Goal: Task Accomplishment & Management: Manage account settings

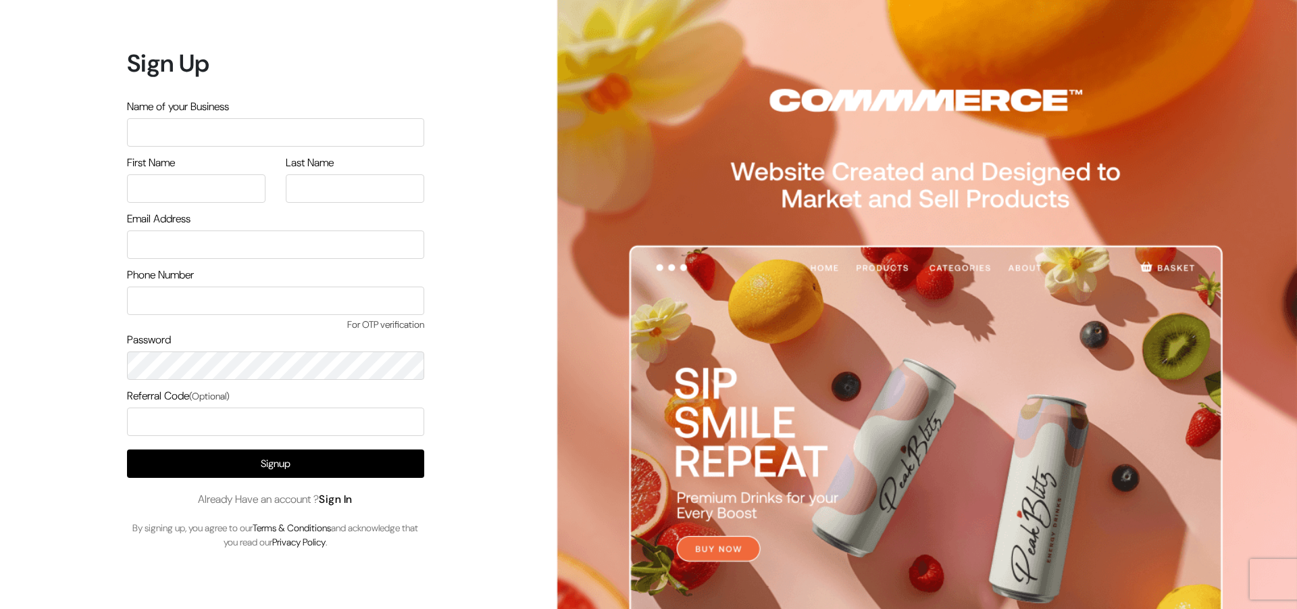
click at [336, 498] on link "Sign In" at bounding box center [336, 499] width 34 height 14
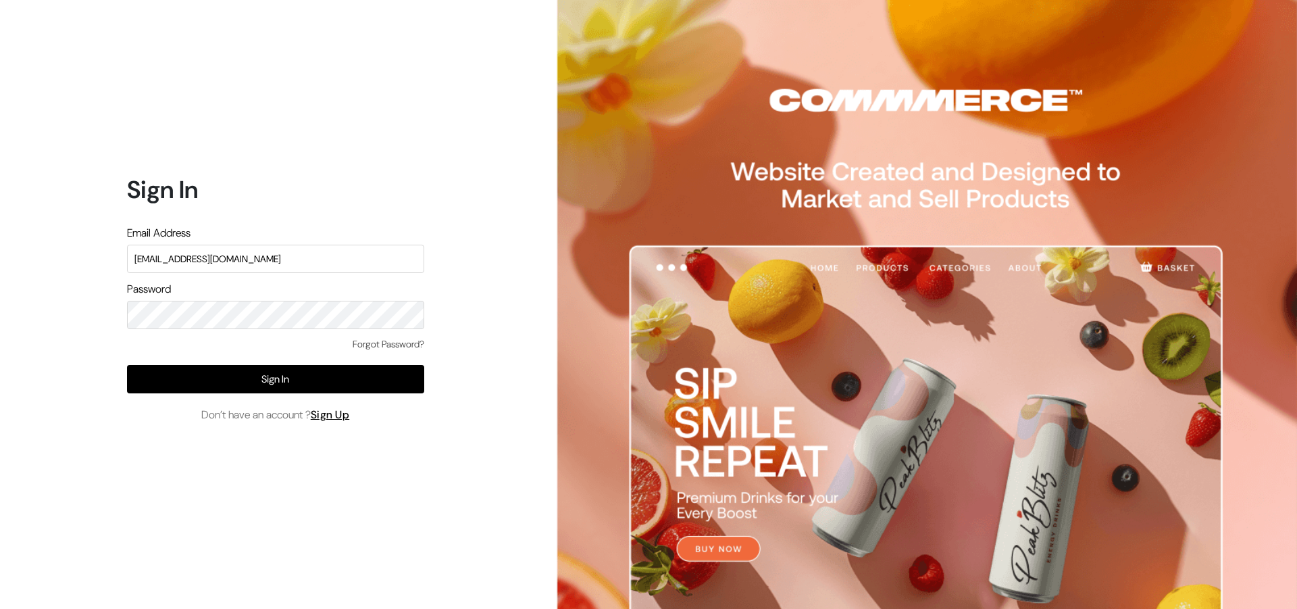
type input "refreshub@yahoo.com"
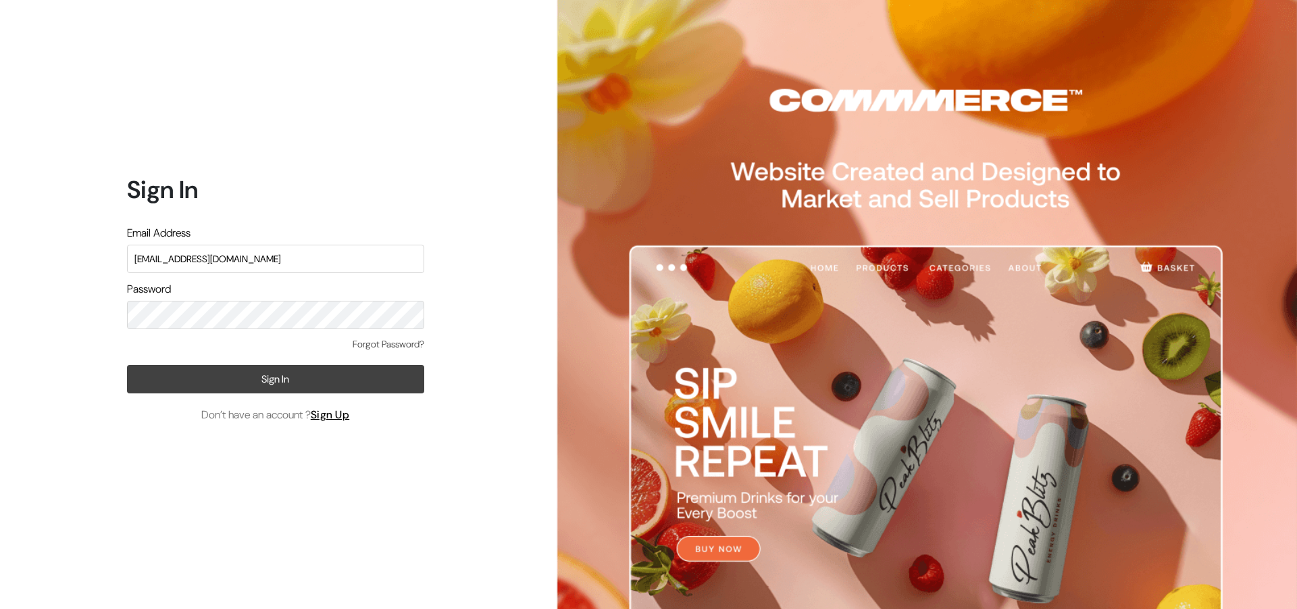
click at [260, 372] on button "Sign In" at bounding box center [275, 379] width 297 height 28
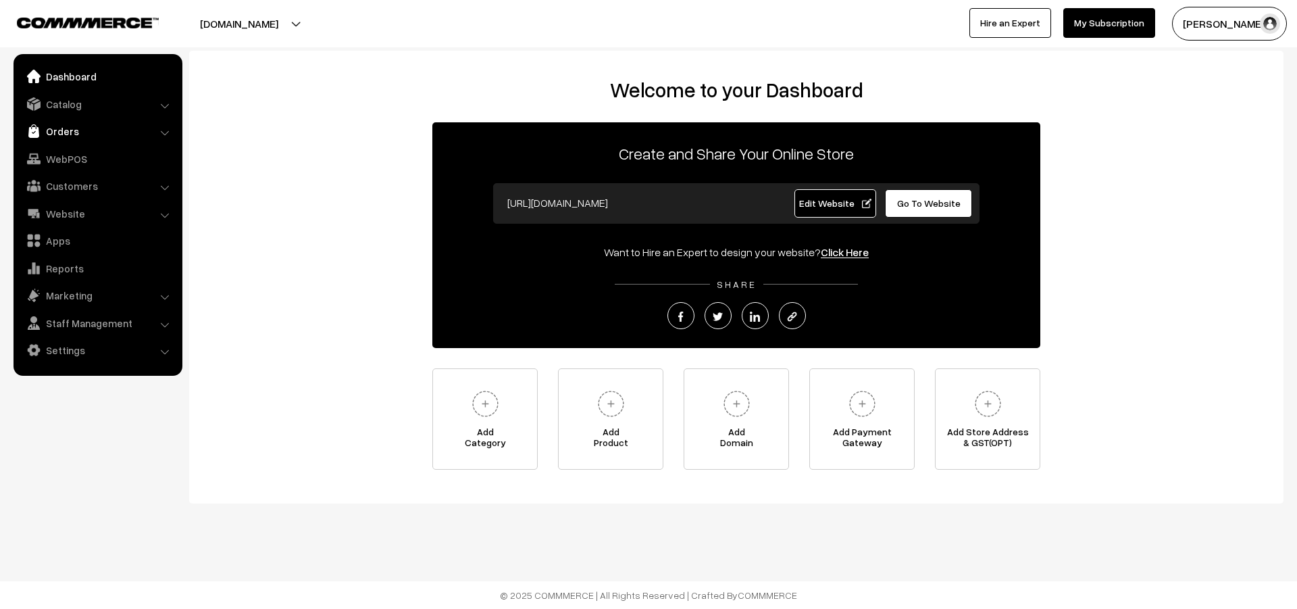
click at [59, 141] on link "Orders" at bounding box center [97, 131] width 161 height 24
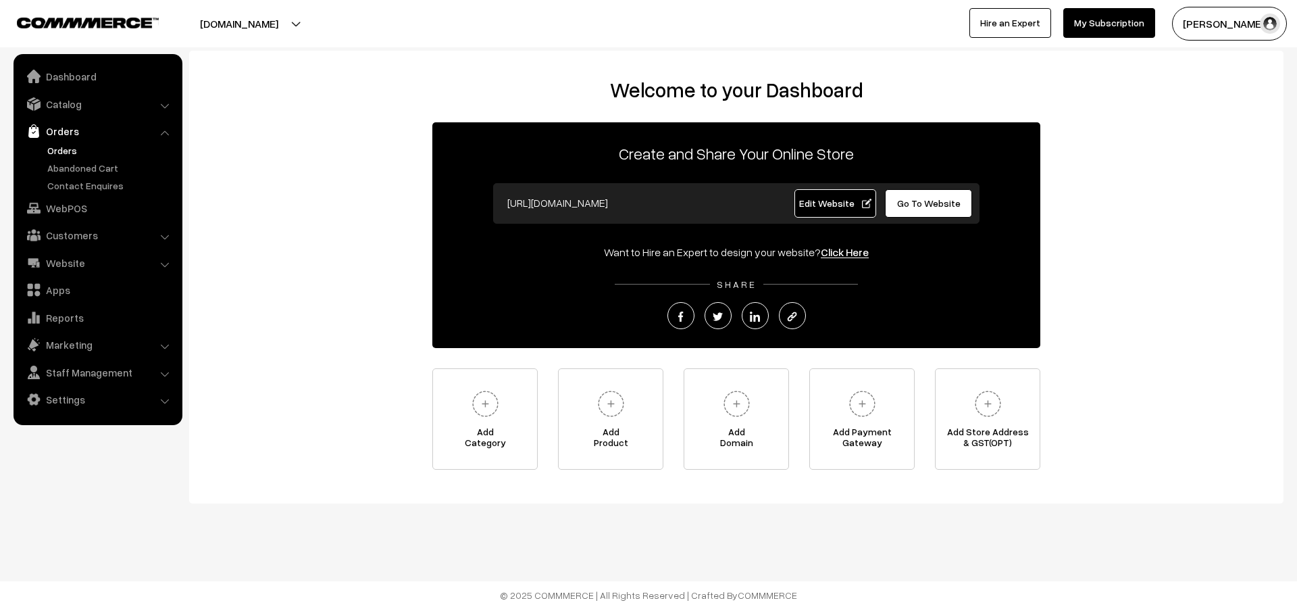
click at [63, 156] on link "Orders" at bounding box center [111, 150] width 134 height 14
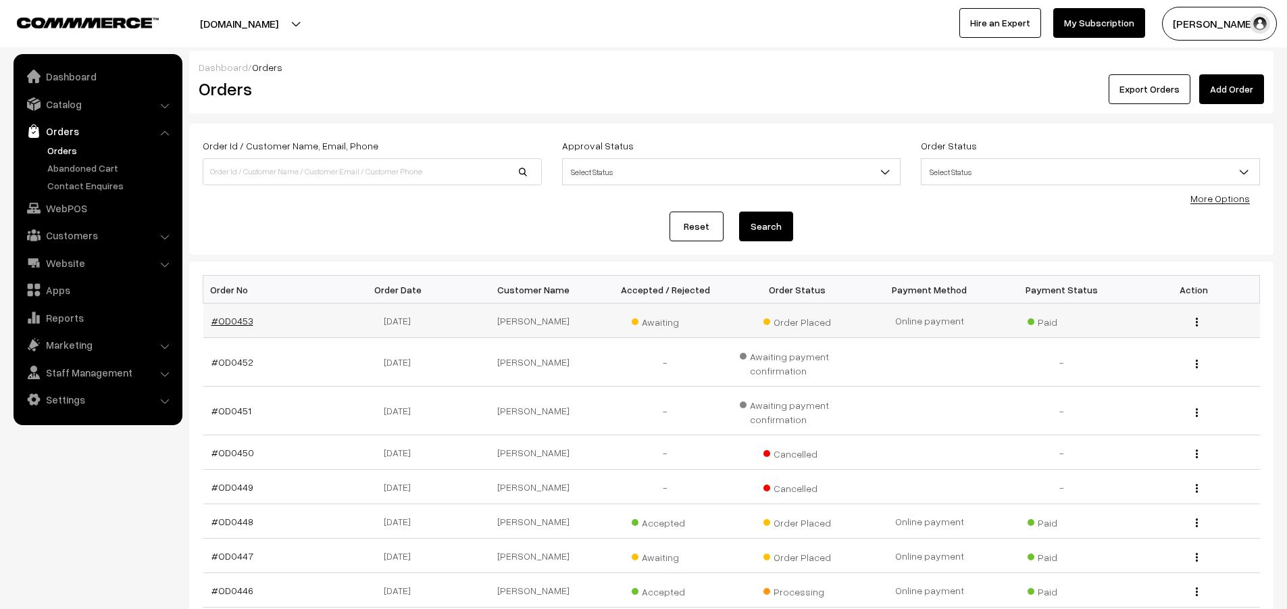
click at [226, 323] on link "#OD0453" at bounding box center [232, 320] width 42 height 11
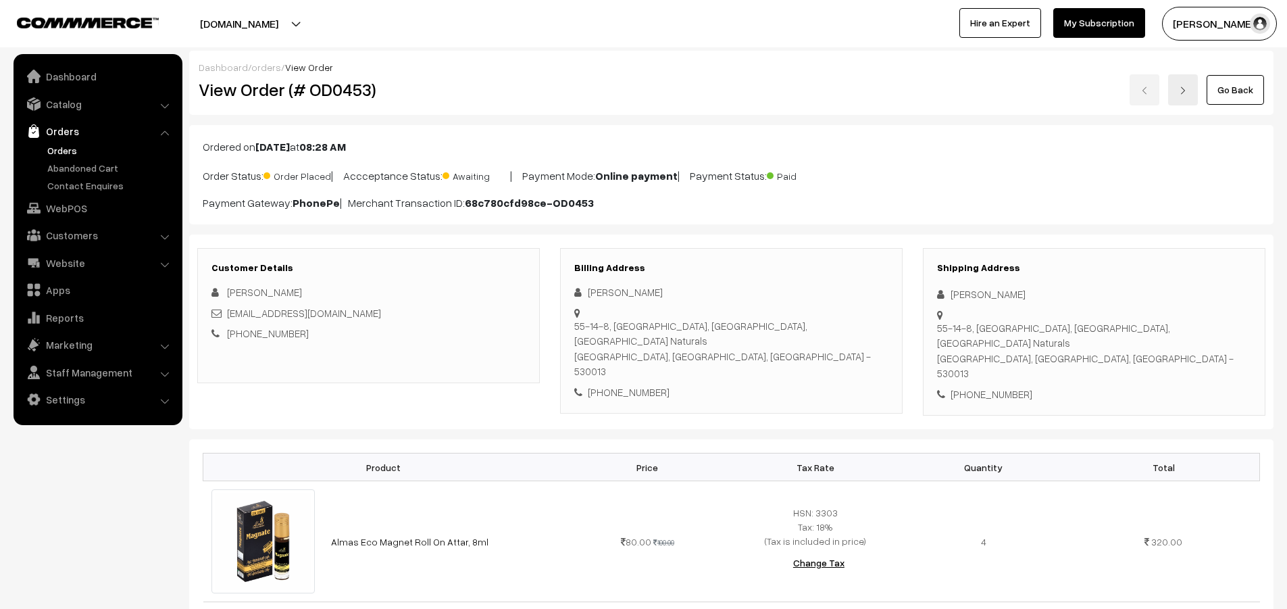
click at [646, 292] on div "[PERSON_NAME]" at bounding box center [731, 292] width 314 height 16
click at [608, 294] on div "[PERSON_NAME]" at bounding box center [731, 292] width 314 height 16
drag, startPoint x: 684, startPoint y: 292, endPoint x: 587, endPoint y: 290, distance: 97.3
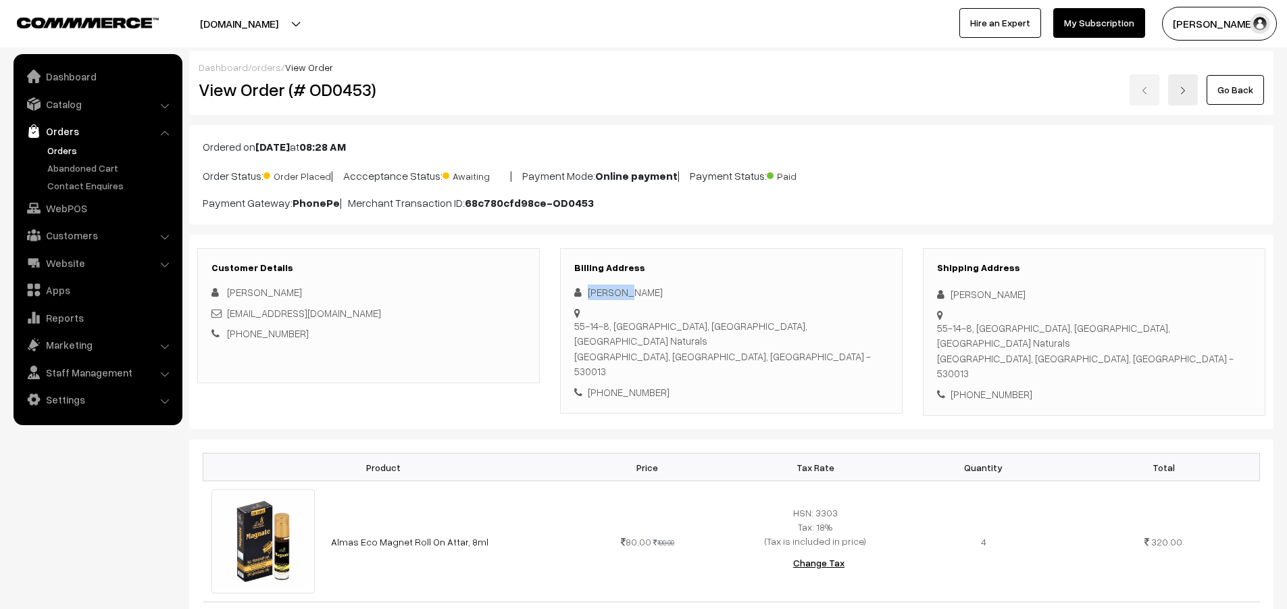
click at [587, 290] on div "[PERSON_NAME]" at bounding box center [731, 292] width 314 height 16
copy div "[PERSON_NAME]"
click at [648, 384] on div "+91 9849102410" at bounding box center [731, 392] width 314 height 16
copy div "9849102410"
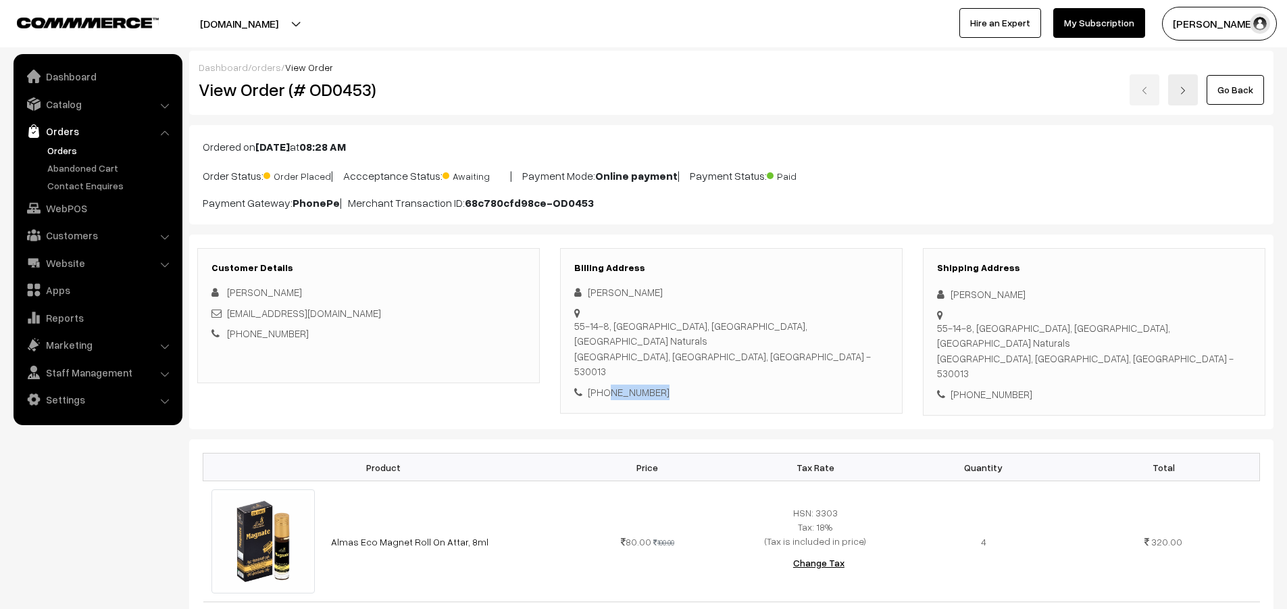
drag, startPoint x: 587, startPoint y: 309, endPoint x: 860, endPoint y: 300, distance: 273.1
click at [860, 300] on div "Subhash Chekka 55-14-8, APSEB Colony, Seethammadhara, Near Sattva Naturals Visa…" at bounding box center [731, 341] width 314 height 115
click at [814, 384] on div "+91 9849102410" at bounding box center [731, 392] width 314 height 16
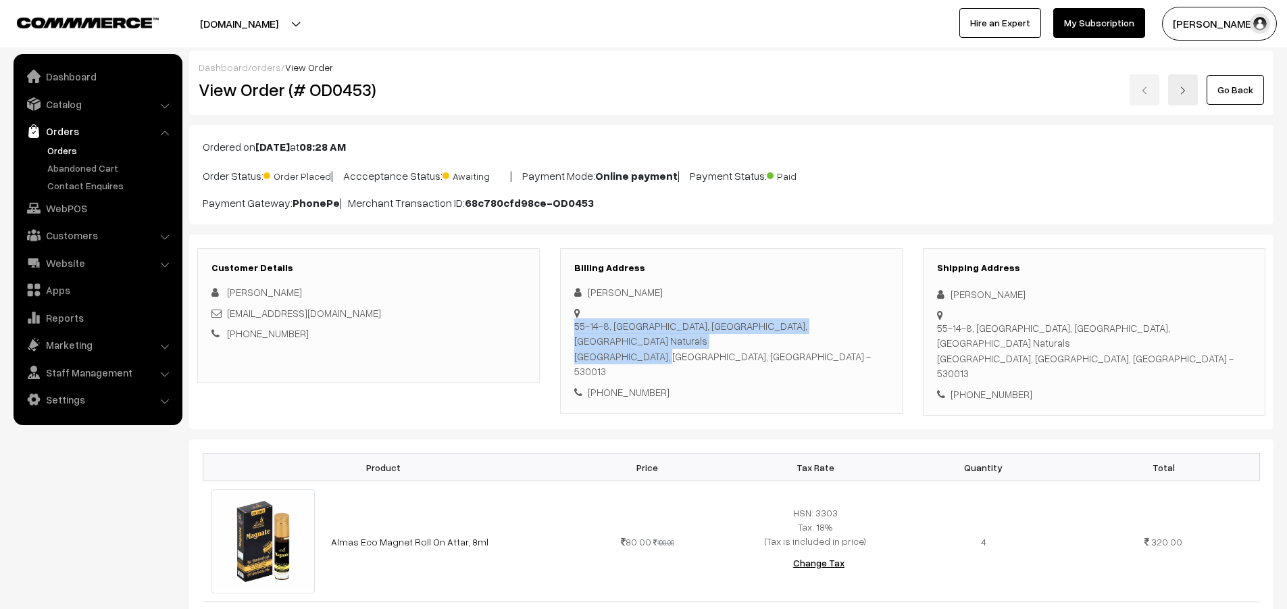
drag, startPoint x: 652, startPoint y: 329, endPoint x: 586, endPoint y: 314, distance: 67.2
click at [586, 305] on div "55-14-8, APSEB Colony, Seethammadhara, Near Sattva Naturals Visakhapatnam, Andh…" at bounding box center [731, 305] width 314 height 0
copy div "55-14-8, APSEB Colony, Seethammadhara, Near Sattva Naturals Visakhapatnam"
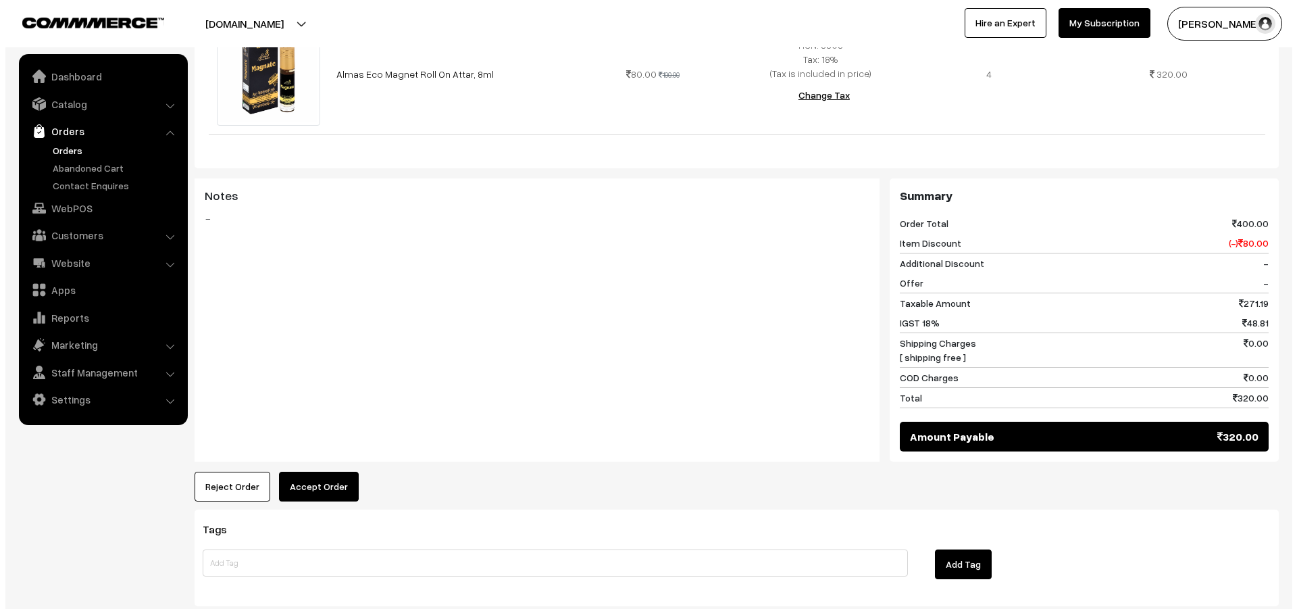
scroll to position [473, 0]
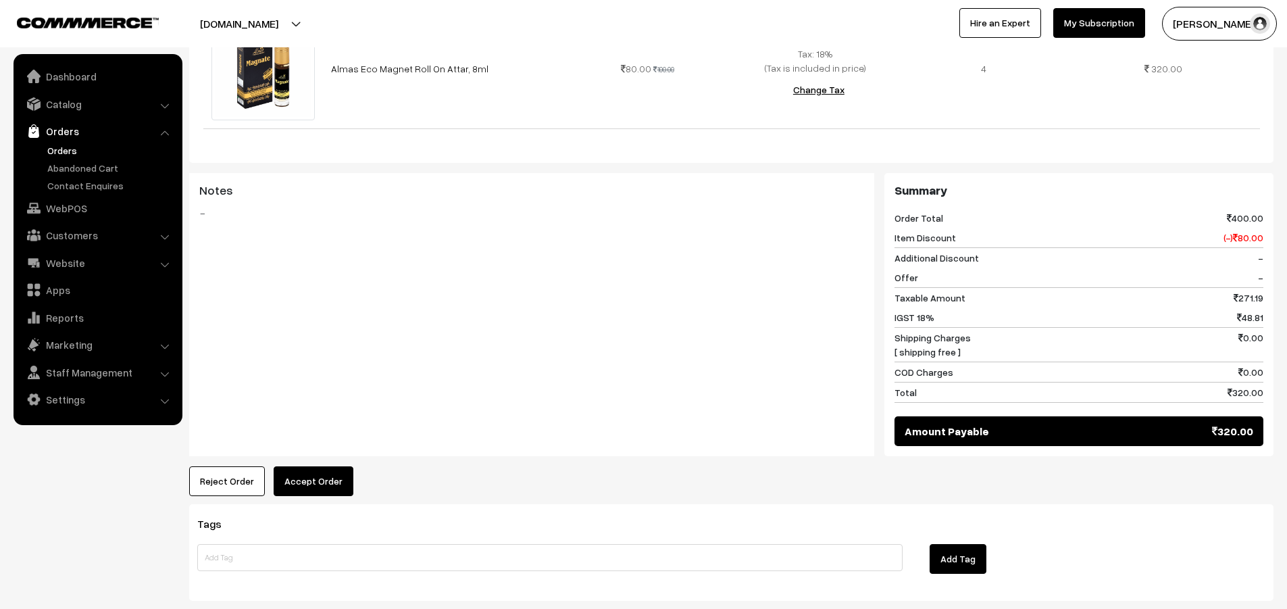
click at [309, 466] on button "Accept Order" at bounding box center [314, 481] width 80 height 30
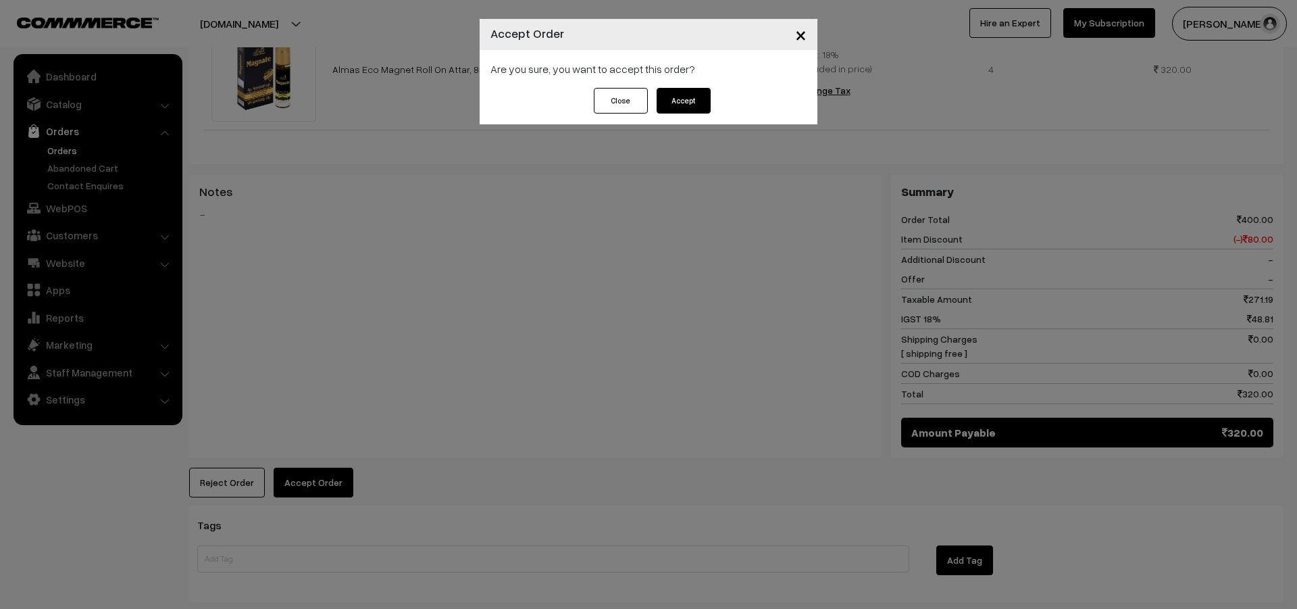
click at [702, 103] on button "Accept" at bounding box center [684, 101] width 54 height 26
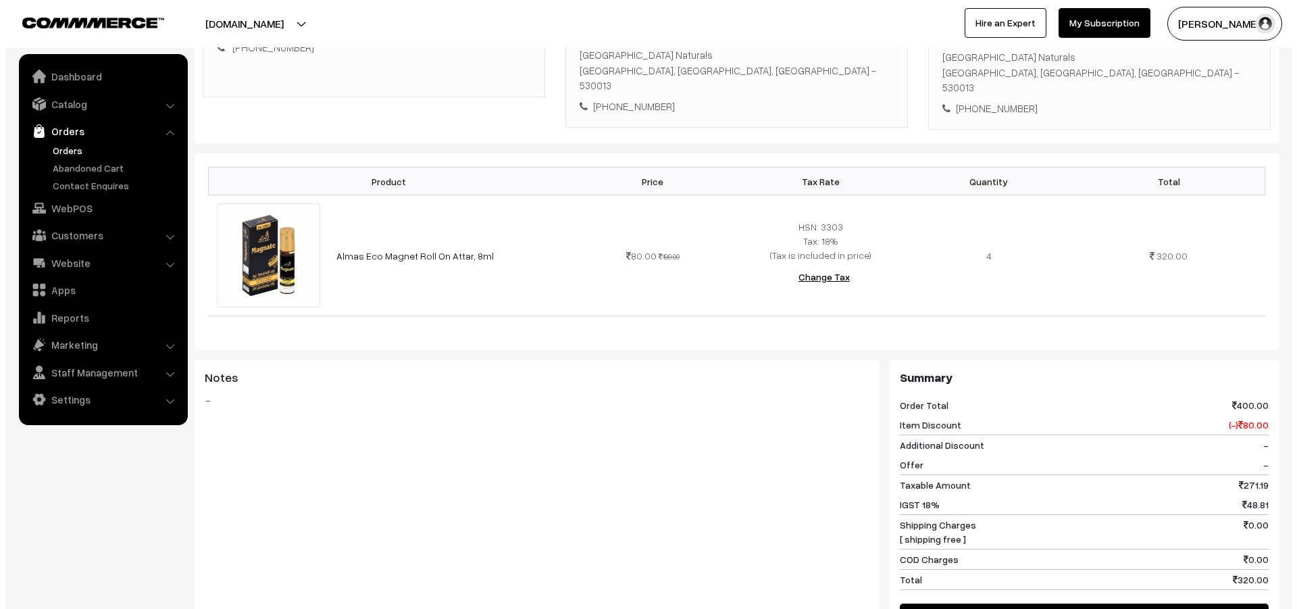
scroll to position [338, 0]
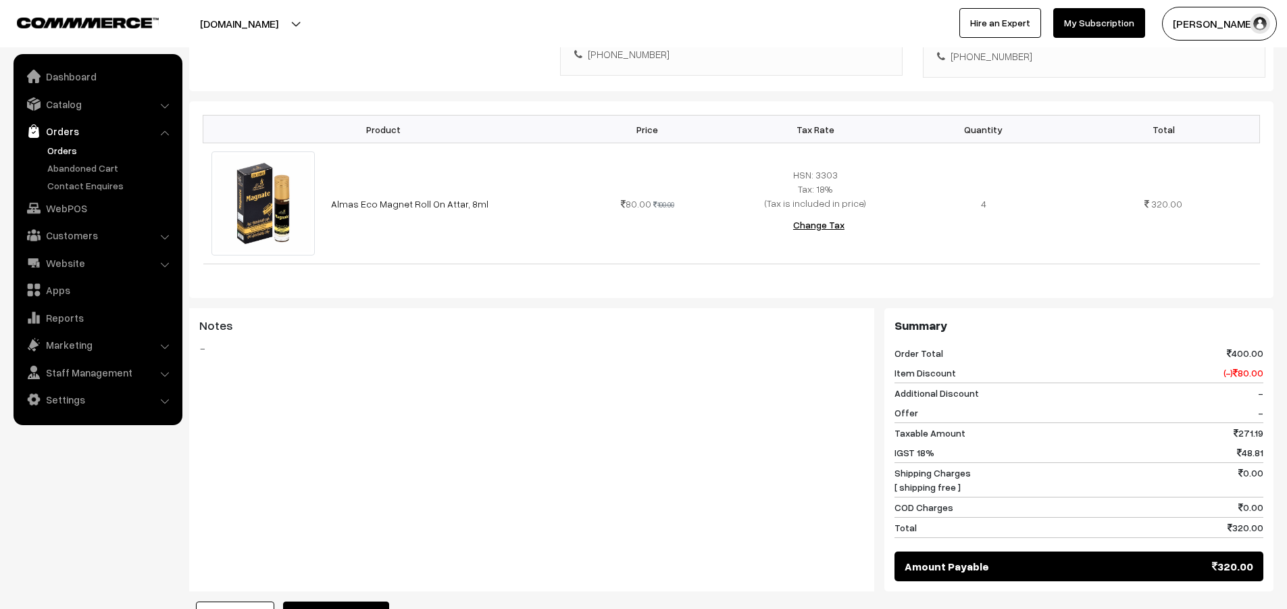
click at [350, 601] on button "Mark as Processing" at bounding box center [336, 616] width 106 height 30
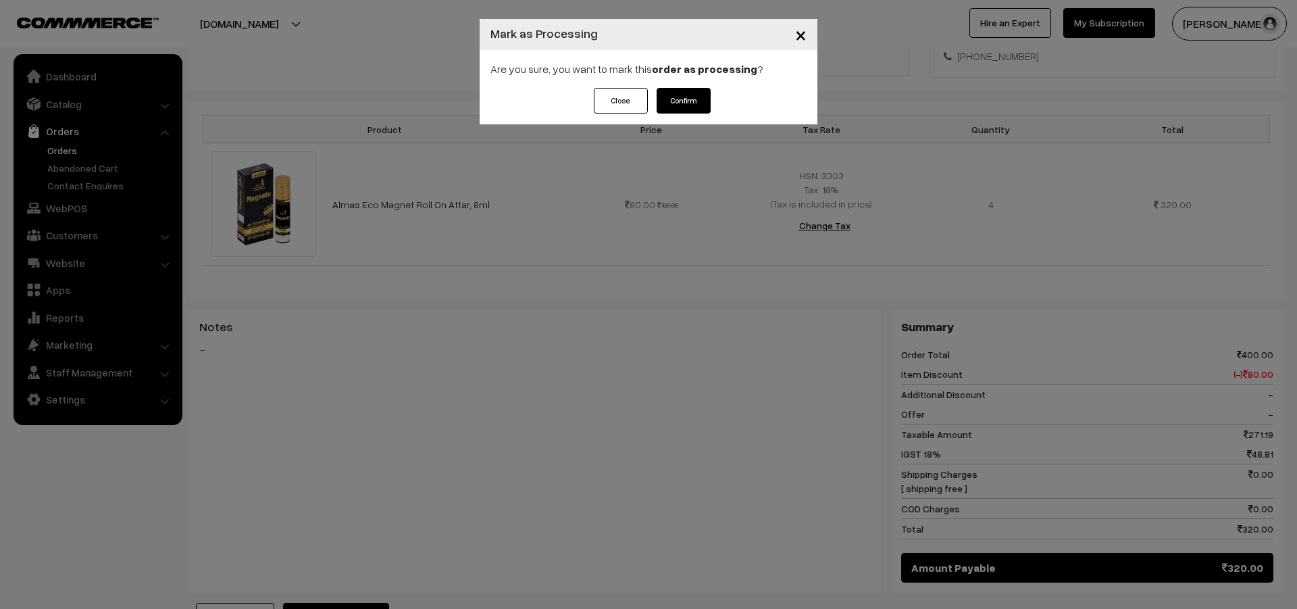
click at [689, 97] on button "Confirm" at bounding box center [684, 101] width 54 height 26
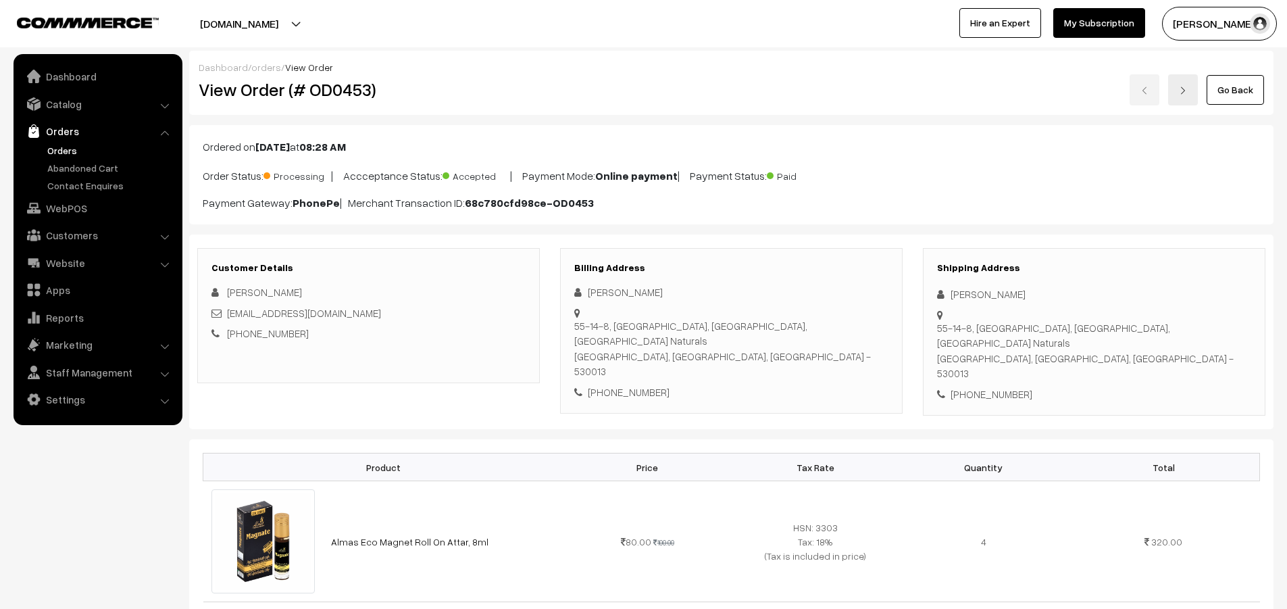
drag, startPoint x: 1132, startPoint y: 315, endPoint x: 1235, endPoint y: 314, distance: 103.4
click at [1235, 314] on div "Shipping Address Subhash Chekka 55-14-8, APSEB Colony, Seethammadhara, Near Sat…" at bounding box center [1094, 332] width 342 height 168
copy div "Near Sattva Naturals Visakhapatnam, Andhra Pradesh, India - 530013"
click at [746, 384] on div "+91 9849102410" at bounding box center [731, 392] width 314 height 16
drag, startPoint x: 789, startPoint y: 326, endPoint x: 755, endPoint y: 335, distance: 35.1
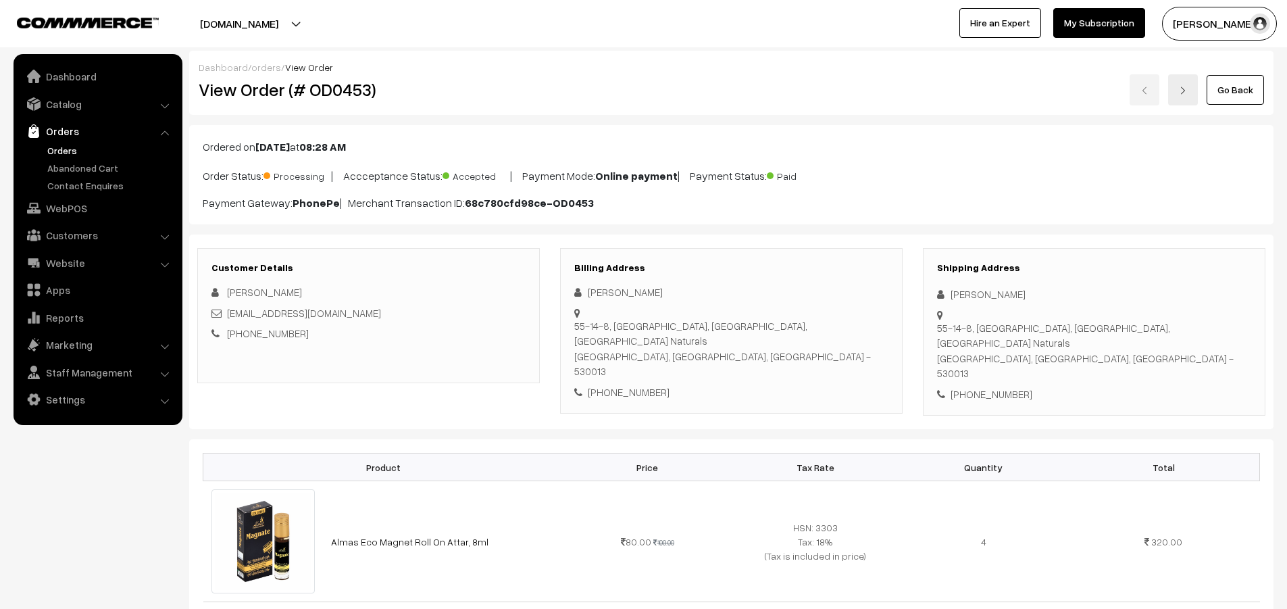
click at [755, 335] on div "55-14-8, APSEB Colony, Seethammadhara, Near Sattva Naturals Visakhapatnam, Andh…" at bounding box center [731, 348] width 314 height 61
copy div "530013"
drag, startPoint x: 372, startPoint y: 87, endPoint x: 309, endPoint y: 87, distance: 62.8
click at [309, 87] on h2 "View Order (# OD0453)" at bounding box center [370, 89] width 342 height 21
copy h2 "OD0453"
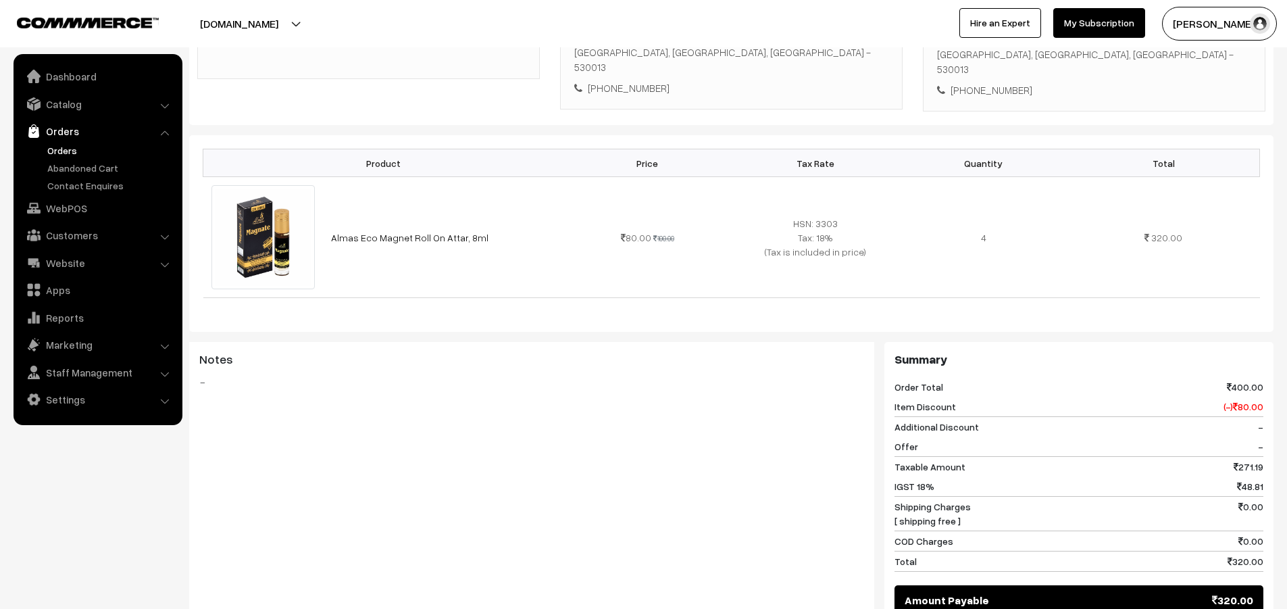
scroll to position [338, 0]
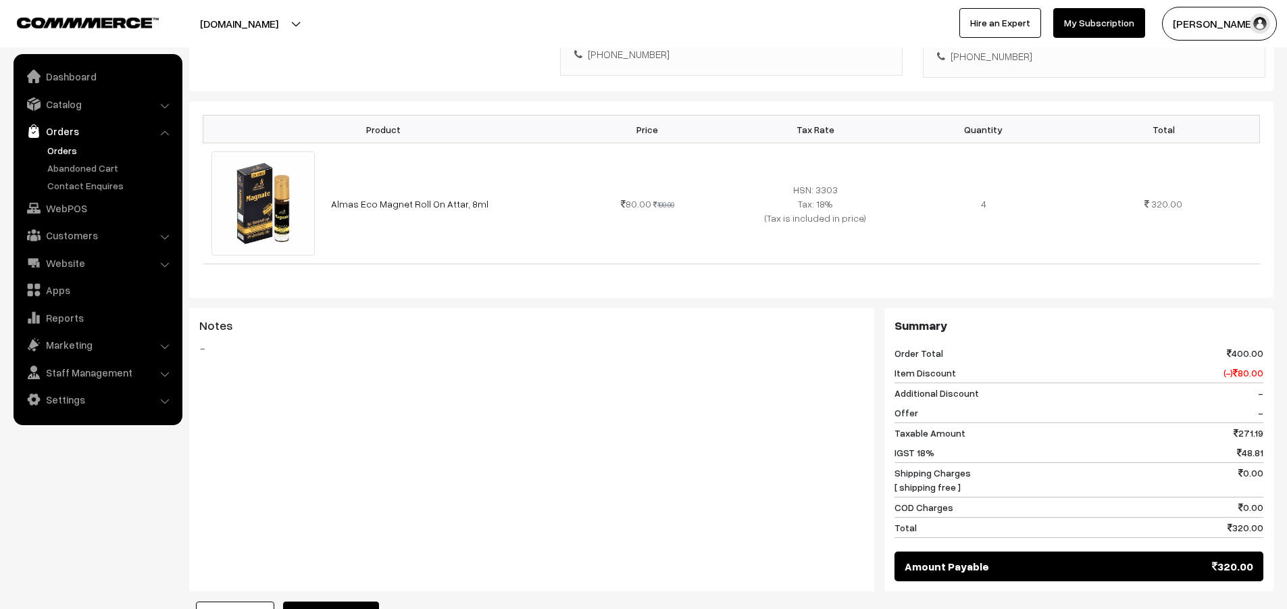
click at [309, 431] on div "Notes -" at bounding box center [531, 449] width 685 height 283
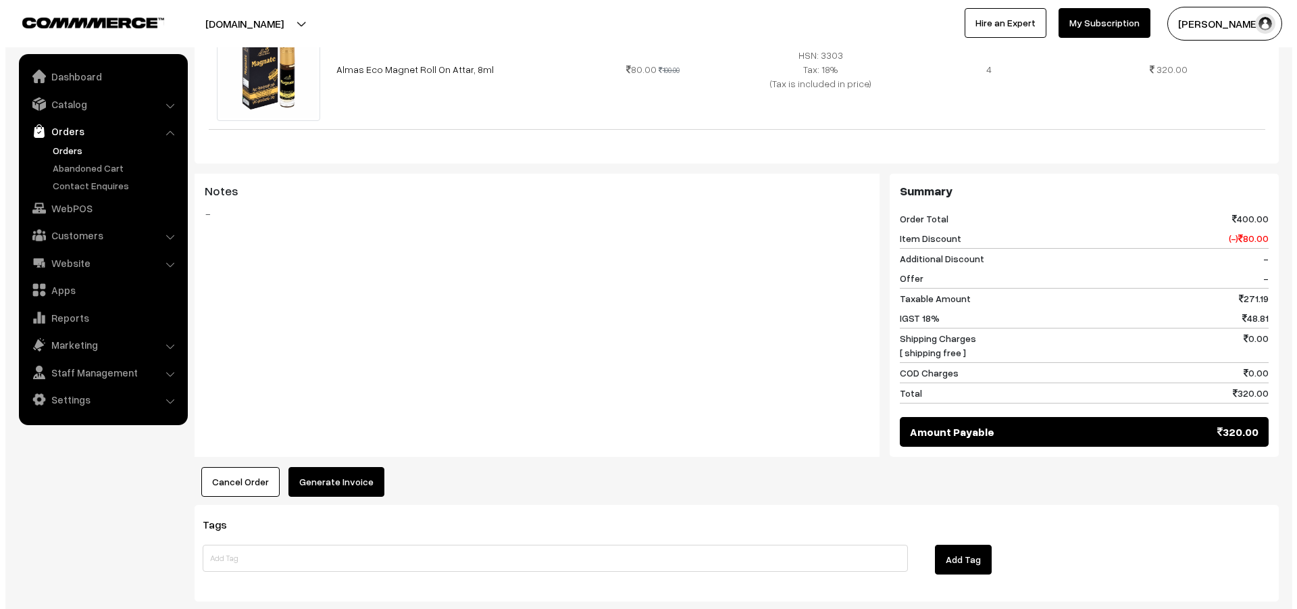
scroll to position [473, 0]
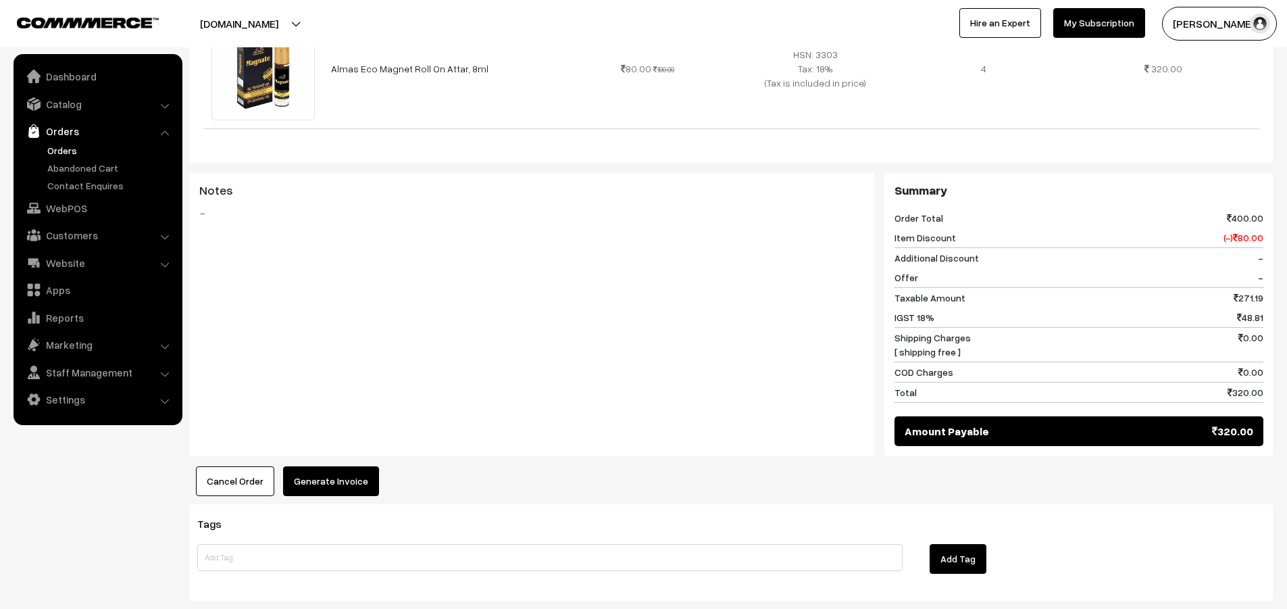
click at [331, 466] on button "Generate Invoice" at bounding box center [331, 481] width 96 height 30
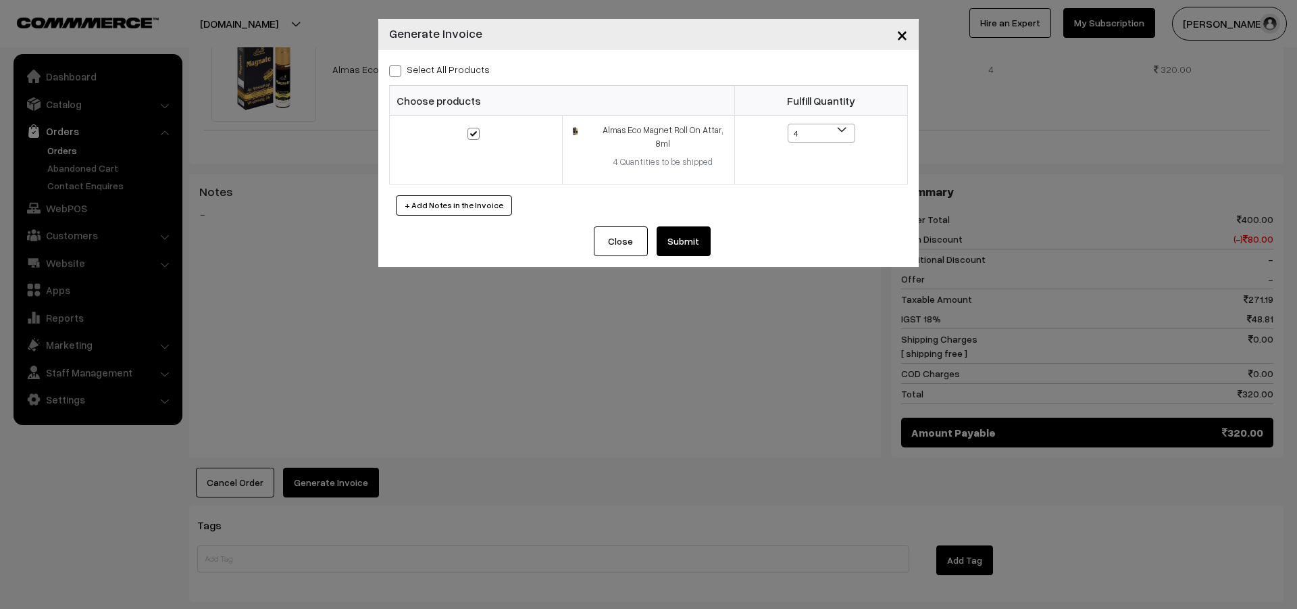
click at [699, 236] on button "Submit" at bounding box center [684, 241] width 54 height 30
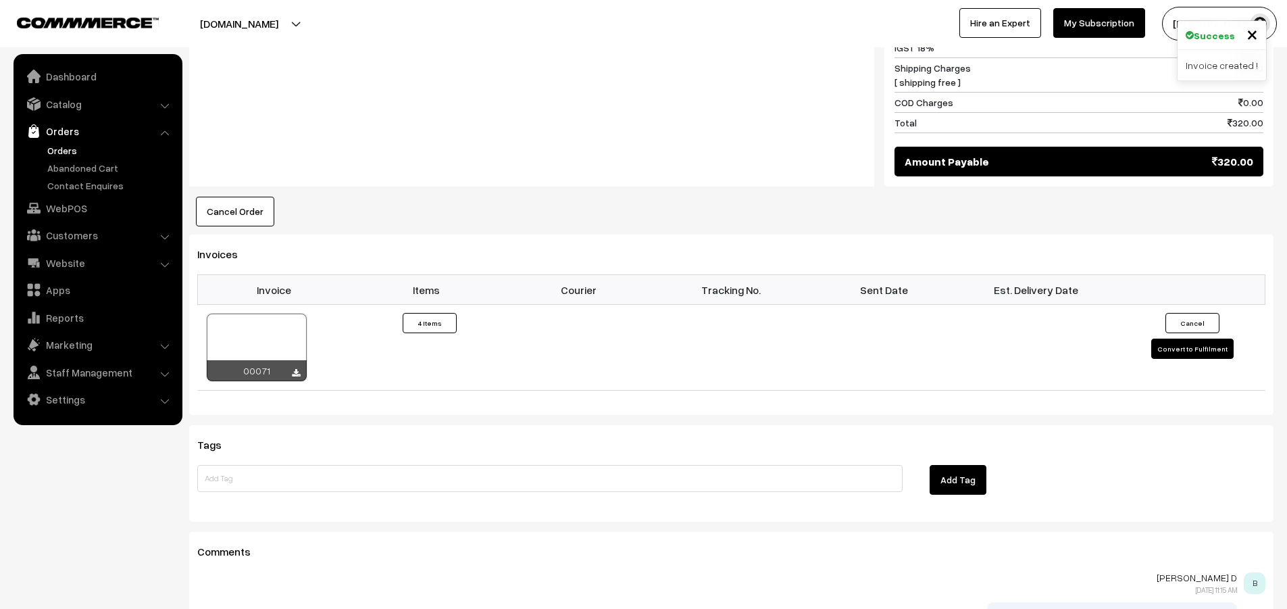
scroll to position [743, 0]
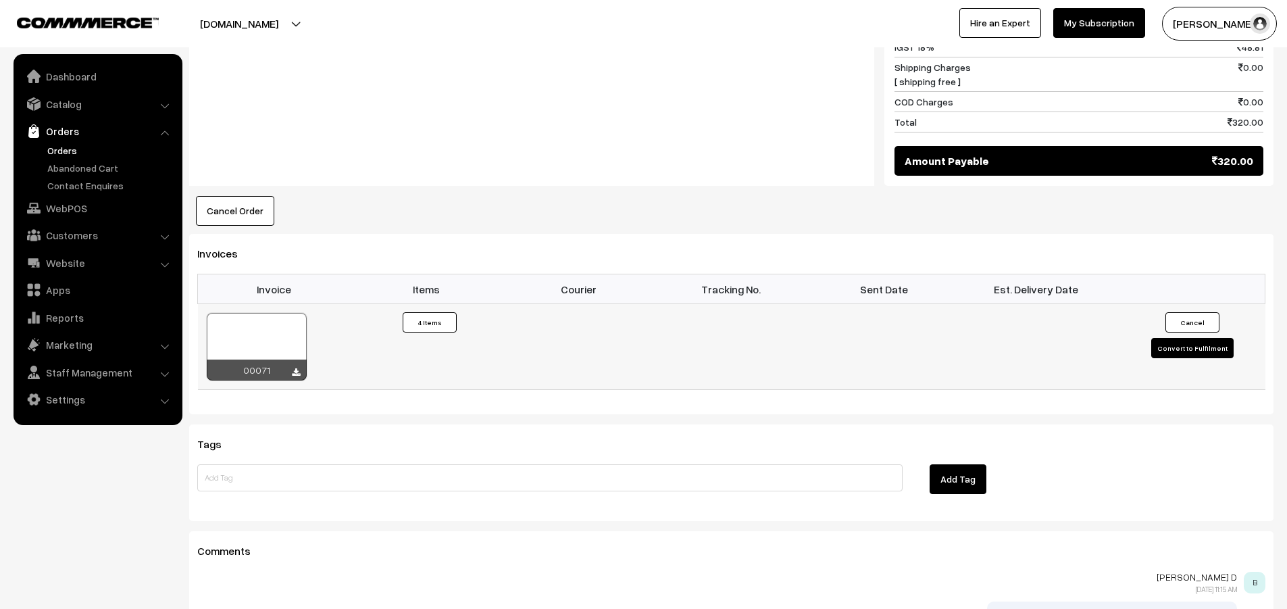
click at [282, 320] on div at bounding box center [257, 347] width 100 height 68
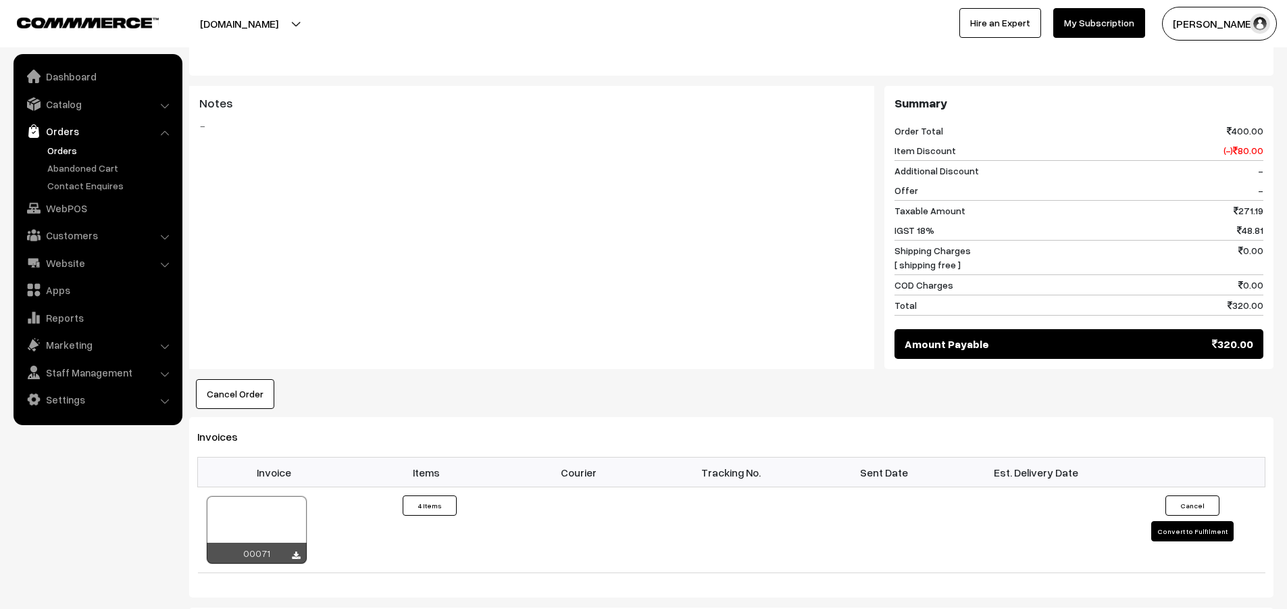
scroll to position [538, 0]
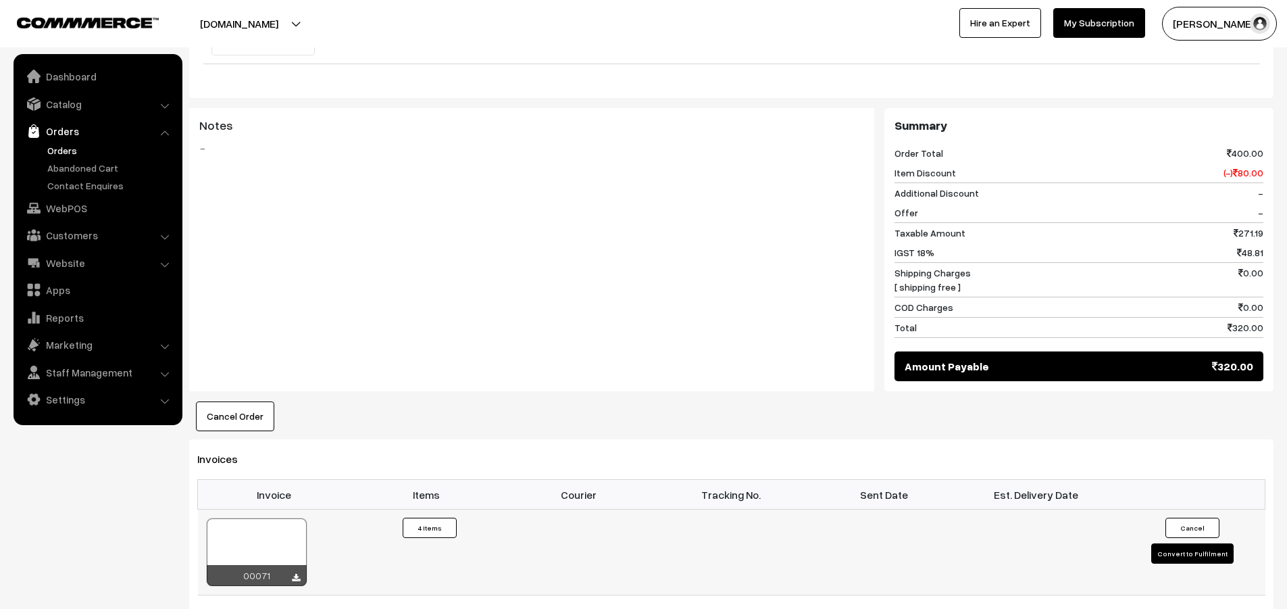
click at [267, 518] on div at bounding box center [257, 552] width 100 height 68
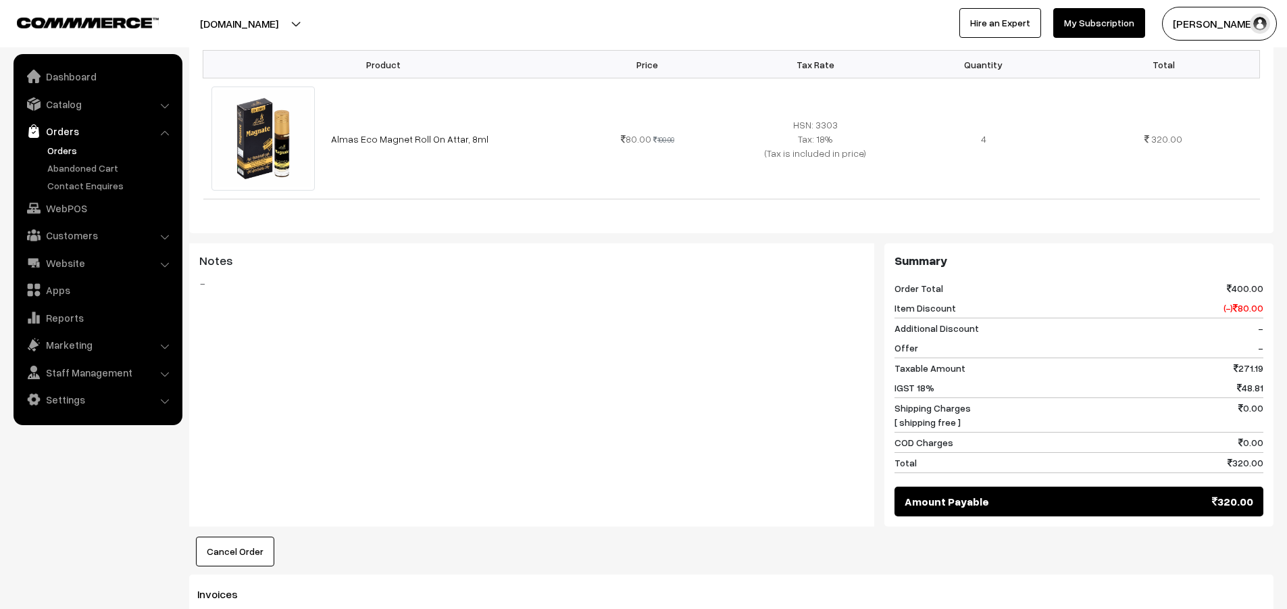
scroll to position [132, 0]
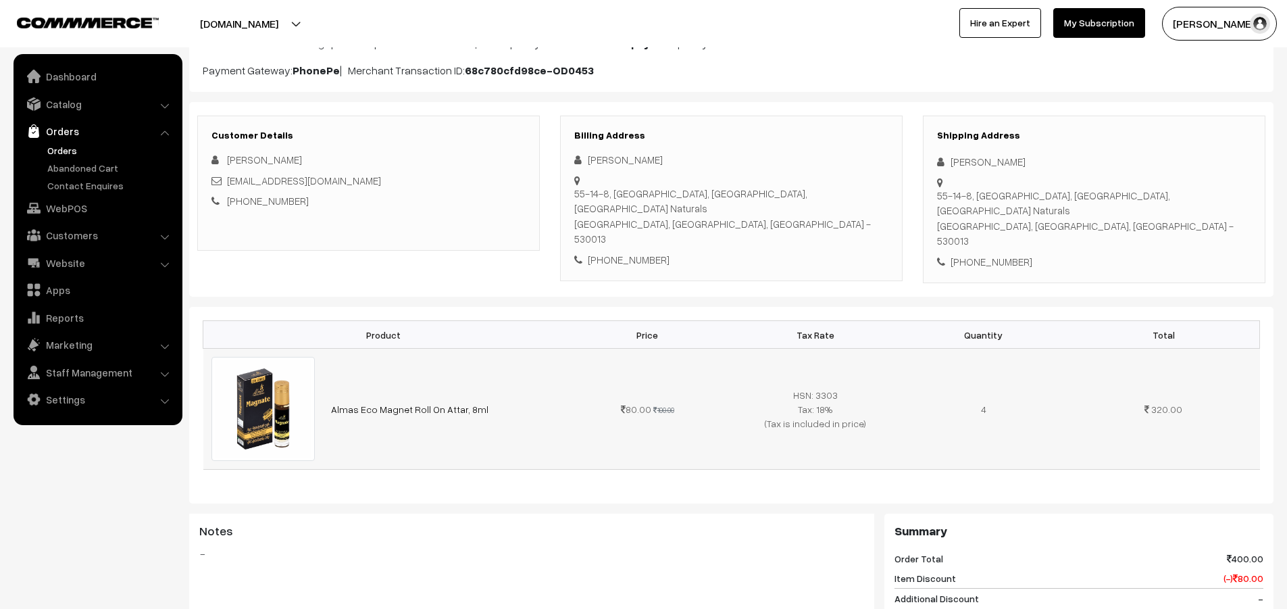
drag, startPoint x: 478, startPoint y: 367, endPoint x: 328, endPoint y: 381, distance: 150.6
click at [328, 381] on td "Almas Eco Magnet Roll On Attar, 8ml" at bounding box center [443, 409] width 240 height 121
copy link "Almas Eco Magnet Roll On Attar, 8ml"
click at [68, 151] on link "Orders" at bounding box center [111, 150] width 134 height 14
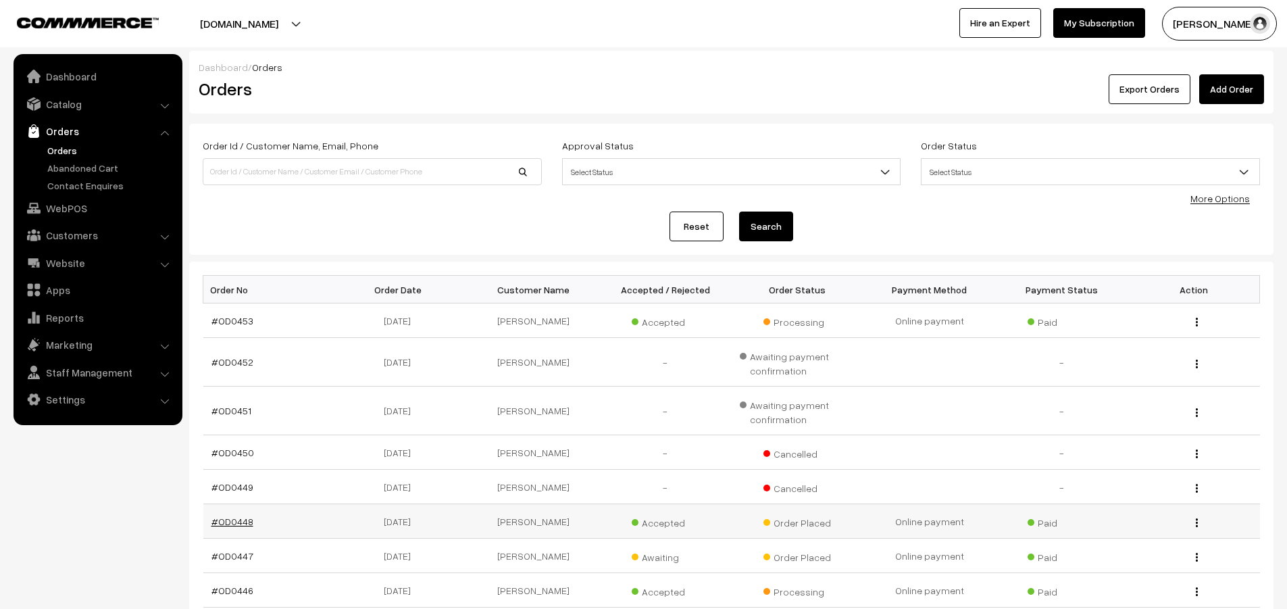
click at [231, 523] on link "#OD0448" at bounding box center [232, 520] width 42 height 11
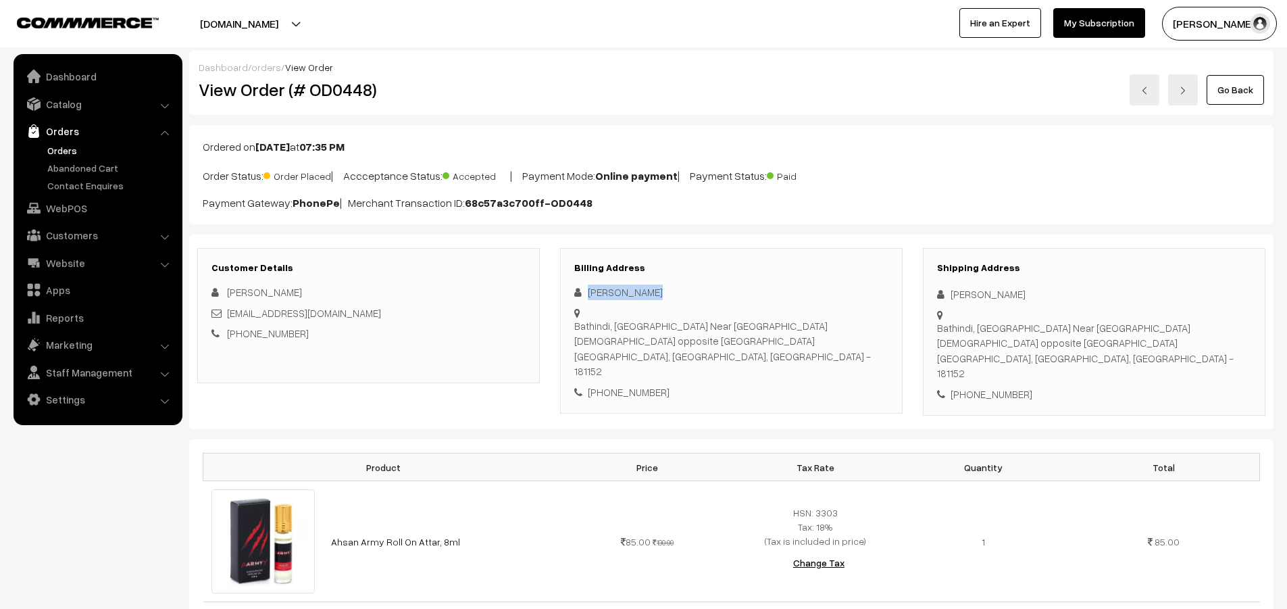
drag, startPoint x: 658, startPoint y: 290, endPoint x: 577, endPoint y: 295, distance: 81.2
click at [577, 295] on div "[PERSON_NAME]" at bounding box center [731, 292] width 314 height 16
copy div "[PERSON_NAME]"
click at [646, 384] on div "+91 7288156416" at bounding box center [731, 392] width 314 height 16
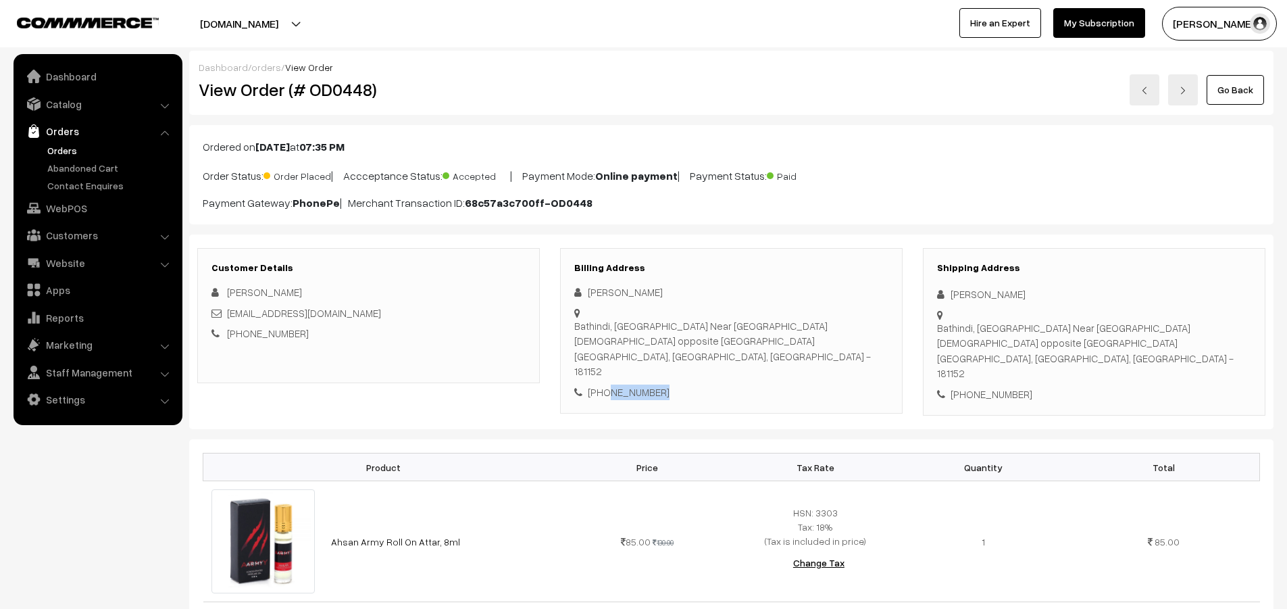
copy div "7288156416"
click at [353, 310] on link "Ahmedtanveer.ta.51@gmail.com" at bounding box center [304, 313] width 154 height 12
drag, startPoint x: 385, startPoint y: 313, endPoint x: 226, endPoint y: 309, distance: 158.8
click at [226, 309] on div "Ahmedtanveer.ta.51@gmail.com" at bounding box center [368, 313] width 314 height 16
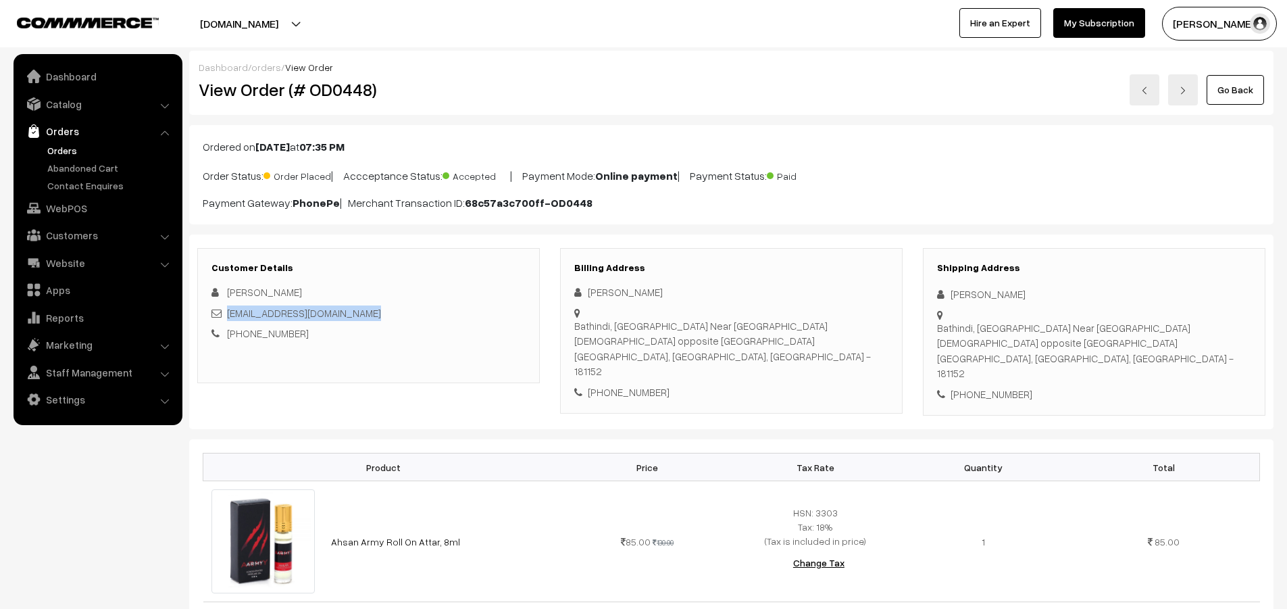
copy link "Ahmedtanveer.ta.51@gmail.com"
drag, startPoint x: 586, startPoint y: 309, endPoint x: 840, endPoint y: 307, distance: 254.7
click at [840, 305] on div "Bathindi, Alf colony Near Mecca masjid opposite Ali car wash Jammu, Jammu & Kas…" at bounding box center [731, 305] width 314 height 0
copy div "Bathindi, Alf colony Near Mecca masjid opposite Ali car wash"
drag, startPoint x: 756, startPoint y: 325, endPoint x: 589, endPoint y: 326, distance: 166.8
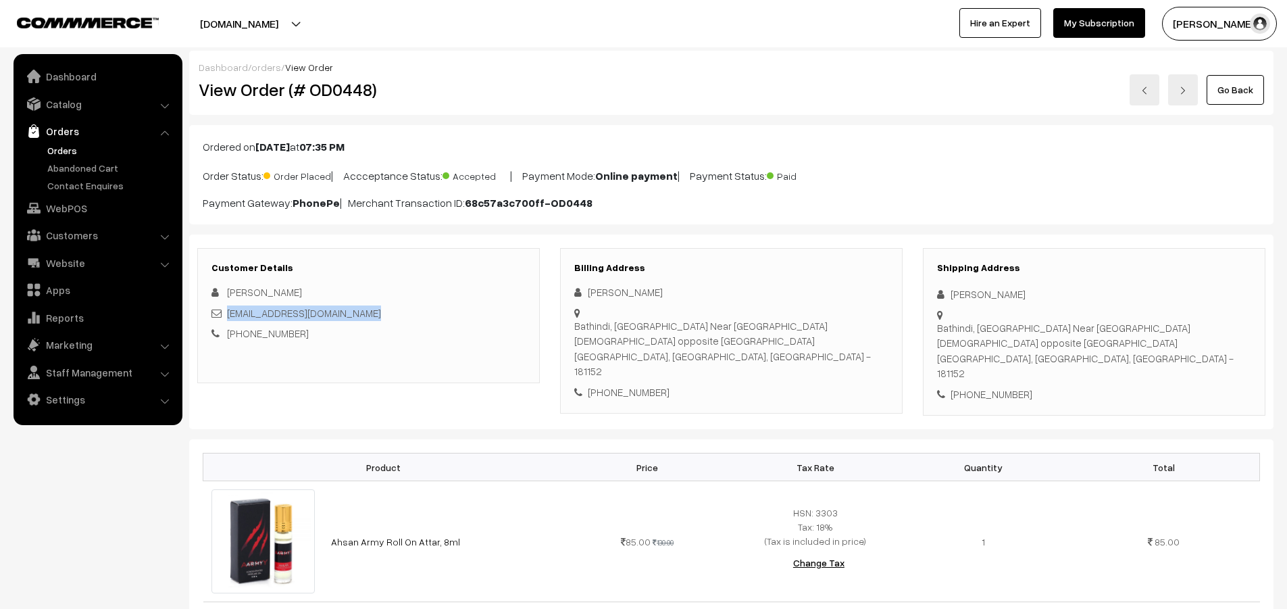
click at [589, 326] on div "Bathindi, Alf colony Near Mecca masjid opposite Ali car wash Jammu, Jammu & Kas…" at bounding box center [731, 348] width 314 height 61
copy div "Jammu, Jammu & Kashmir, India - 181152"
click at [771, 336] on div "Tanveer Ahmed Bathindi, Alf colony Near Mecca masjid opposite Ali car wash Jamm…" at bounding box center [731, 341] width 314 height 115
click at [748, 328] on div "Bathindi, Alf colony Near Mecca masjid opposite Ali car wash Jammu, Jammu & Kas…" at bounding box center [731, 348] width 314 height 61
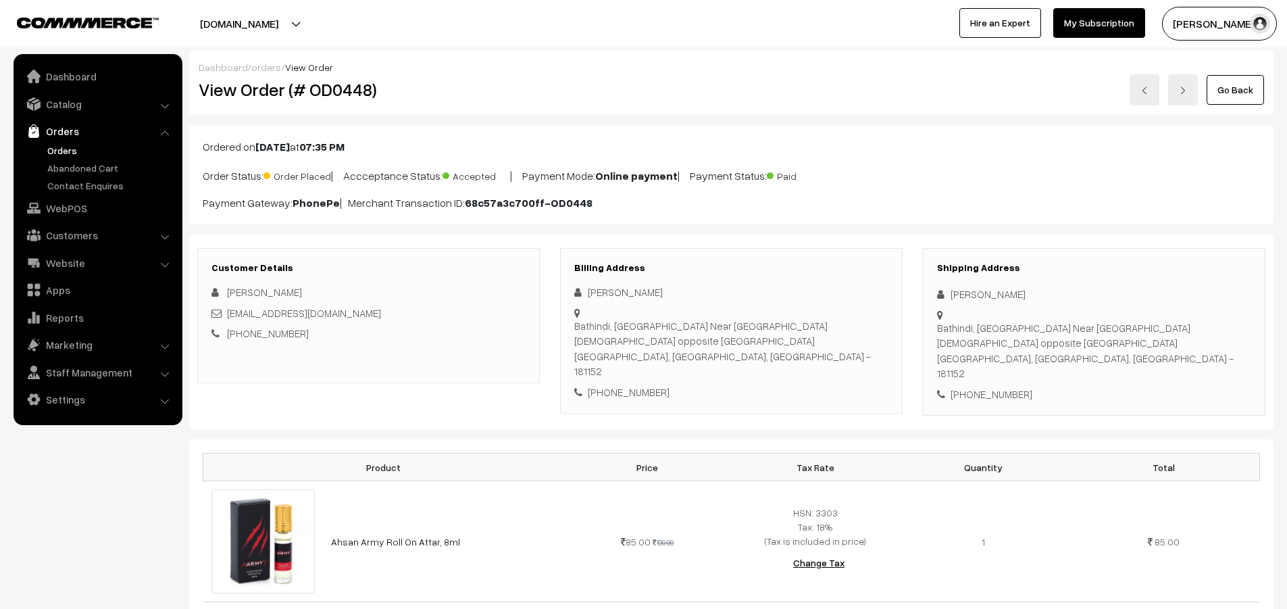
copy div "181152"
drag, startPoint x: 380, startPoint y: 90, endPoint x: 309, endPoint y: 90, distance: 71.6
click at [309, 90] on h2 "View Order (# OD0448)" at bounding box center [370, 89] width 342 height 21
copy h2 "OD0448)"
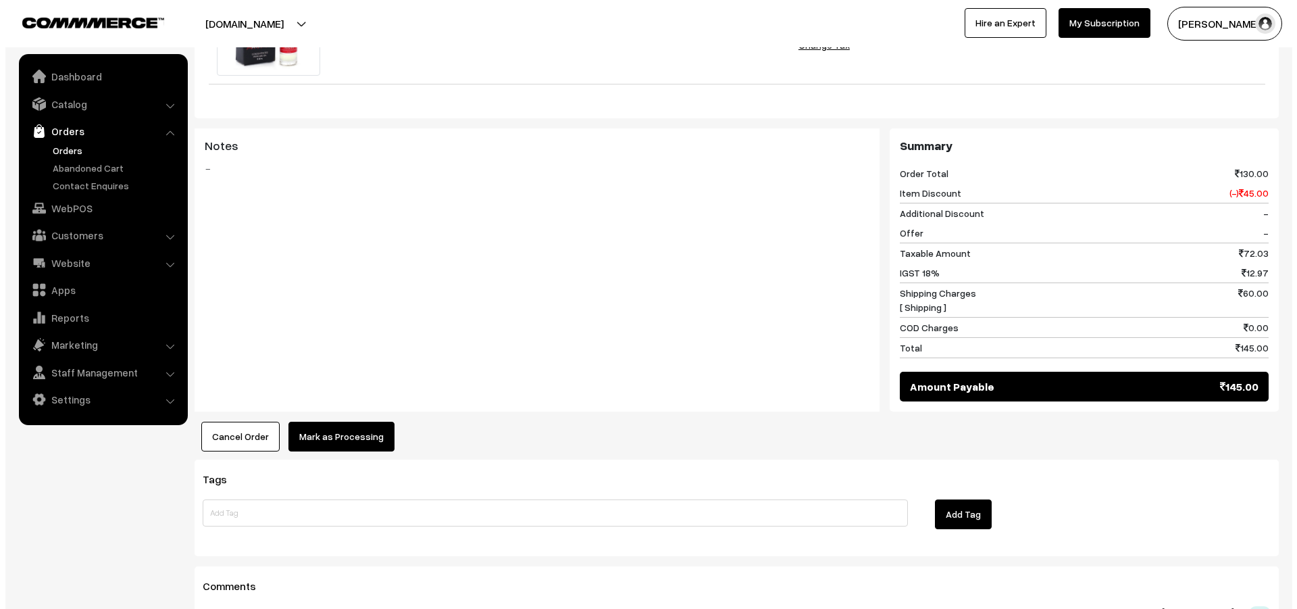
scroll to position [540, 0]
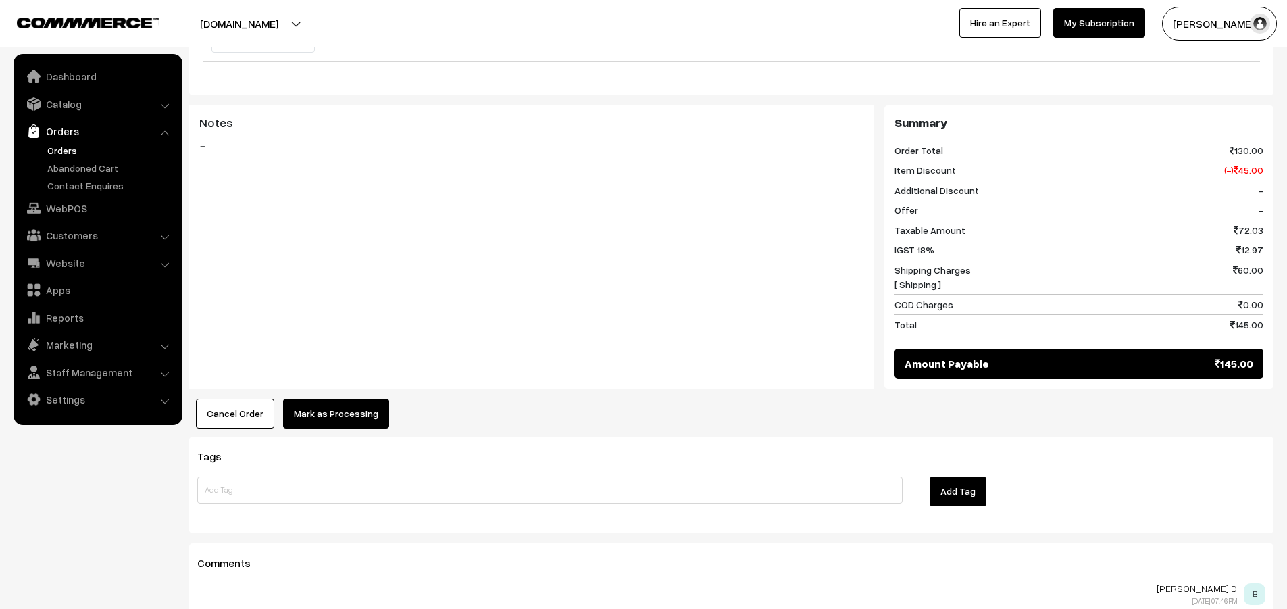
click at [334, 399] on button "Mark as Processing" at bounding box center [336, 414] width 106 height 30
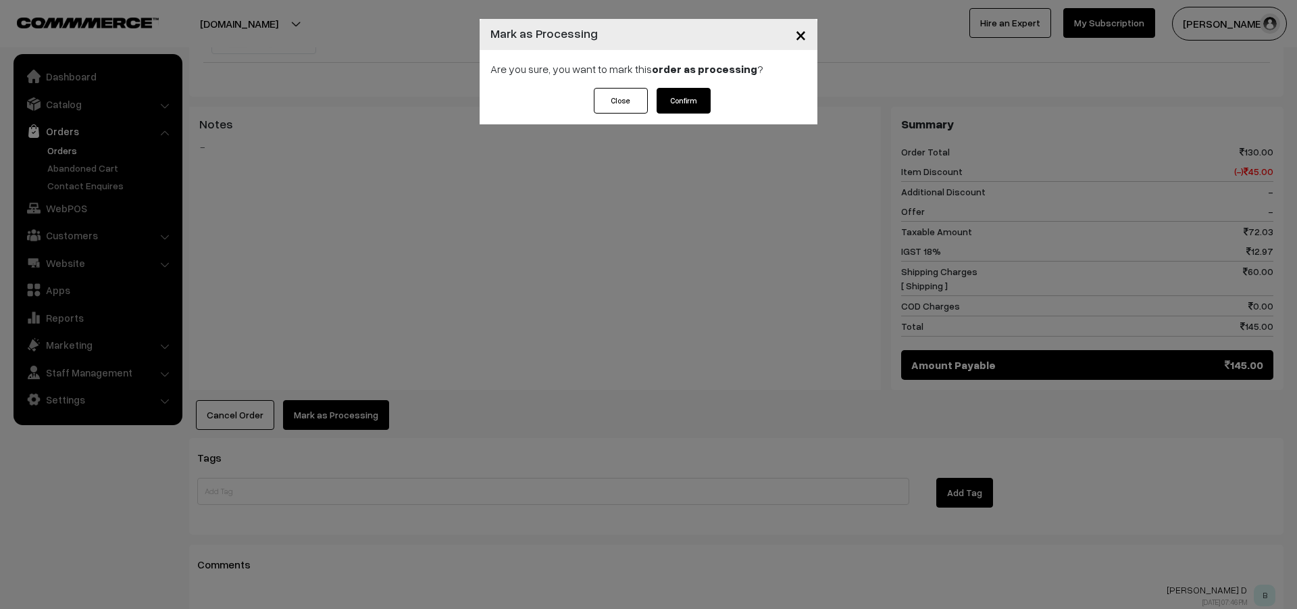
click at [692, 103] on button "Confirm" at bounding box center [684, 101] width 54 height 26
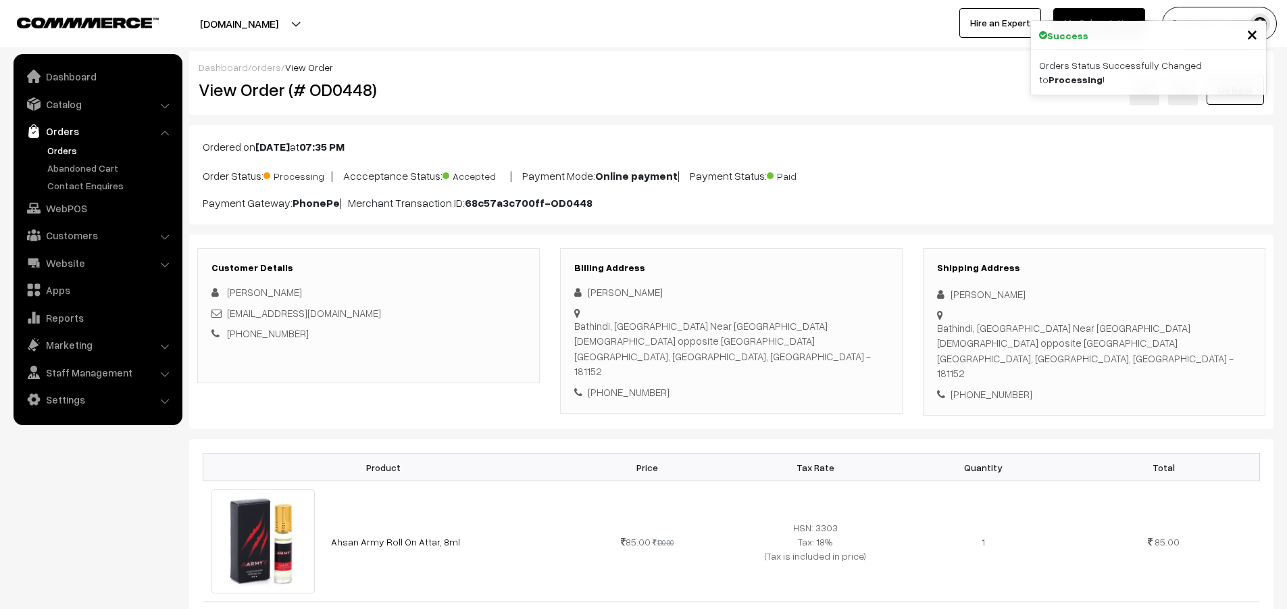
click at [1252, 30] on span "×" at bounding box center [1251, 33] width 11 height 25
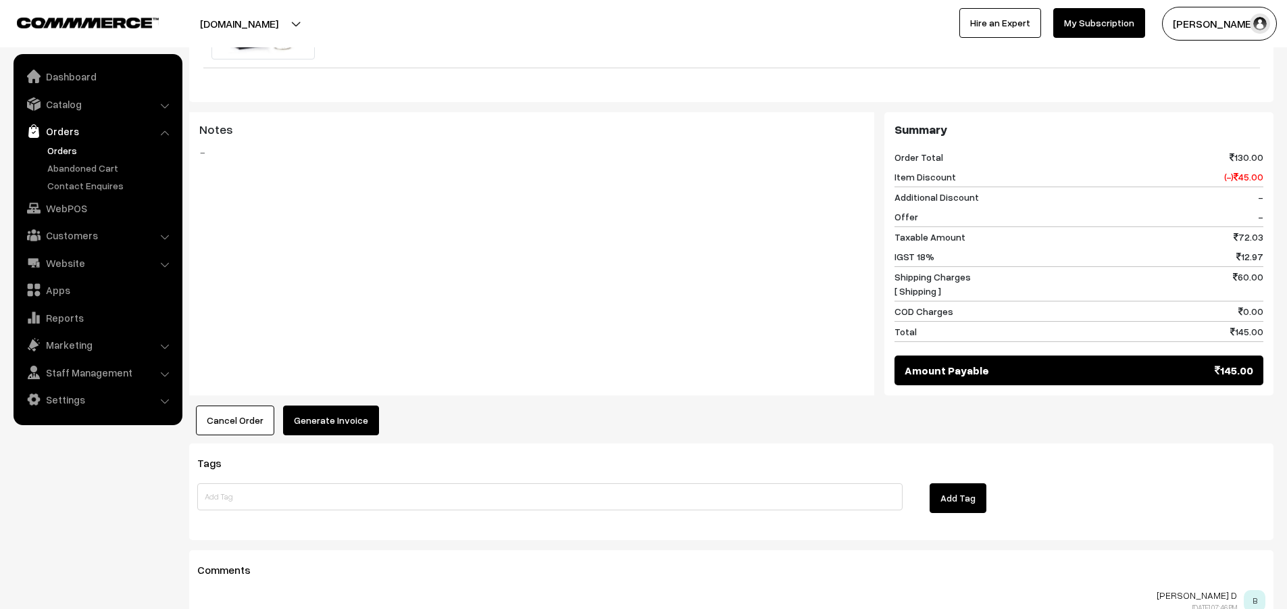
scroll to position [608, 0]
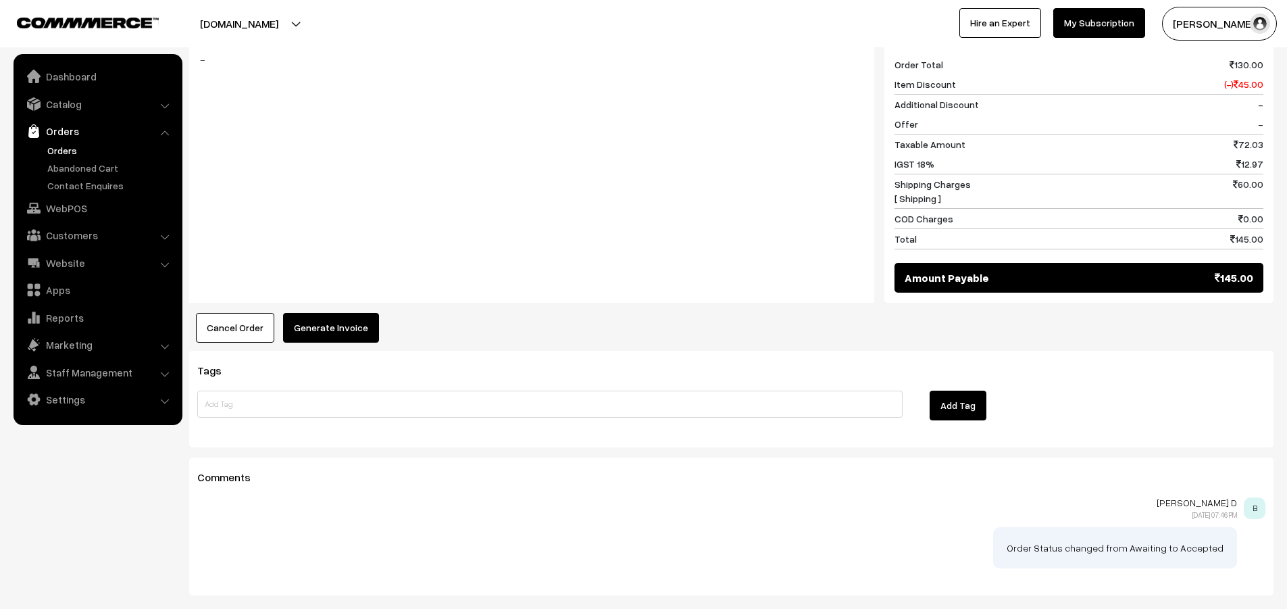
click at [307, 313] on button "Generate Invoice" at bounding box center [331, 328] width 96 height 30
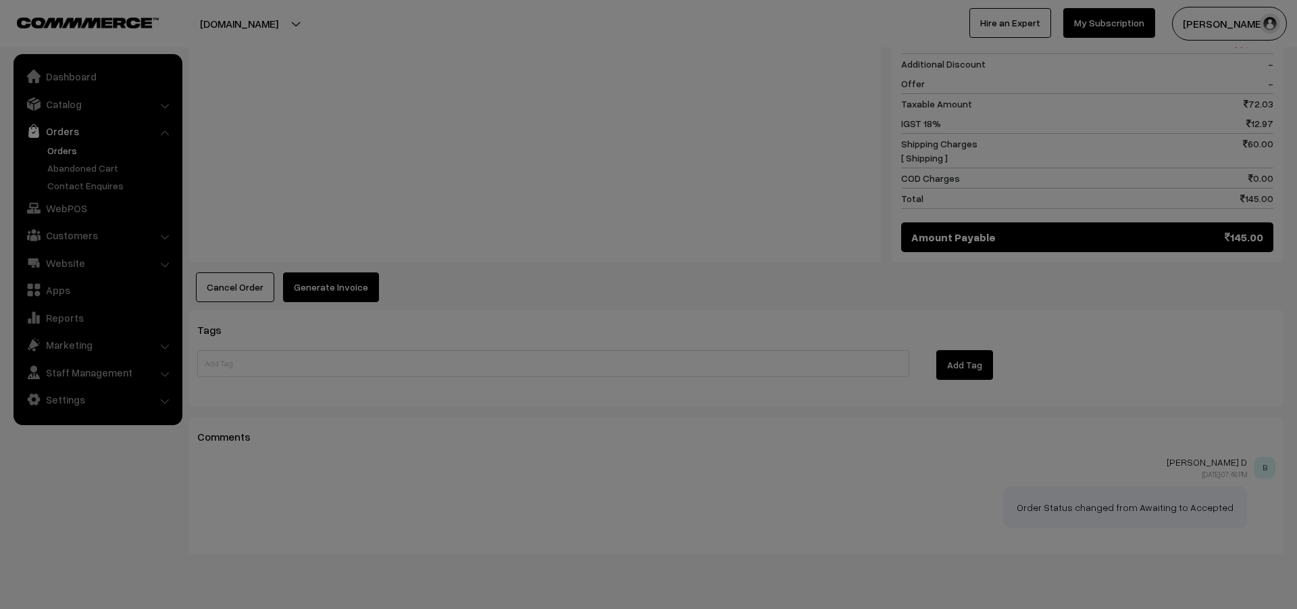
scroll to position [669, 0]
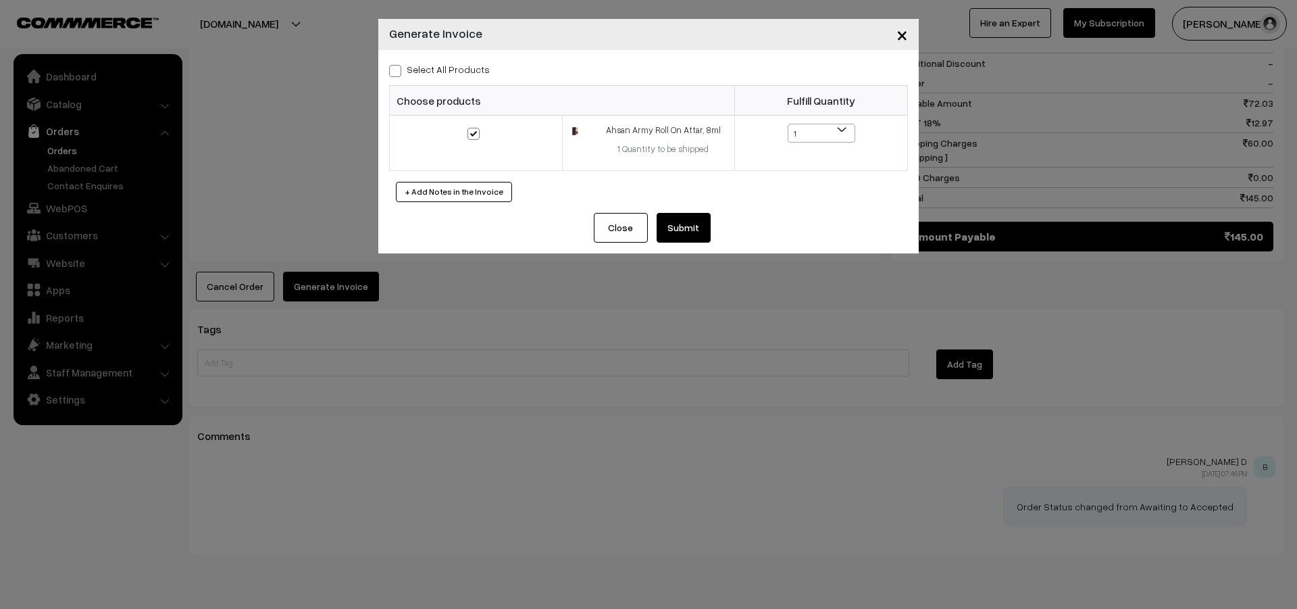
click at [684, 231] on button "Submit" at bounding box center [684, 228] width 54 height 30
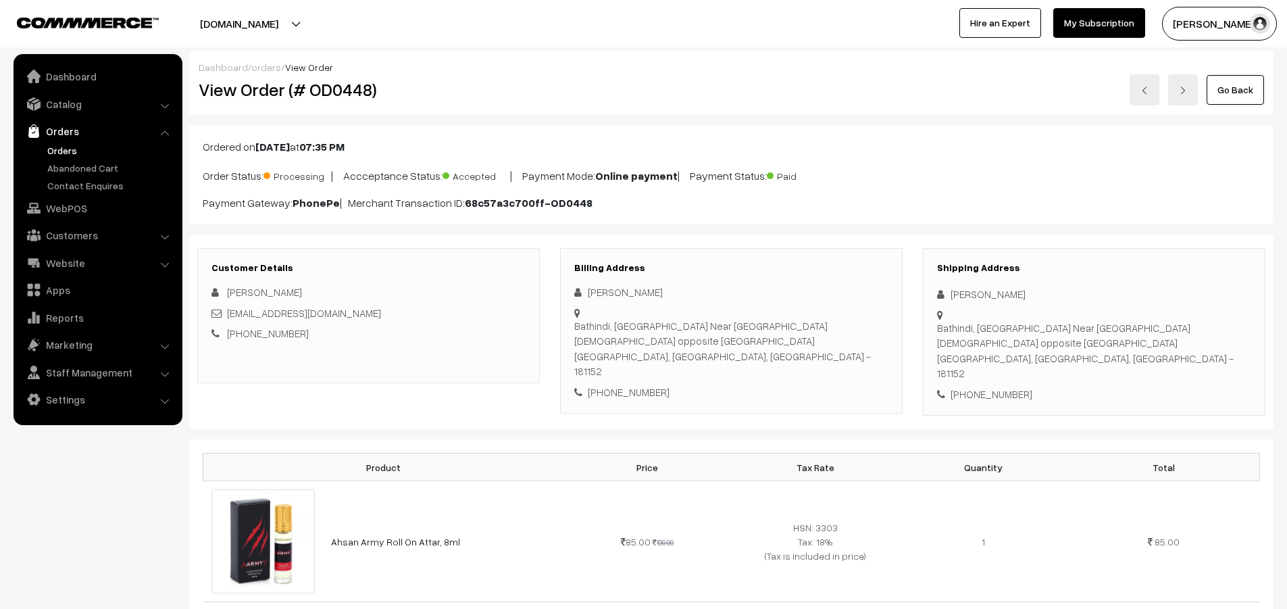
scroll to position [667, 0]
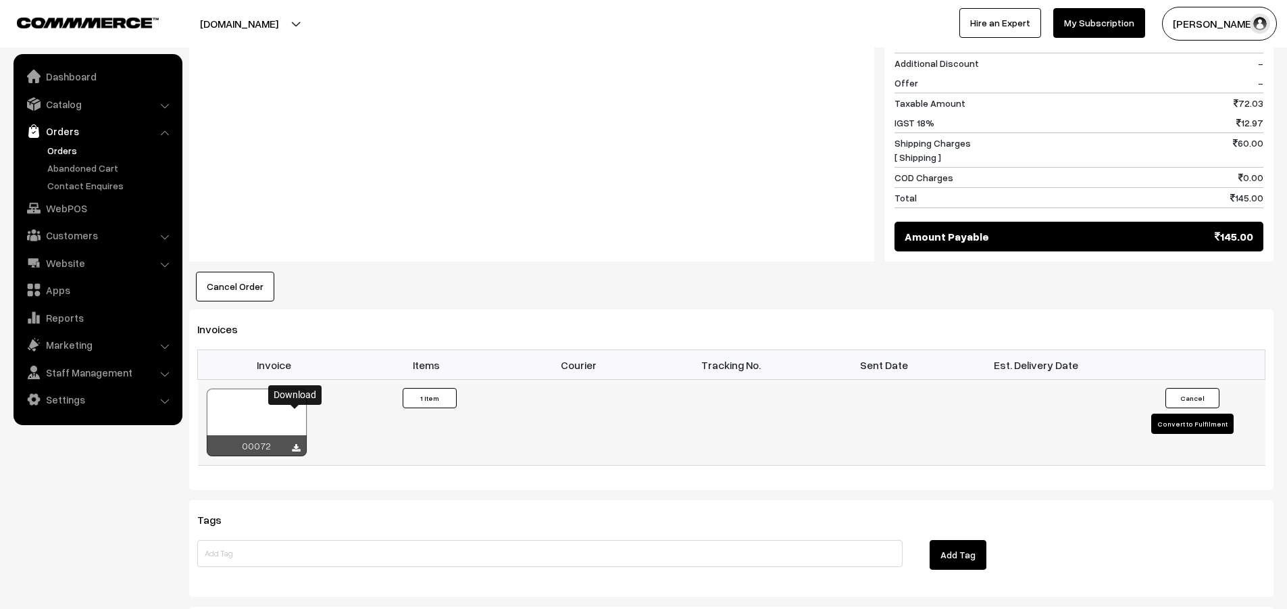
click at [294, 414] on td "00072" at bounding box center [274, 423] width 153 height 86
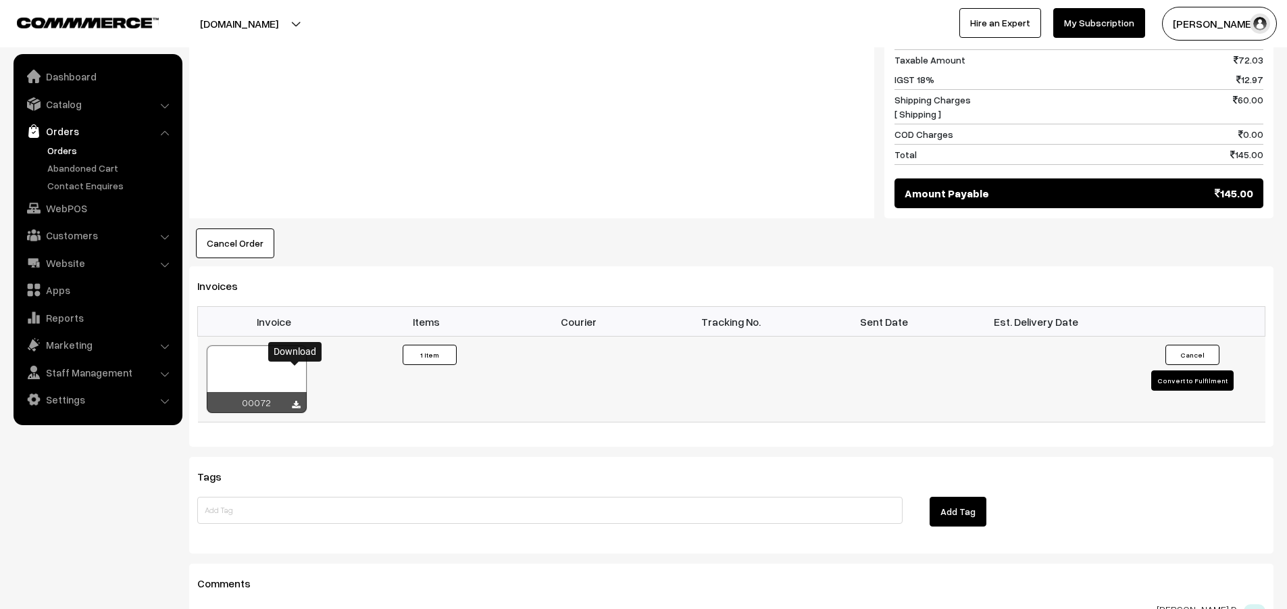
scroll to position [735, 0]
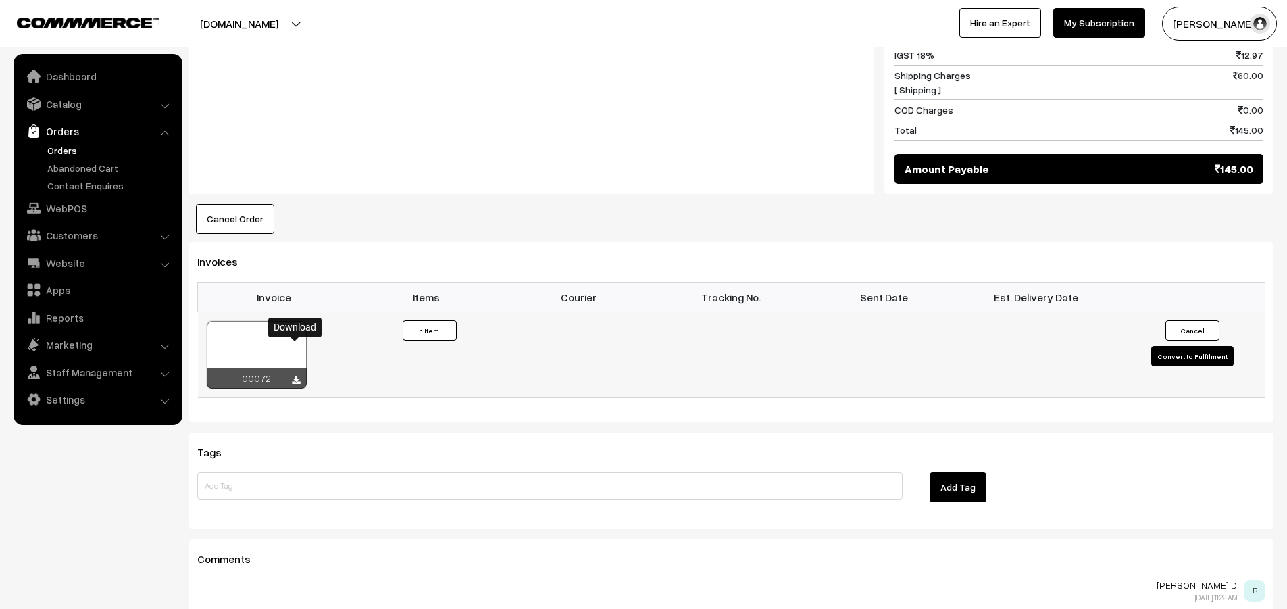
click at [295, 376] on icon at bounding box center [296, 380] width 8 height 9
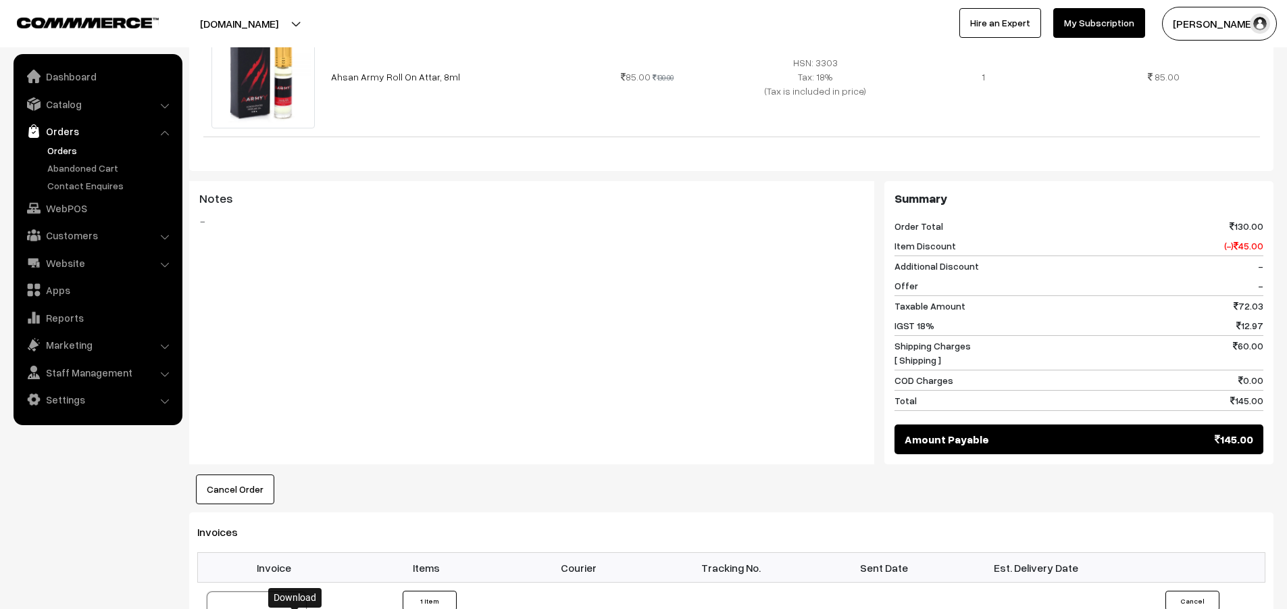
scroll to position [195, 0]
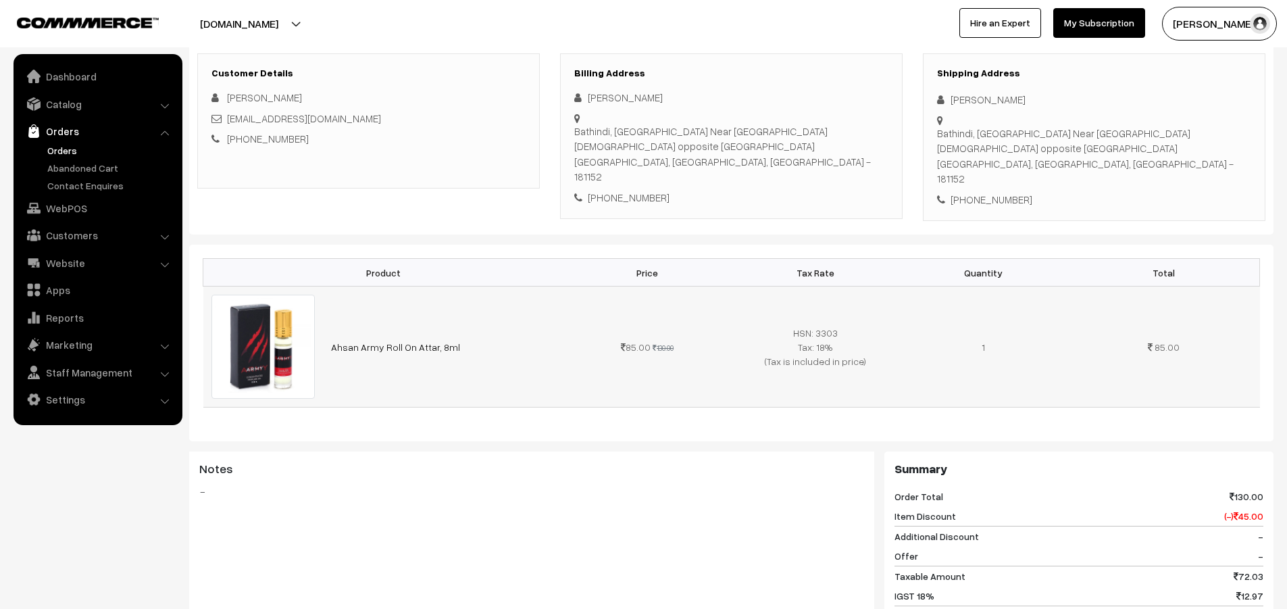
drag, startPoint x: 461, startPoint y: 313, endPoint x: 330, endPoint y: 313, distance: 130.4
click at [330, 313] on td "Ahsan Army Roll On Attar, 8ml" at bounding box center [443, 346] width 240 height 121
copy link "Ahsan Army Roll On Attar, 8ml"
click at [63, 150] on link "Orders" at bounding box center [111, 150] width 134 height 14
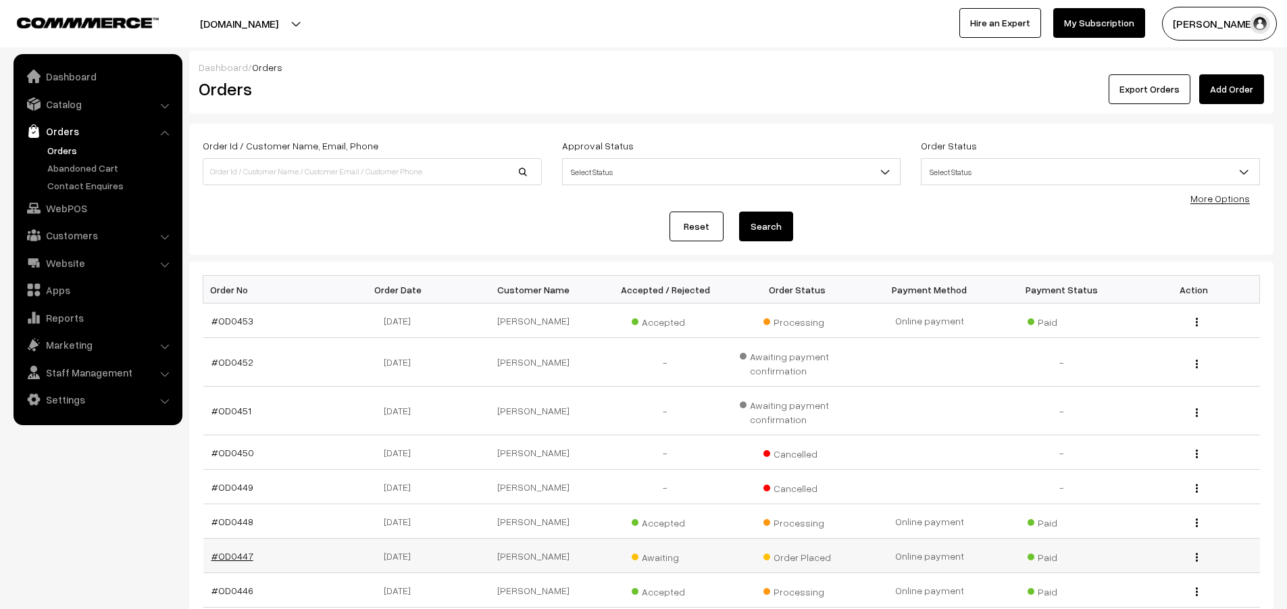
click at [235, 555] on link "#OD0447" at bounding box center [232, 555] width 42 height 11
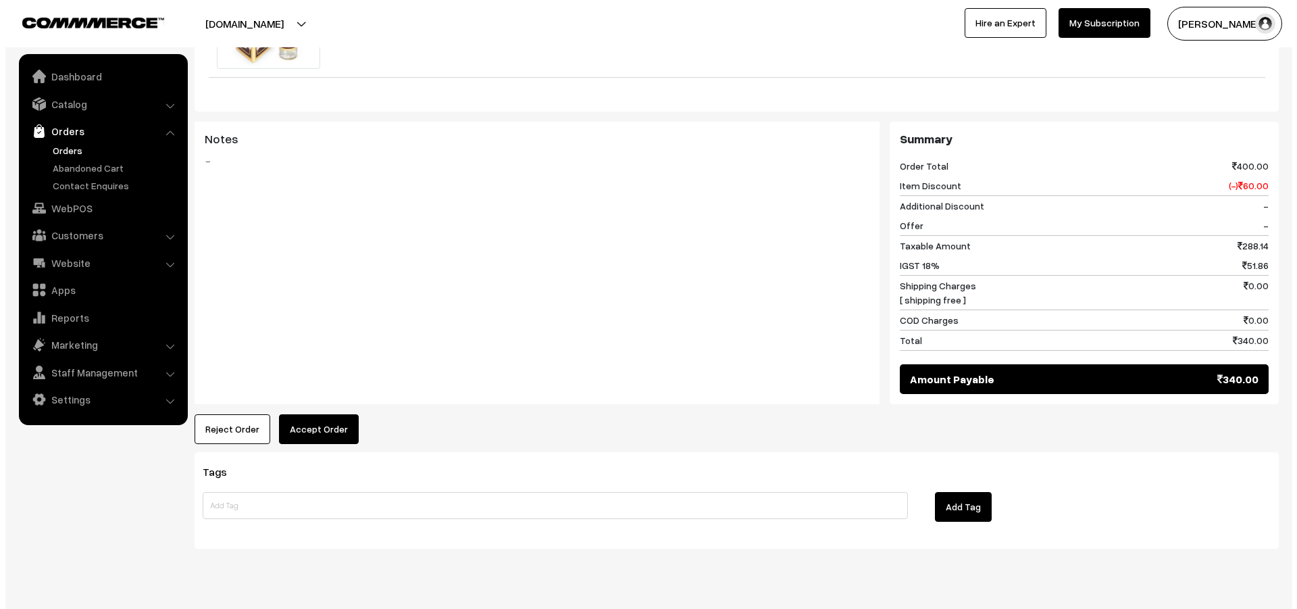
scroll to position [519, 0]
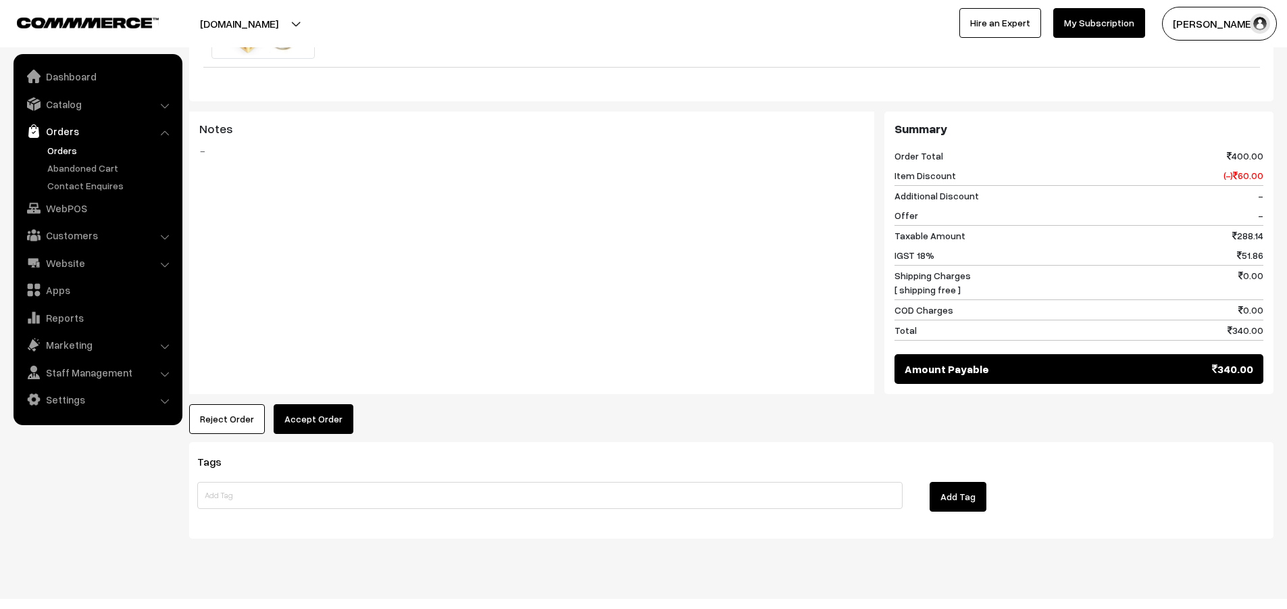
click at [307, 404] on button "Accept Order" at bounding box center [314, 419] width 80 height 30
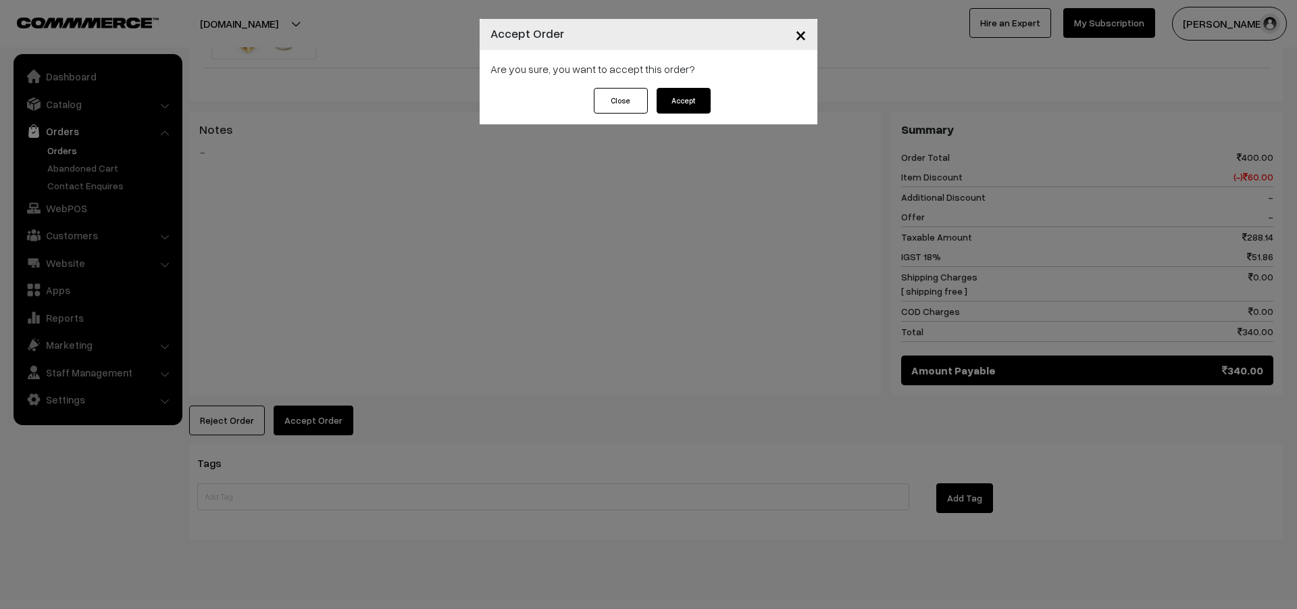
click at [690, 100] on button "Accept" at bounding box center [684, 101] width 54 height 26
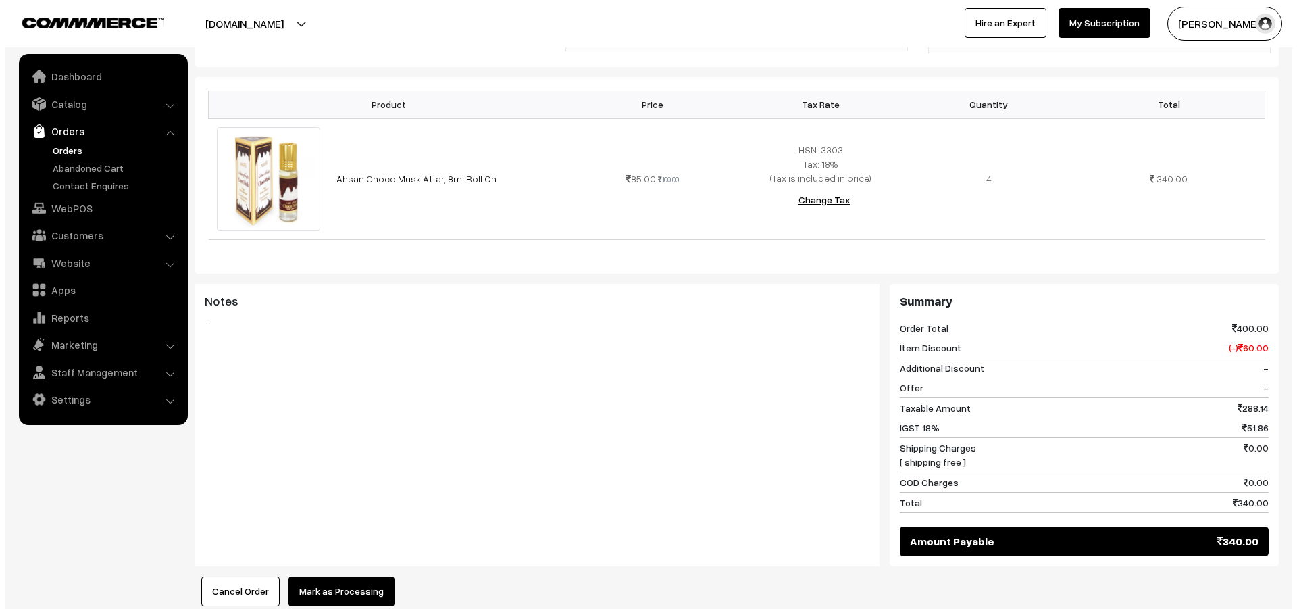
scroll to position [540, 0]
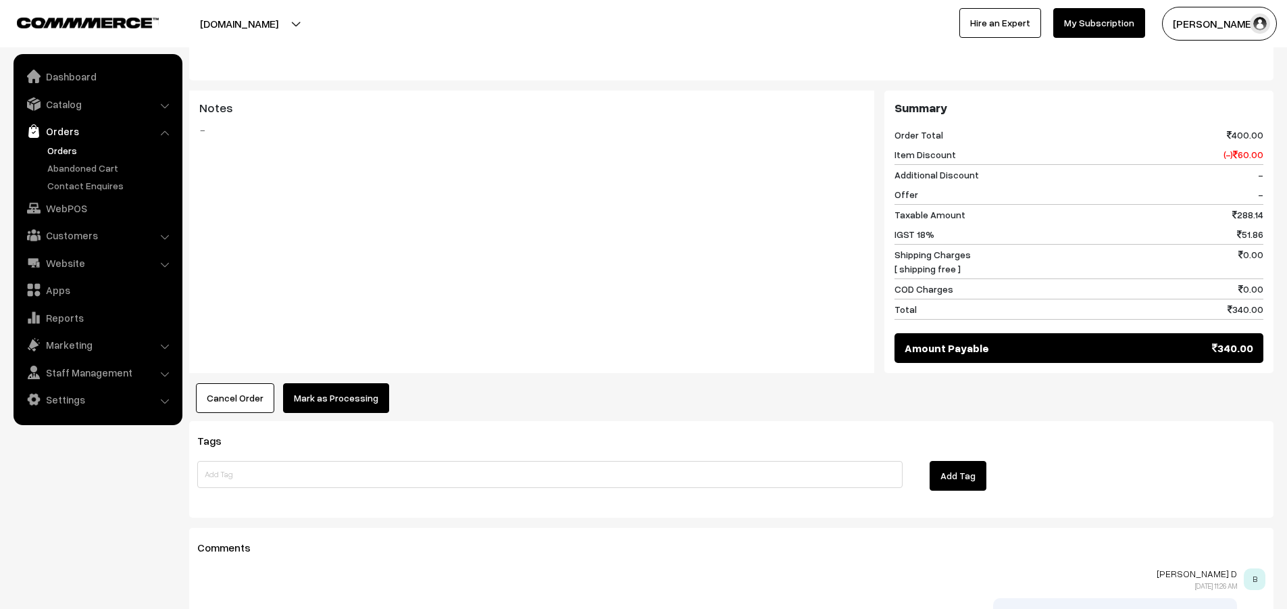
click at [330, 383] on button "Mark as Processing" at bounding box center [336, 398] width 106 height 30
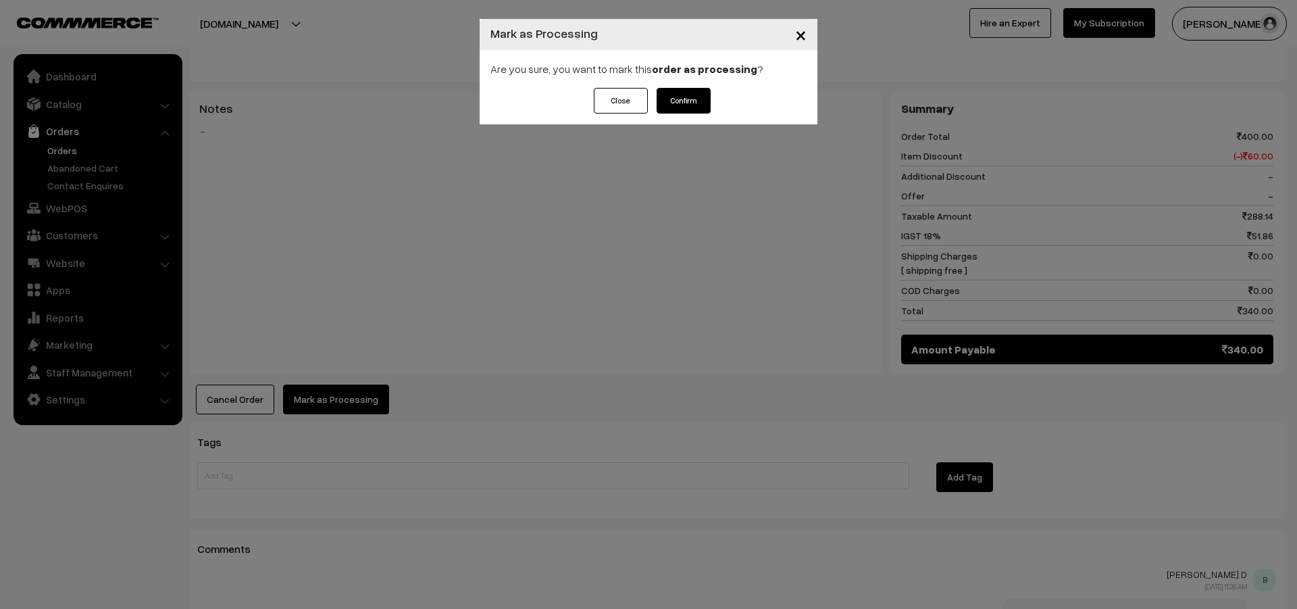
click at [700, 104] on button "Confirm" at bounding box center [684, 101] width 54 height 26
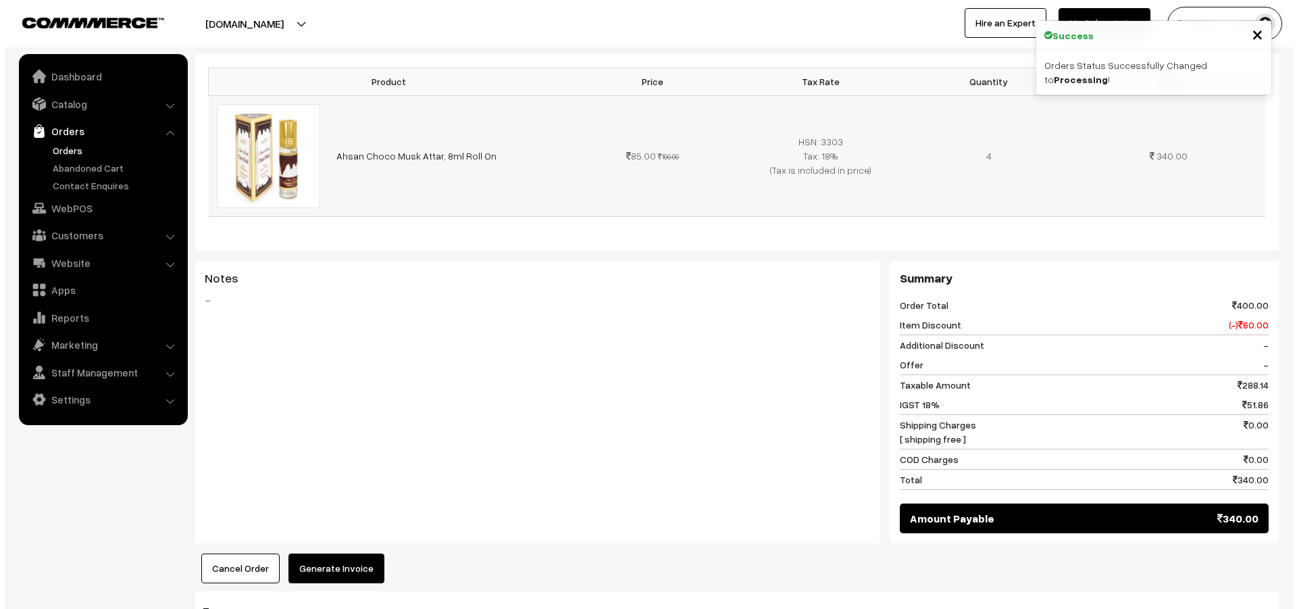
scroll to position [473, 0]
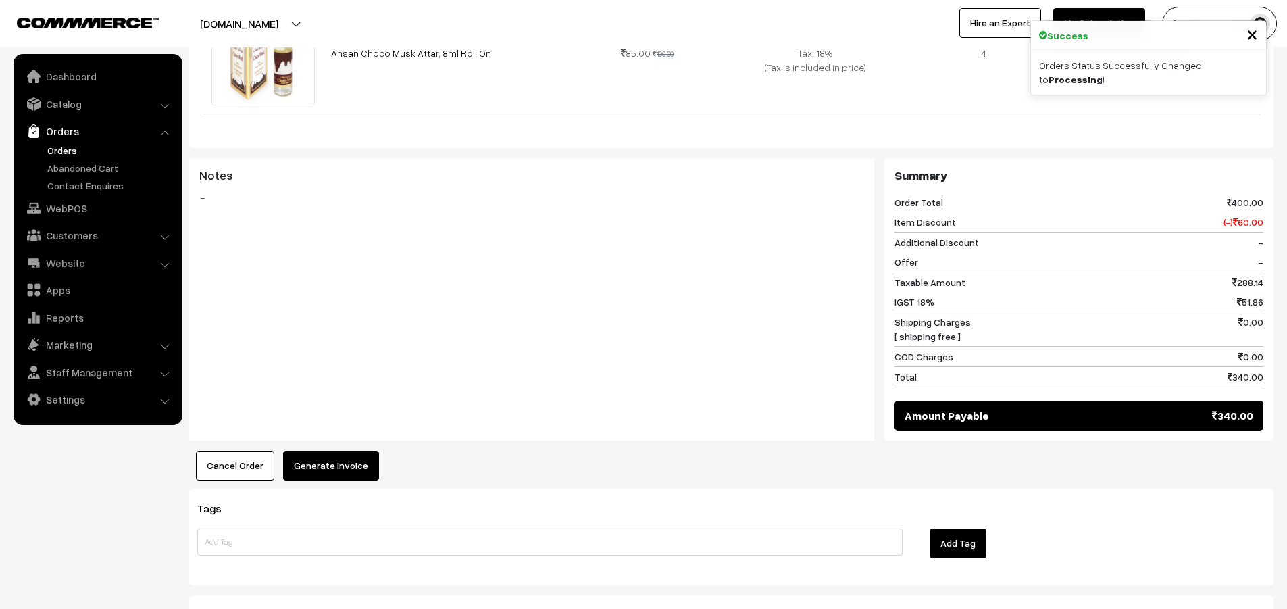
click at [338, 453] on button "Generate Invoice" at bounding box center [331, 466] width 96 height 30
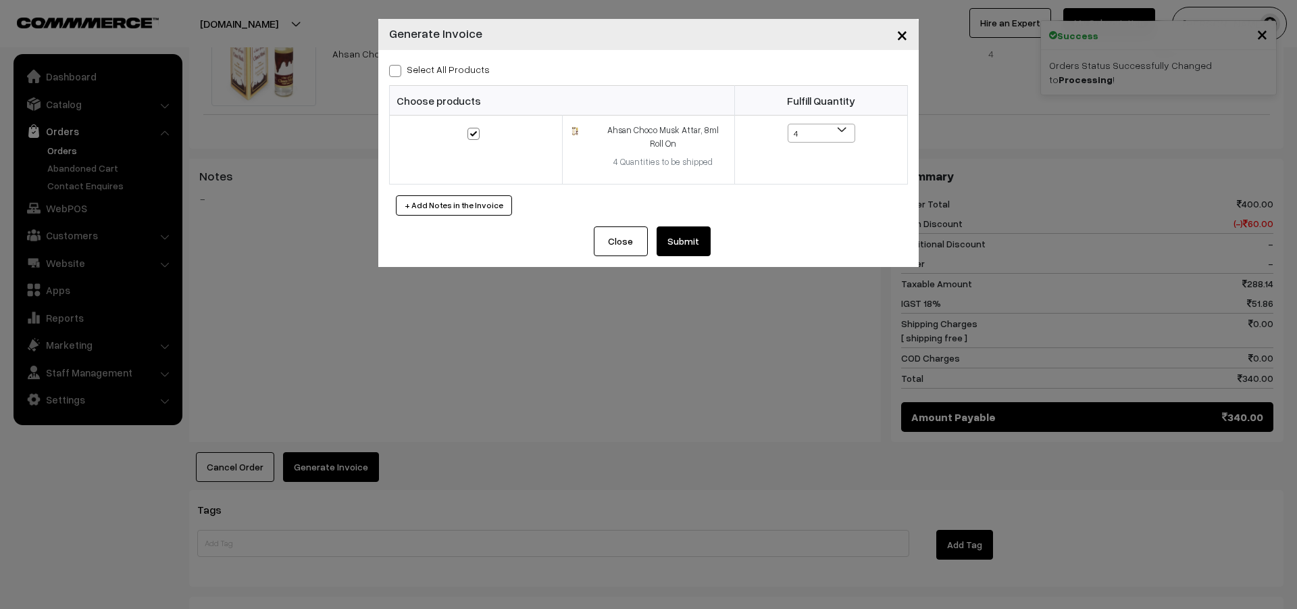
click at [678, 243] on button "Submit" at bounding box center [684, 241] width 54 height 30
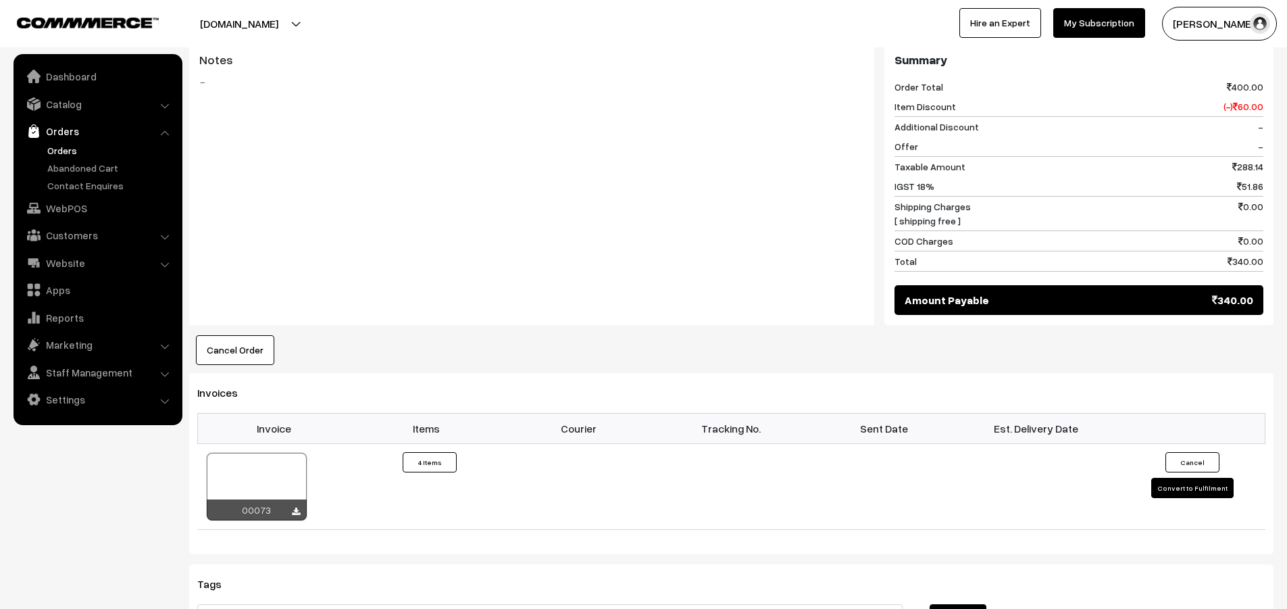
scroll to position [675, 0]
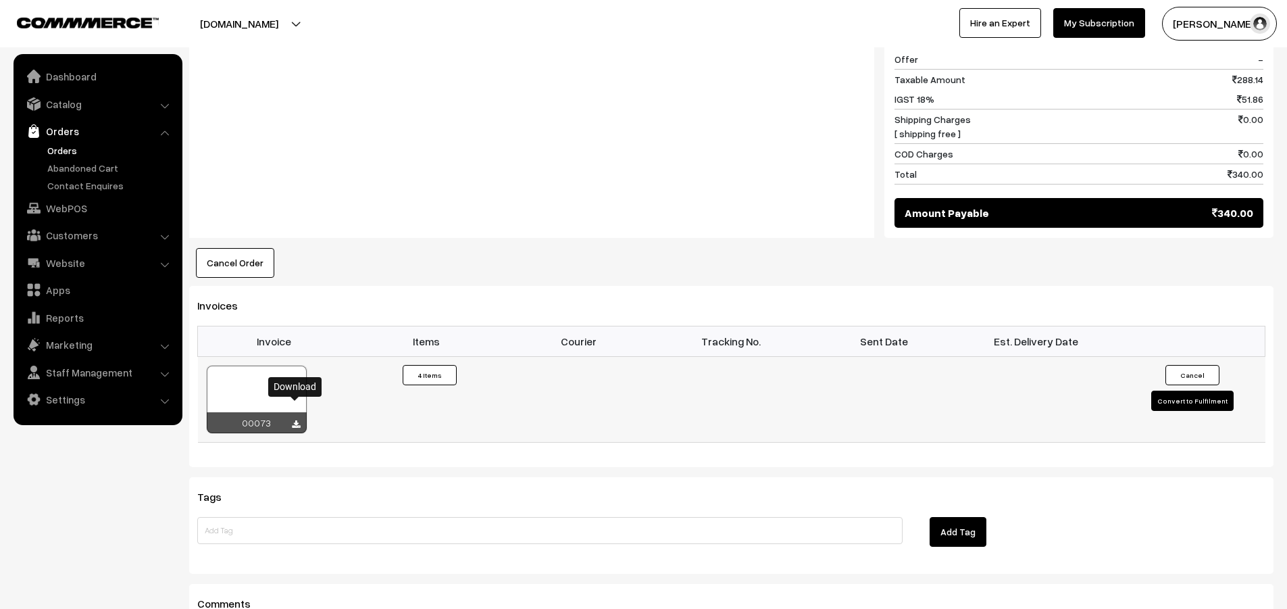
click at [296, 420] on icon at bounding box center [296, 424] width 8 height 9
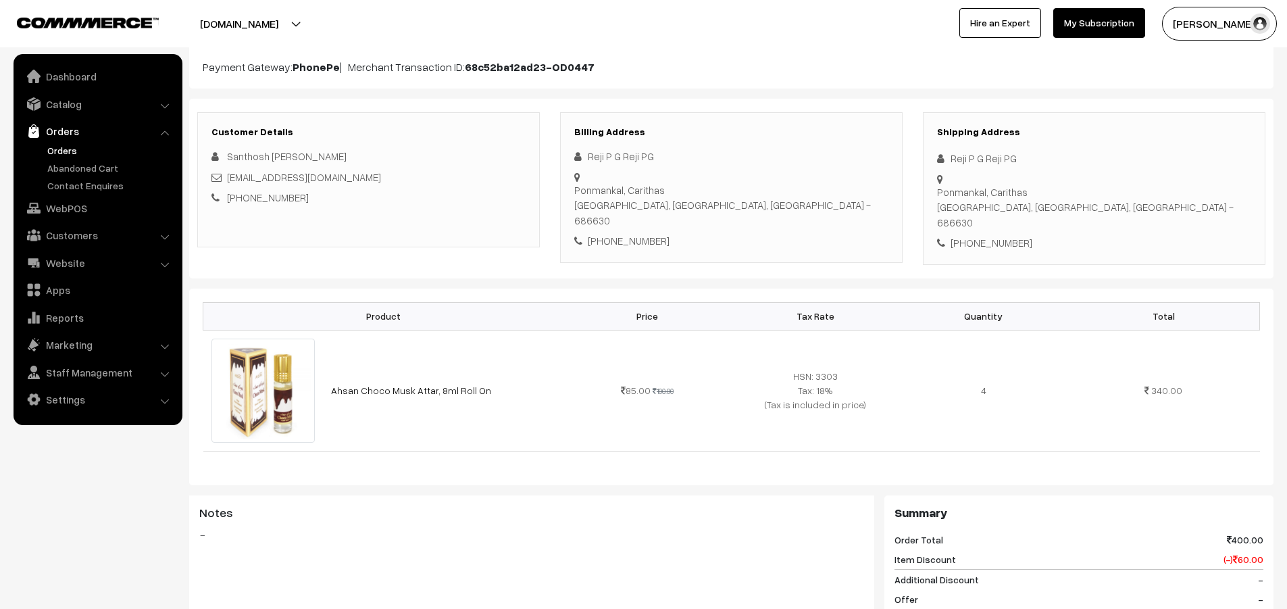
scroll to position [135, 0]
drag, startPoint x: 650, startPoint y: 151, endPoint x: 577, endPoint y: 163, distance: 74.7
click at [577, 163] on div "Reji P G Reji PG" at bounding box center [731, 157] width 314 height 16
copy div "Reji P G Reji PG"
click at [646, 234] on div "[PHONE_NUMBER]" at bounding box center [731, 242] width 314 height 16
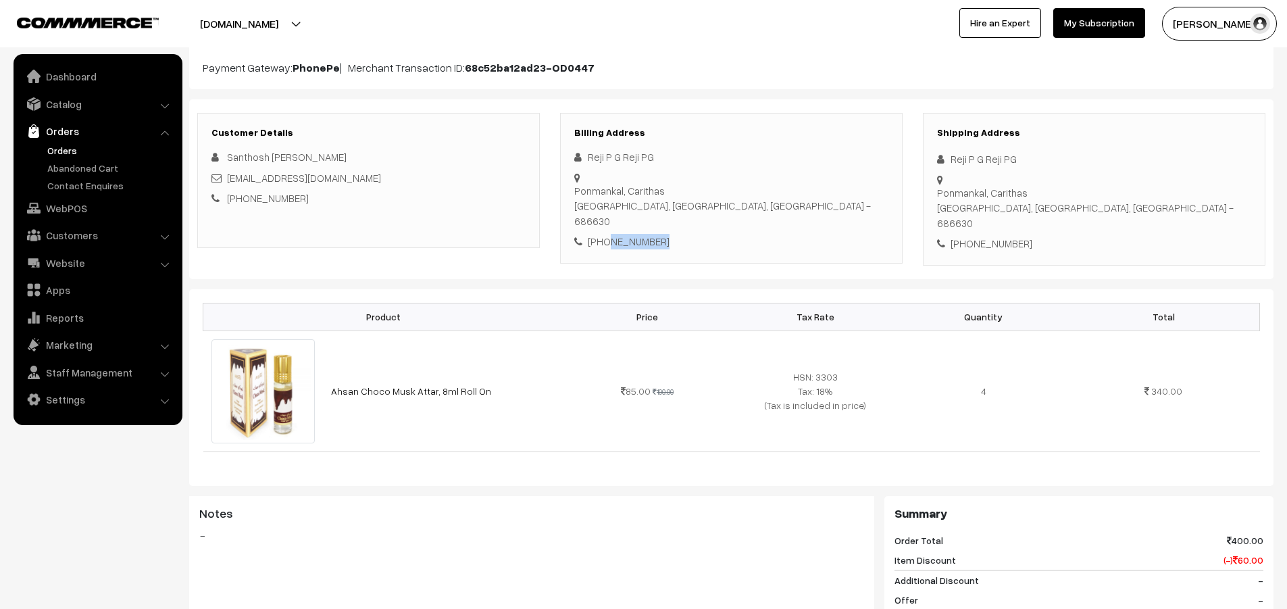
click at [646, 234] on div "[PHONE_NUMBER]" at bounding box center [731, 242] width 314 height 16
copy div "7907018673"
drag, startPoint x: 359, startPoint y: 176, endPoint x: 225, endPoint y: 175, distance: 133.8
click at [225, 175] on div "Chakojoseph1970@gmail.com" at bounding box center [368, 178] width 314 height 16
copy div "Chakojoseph1970@gmail.com"
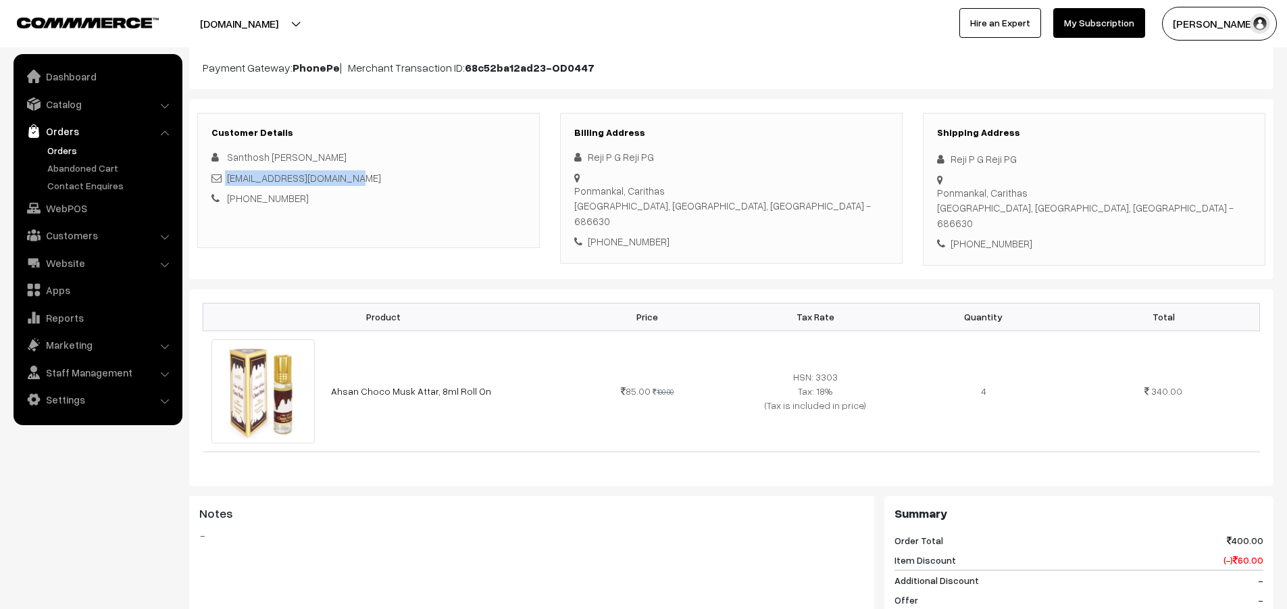
drag, startPoint x: 678, startPoint y: 174, endPoint x: 584, endPoint y: 177, distance: 94.0
click at [584, 170] on div "Ponmankal, Carithas Kottayam, Kerala, India - 686630" at bounding box center [731, 170] width 314 height 0
copy div "Ponmankal, Carithas"
drag, startPoint x: 678, startPoint y: 195, endPoint x: 588, endPoint y: 194, distance: 89.8
click at [588, 194] on div "Ponmankal, Carithas Kottayam, Kerala, India - 686630" at bounding box center [731, 206] width 314 height 46
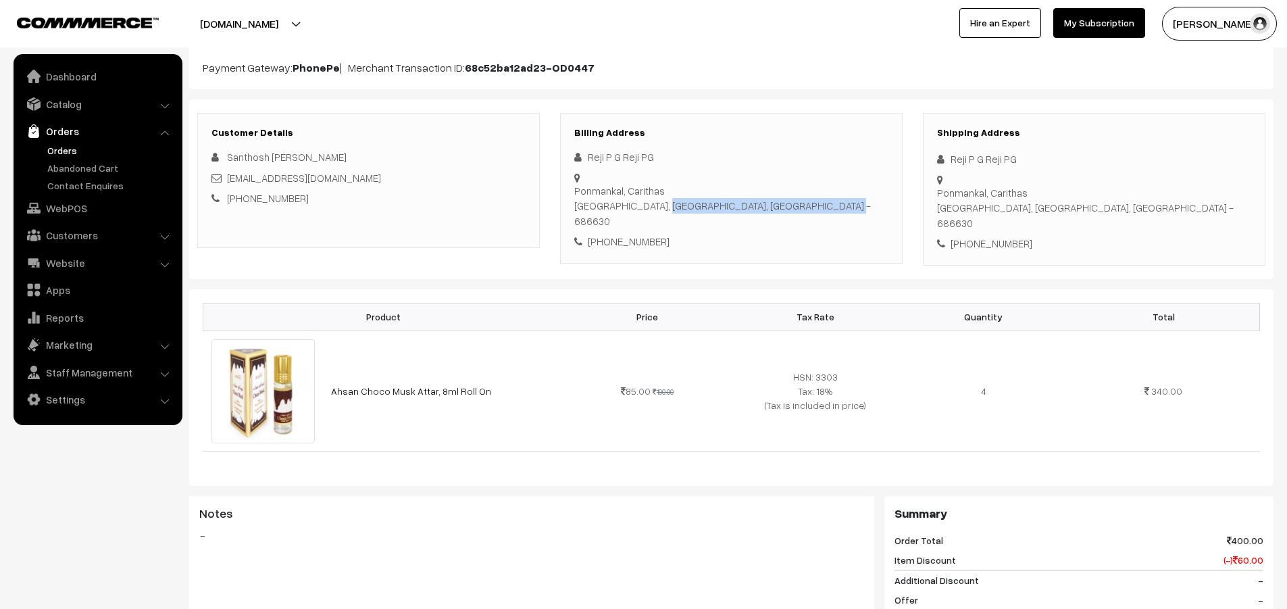
copy div "Kottayam, Kerala, India"
drag, startPoint x: 722, startPoint y: 193, endPoint x: 686, endPoint y: 197, distance: 36.7
click at [686, 197] on div "Reji P G Reji PG Ponmankal, Carithas Kottayam, Kerala, India - 686630 +91 79070…" at bounding box center [731, 199] width 314 height 100
click at [758, 183] on div "Reji P G Reji PG Ponmankal, Carithas Kottayam, Kerala, India - 686630 +91 79070…" at bounding box center [731, 199] width 314 height 100
drag, startPoint x: 729, startPoint y: 190, endPoint x: 688, endPoint y: 190, distance: 40.5
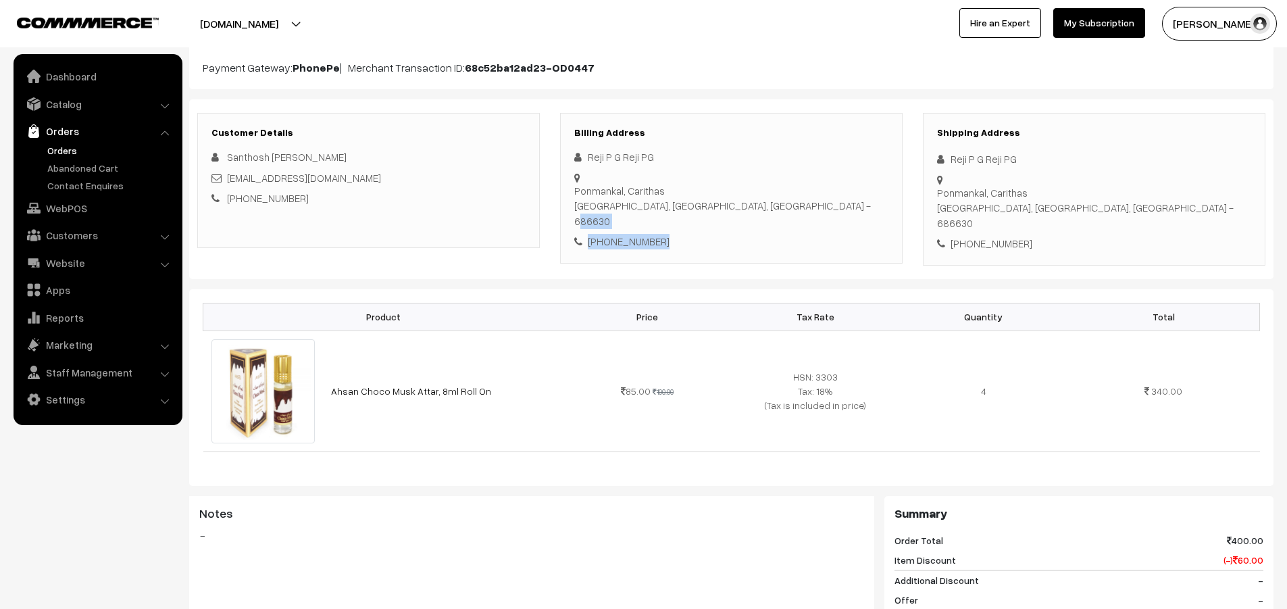
click at [688, 190] on div "Reji P G Reji PG Ponmankal, Carithas Kottayam, Kerala, India - 686630 +91 79070…" at bounding box center [731, 199] width 314 height 100
click at [700, 189] on div "Ponmankal, Carithas Kottayam, Kerala, India - 686630" at bounding box center [731, 206] width 314 height 46
click at [702, 189] on div "Ponmankal, Carithas Kottayam, Kerala, India - 686630" at bounding box center [731, 206] width 314 height 46
copy div "686630"
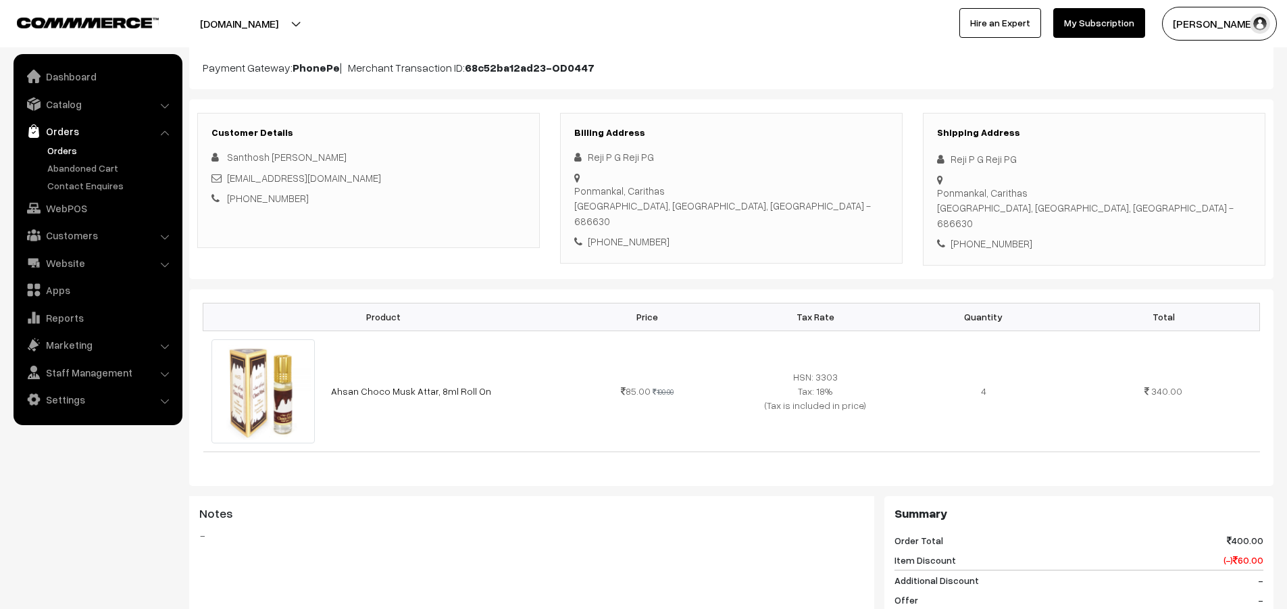
scroll to position [0, 0]
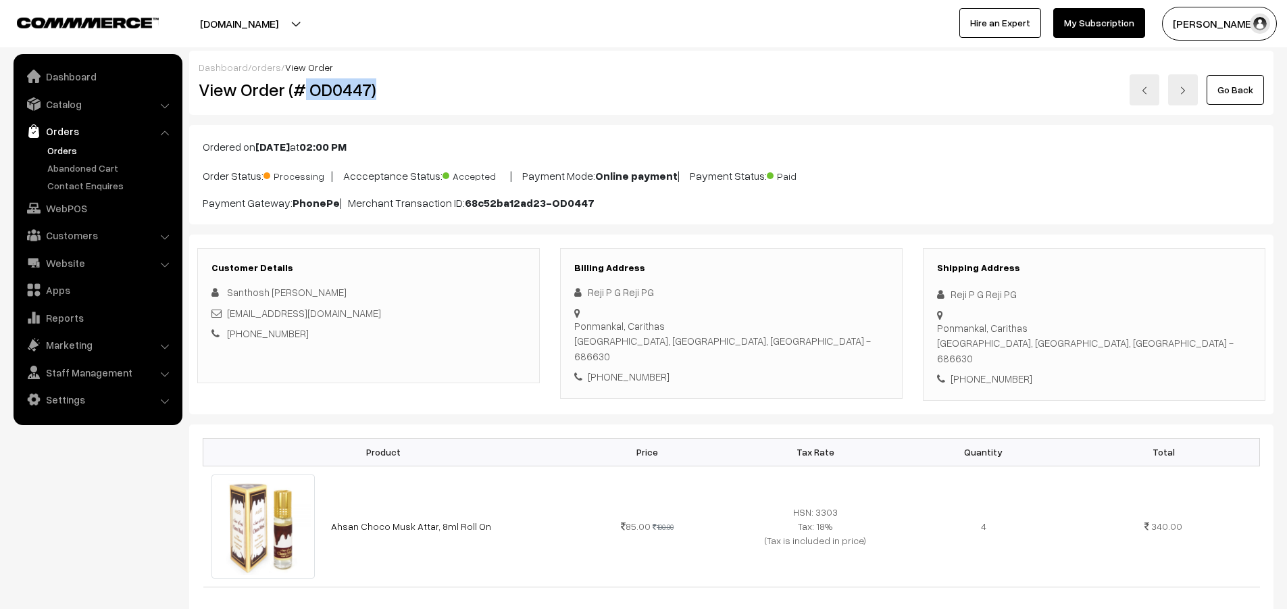
drag, startPoint x: 377, startPoint y: 80, endPoint x: 305, endPoint y: 91, distance: 73.1
click at [305, 91] on h2 "View Order (# OD0447)" at bounding box center [370, 89] width 342 height 21
copy h2 "OD0447)"
drag, startPoint x: 484, startPoint y: 509, endPoint x: 332, endPoint y: 509, distance: 151.3
click at [332, 509] on td "Ahsan Choco Musk Attar, 8ml Roll On" at bounding box center [443, 525] width 240 height 121
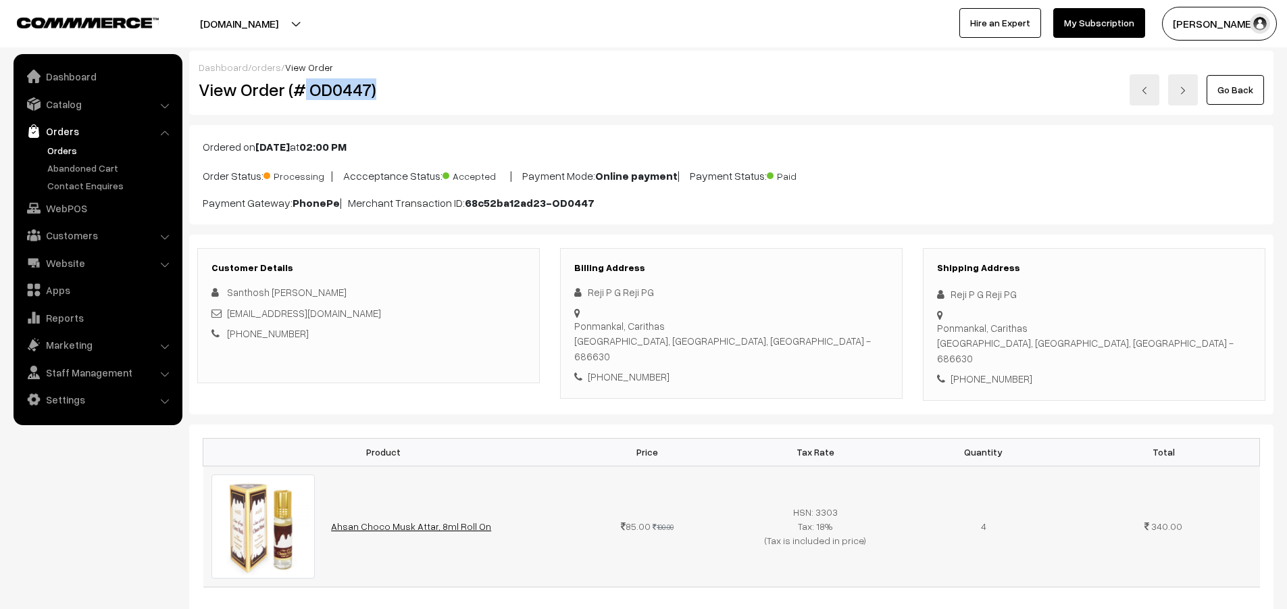
copy link "Ahsan Choco Musk Attar, 8ml Roll On"
click at [57, 147] on link "Orders" at bounding box center [111, 150] width 134 height 14
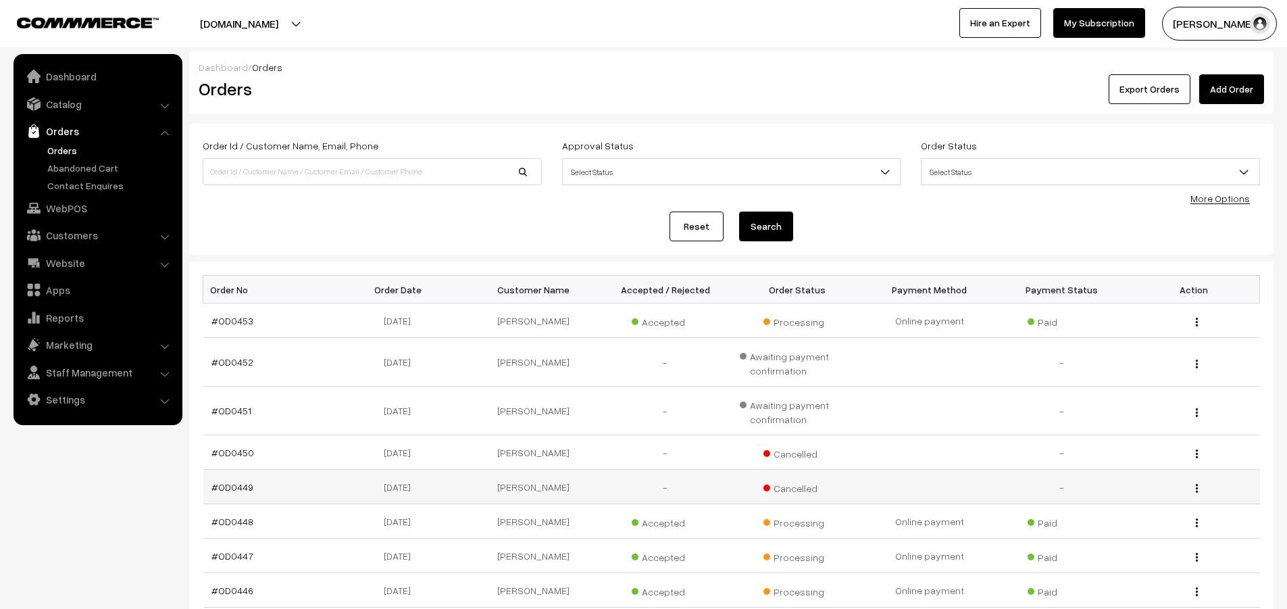
scroll to position [68, 0]
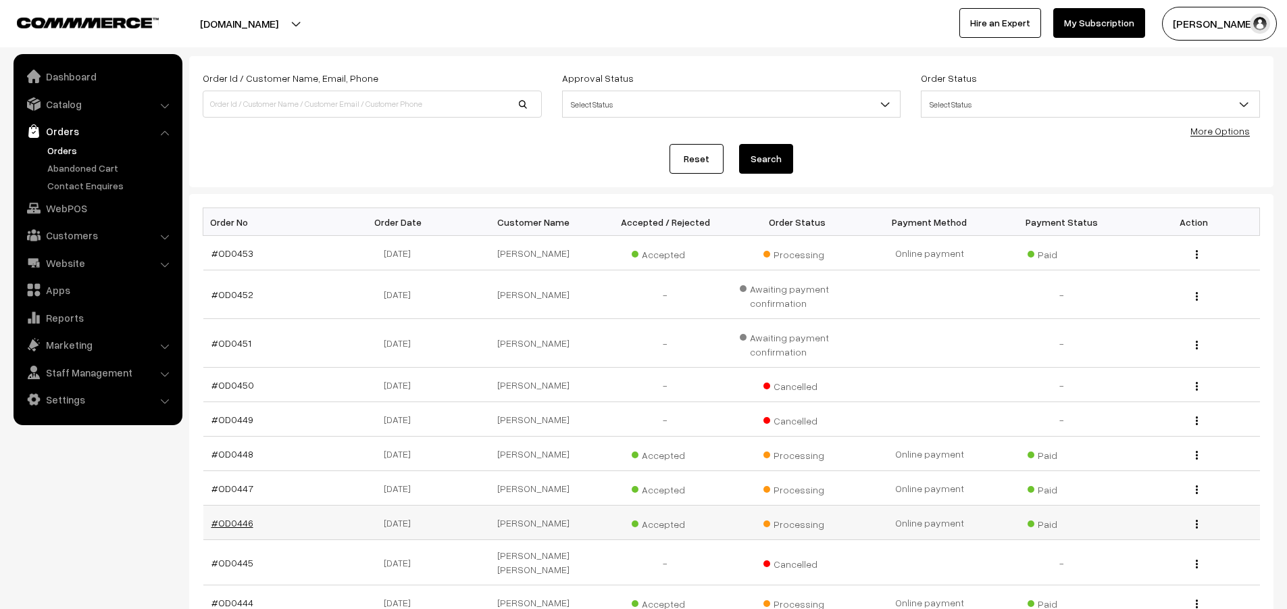
click at [229, 518] on link "#OD0446" at bounding box center [232, 522] width 42 height 11
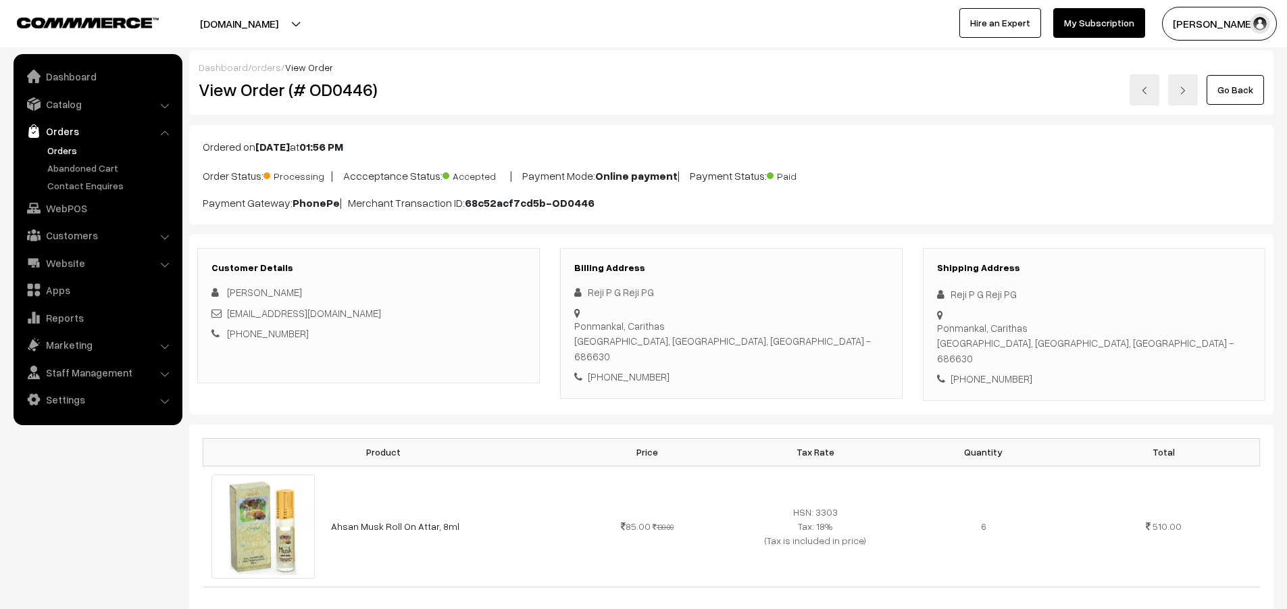
click at [54, 148] on link "Orders" at bounding box center [111, 150] width 134 height 14
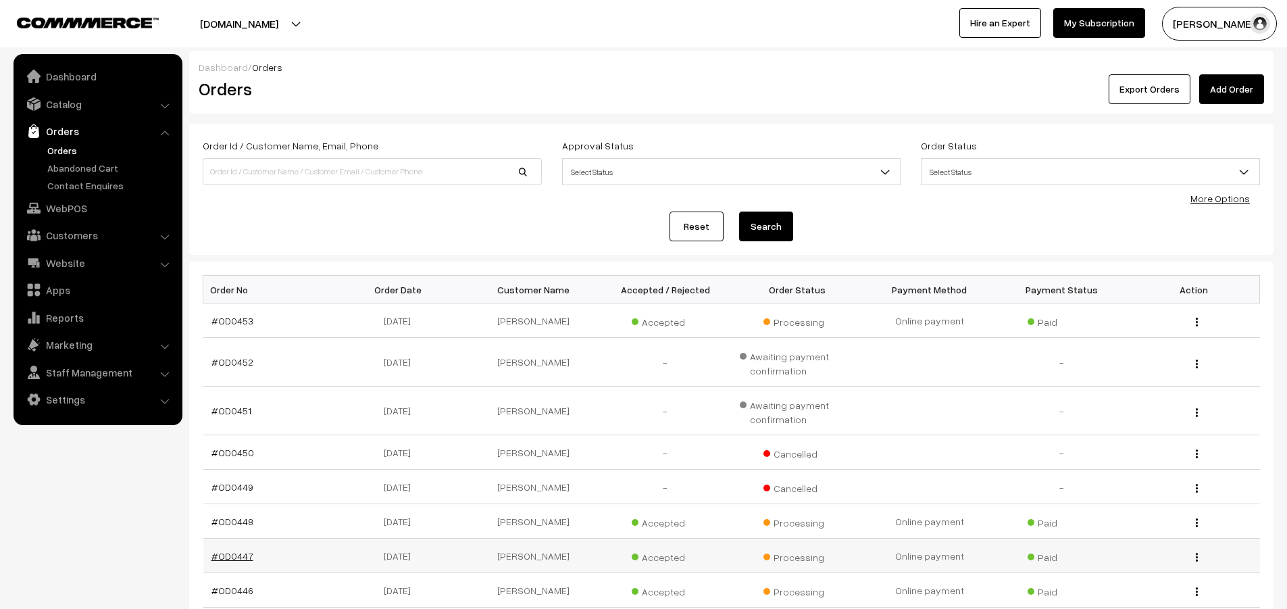
click at [233, 557] on link "#OD0447" at bounding box center [232, 555] width 42 height 11
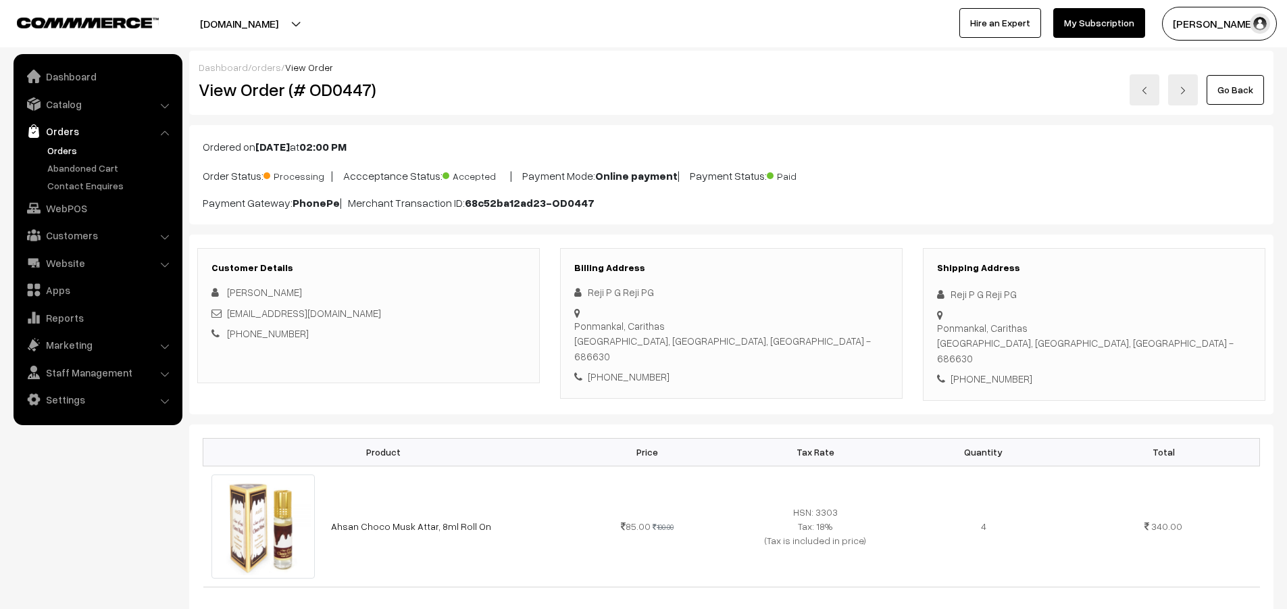
click at [66, 148] on link "Orders" at bounding box center [111, 150] width 134 height 14
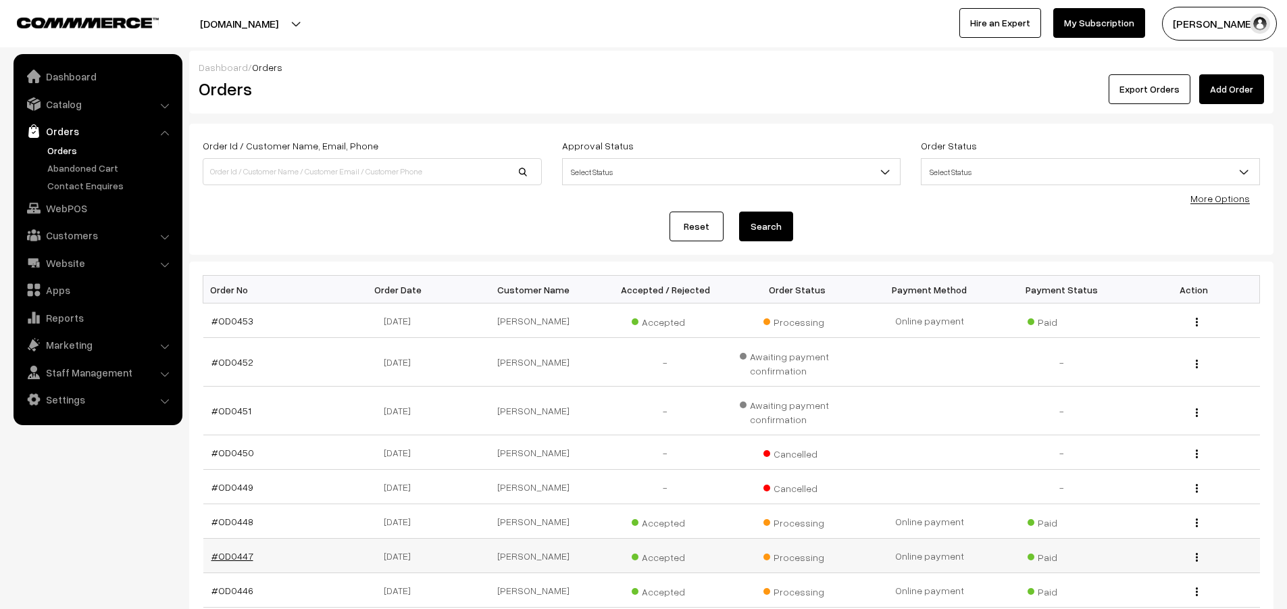
click at [234, 555] on link "#OD0447" at bounding box center [232, 555] width 42 height 11
click at [232, 554] on link "#OD0447" at bounding box center [232, 555] width 42 height 11
click at [232, 487] on link "#OD0449" at bounding box center [232, 486] width 42 height 11
click at [230, 522] on link "#OD0448" at bounding box center [232, 520] width 42 height 11
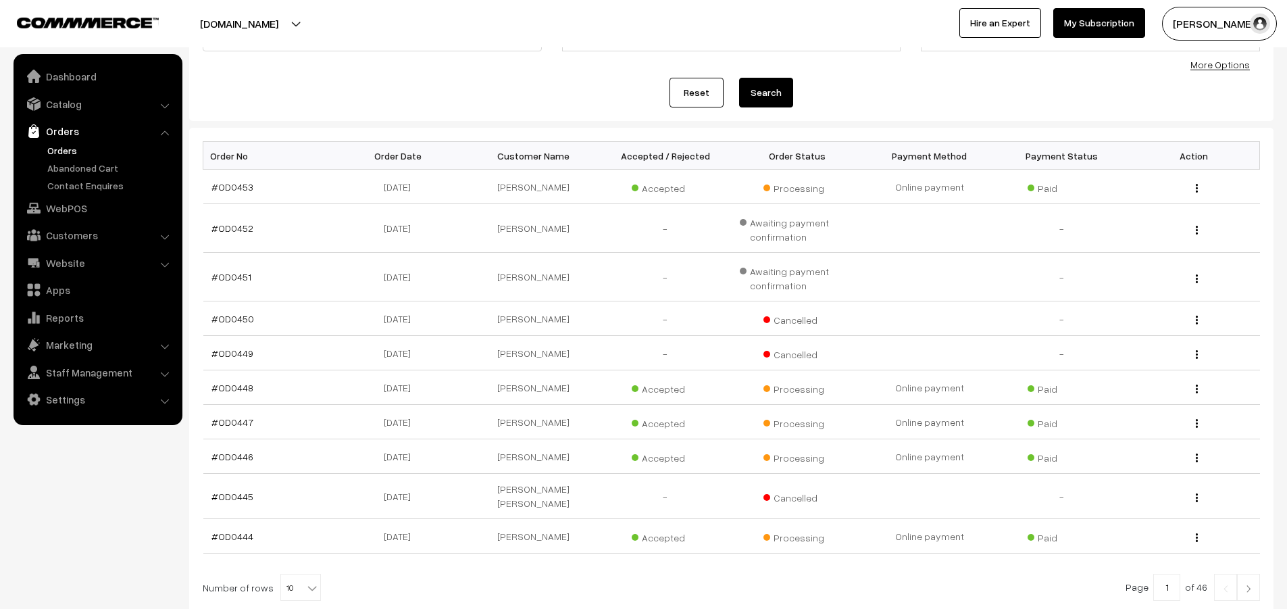
scroll to position [135, 0]
click at [234, 452] on link "#OD0446" at bounding box center [232, 454] width 42 height 11
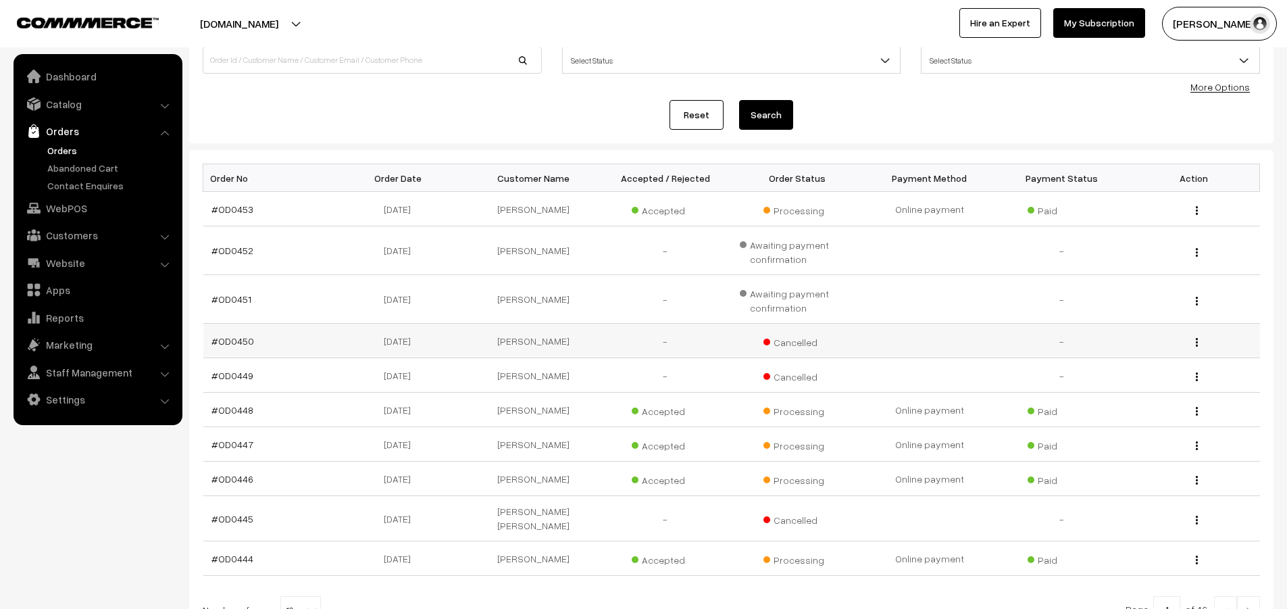
scroll to position [135, 0]
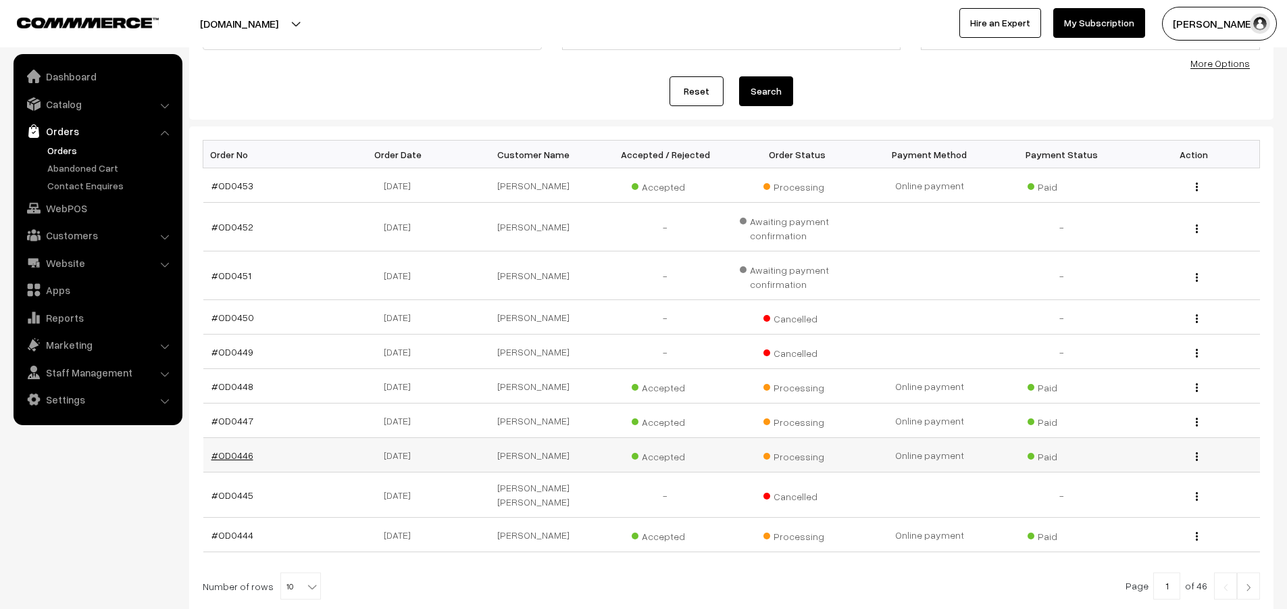
click at [236, 454] on link "#OD0446" at bounding box center [232, 454] width 42 height 11
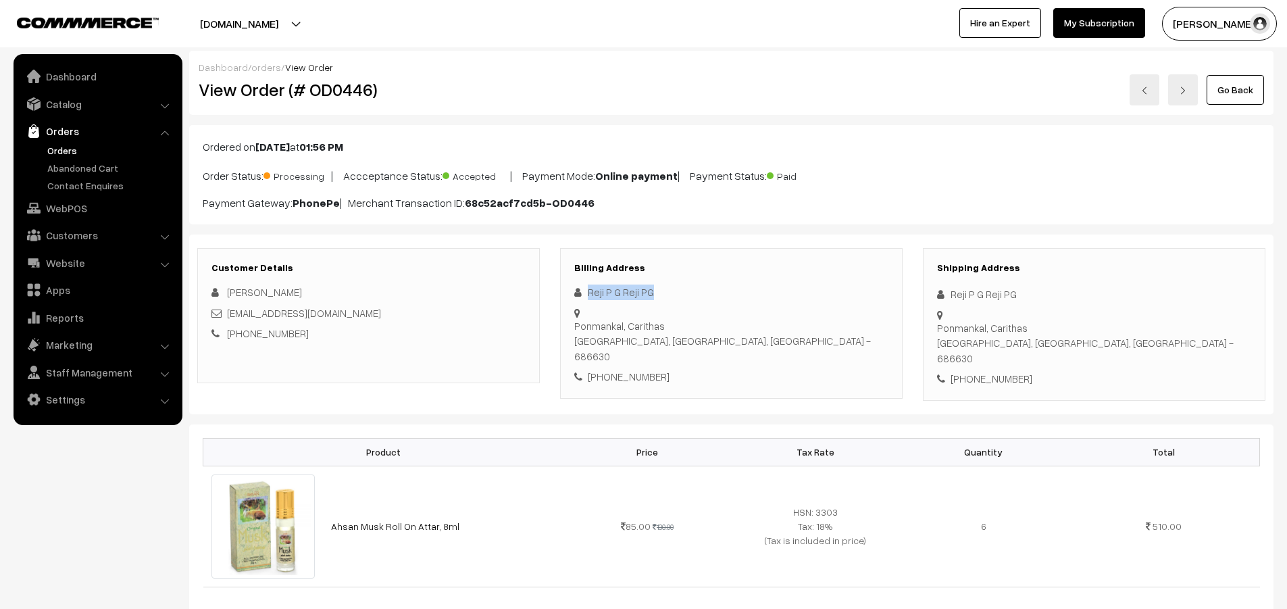
drag, startPoint x: 655, startPoint y: 290, endPoint x: 579, endPoint y: 290, distance: 76.3
click at [579, 290] on div "Reji P G Reji PG" at bounding box center [731, 292] width 314 height 16
copy div "Reji P G Reji PG"
click at [648, 369] on div "[PHONE_NUMBER]" at bounding box center [731, 377] width 314 height 16
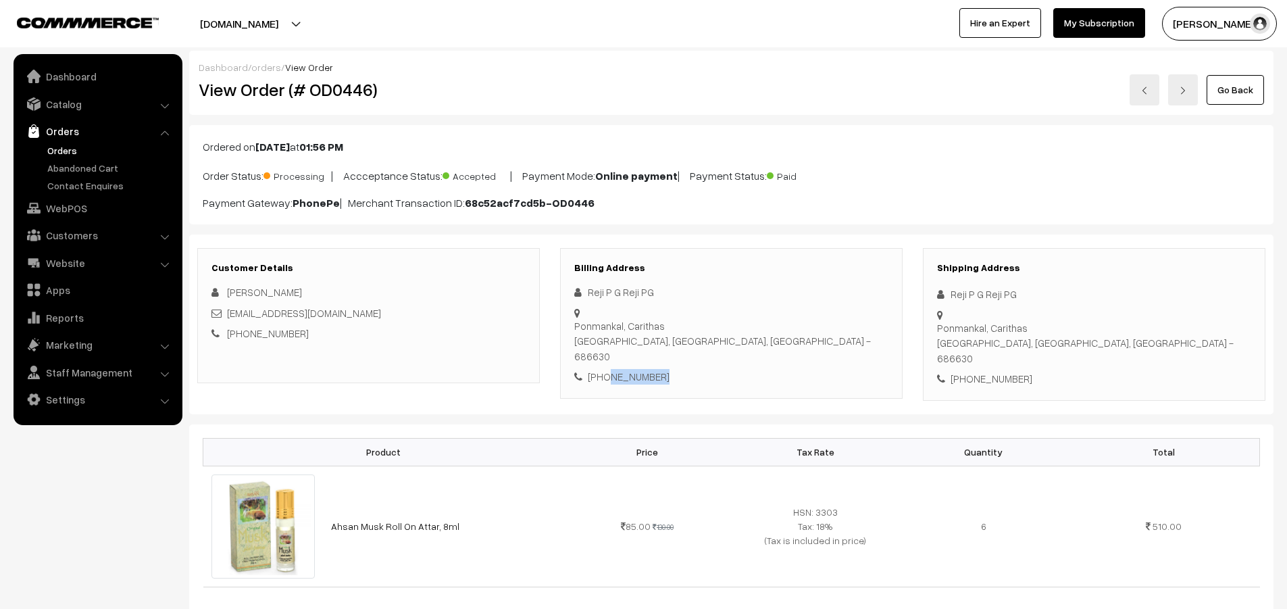
copy div "7907018673"
drag, startPoint x: 679, startPoint y: 311, endPoint x: 587, endPoint y: 309, distance: 91.9
click at [587, 318] on div "Ponmankal, Carithas [GEOGRAPHIC_DATA], [GEOGRAPHIC_DATA], [GEOGRAPHIC_DATA] - 6…" at bounding box center [731, 341] width 314 height 46
copy div "Ponmankal, Carithas"
drag, startPoint x: 727, startPoint y: 328, endPoint x: 692, endPoint y: 326, distance: 35.2
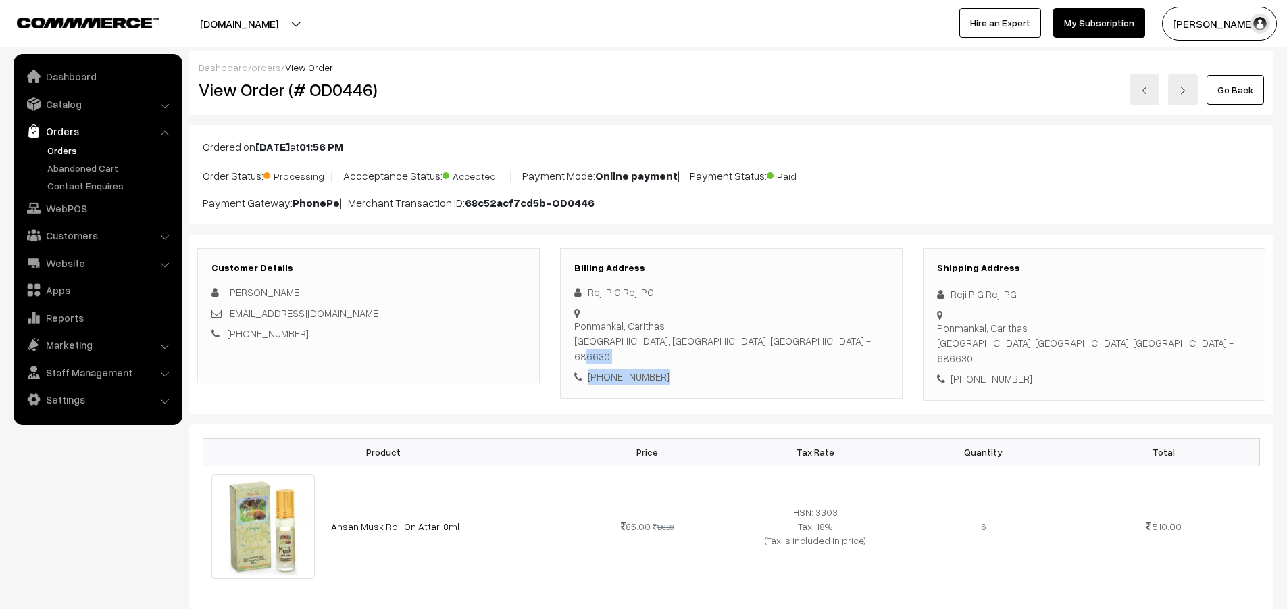
click at [692, 326] on div "[PERSON_NAME] [PERSON_NAME] PG [GEOGRAPHIC_DATA], [GEOGRAPHIC_DATA], [GEOGRAPHI…" at bounding box center [731, 334] width 314 height 100
click at [702, 326] on div "Ponmankal, Carithas [GEOGRAPHIC_DATA], [GEOGRAPHIC_DATA], [GEOGRAPHIC_DATA] - 6…" at bounding box center [731, 341] width 314 height 46
click at [702, 328] on div "Ponmankal, Carithas [GEOGRAPHIC_DATA], [GEOGRAPHIC_DATA], [GEOGRAPHIC_DATA] - 6…" at bounding box center [731, 341] width 314 height 46
copy div "686630"
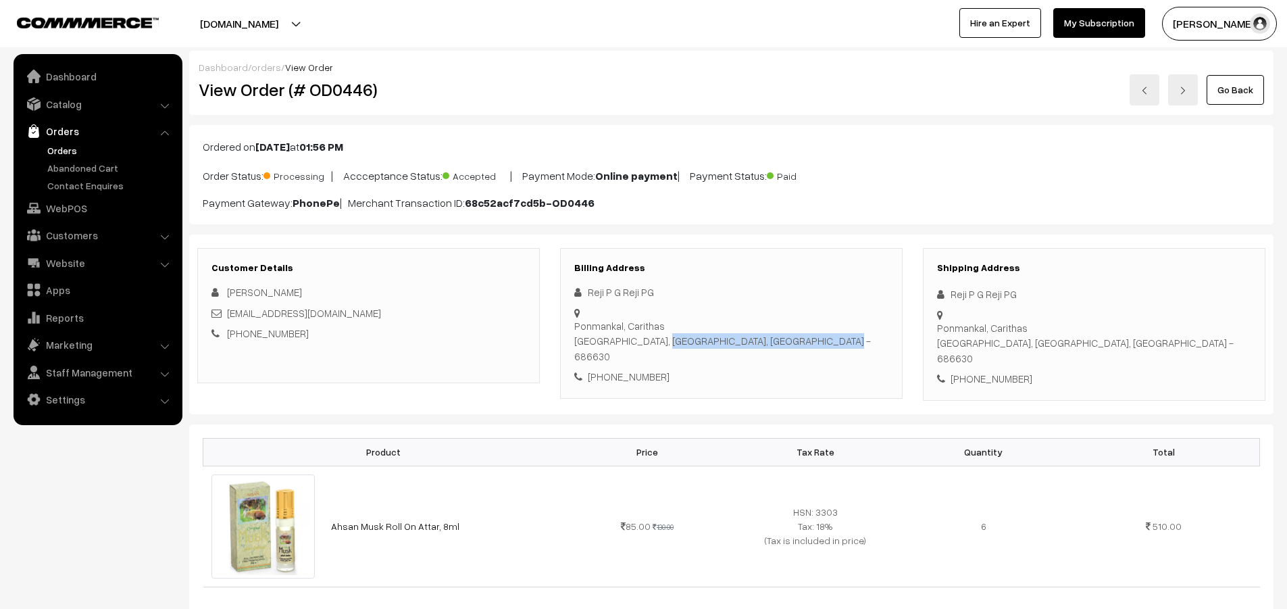
drag, startPoint x: 677, startPoint y: 327, endPoint x: 590, endPoint y: 325, distance: 87.2
click at [590, 325] on div "Ponmankal, Carithas [GEOGRAPHIC_DATA], [GEOGRAPHIC_DATA], [GEOGRAPHIC_DATA] - 6…" at bounding box center [731, 341] width 314 height 46
copy div "[GEOGRAPHIC_DATA], [GEOGRAPHIC_DATA], [GEOGRAPHIC_DATA]"
click at [364, 88] on h2 "View Order (# OD0446)" at bounding box center [370, 89] width 342 height 21
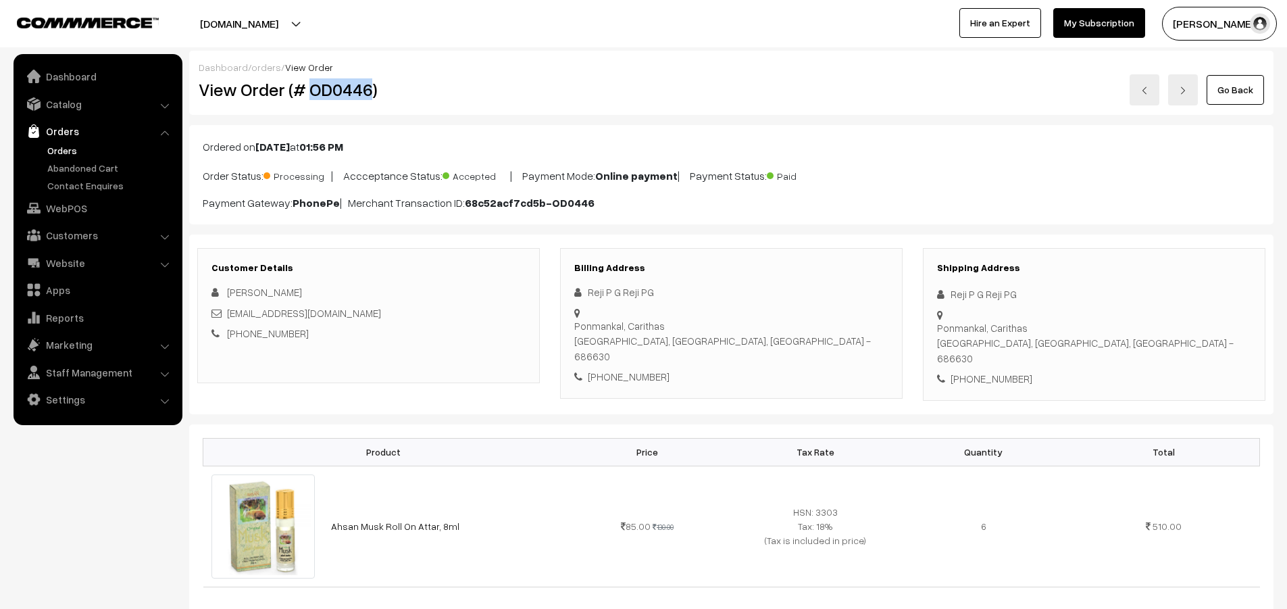
copy h2 "OD0446"
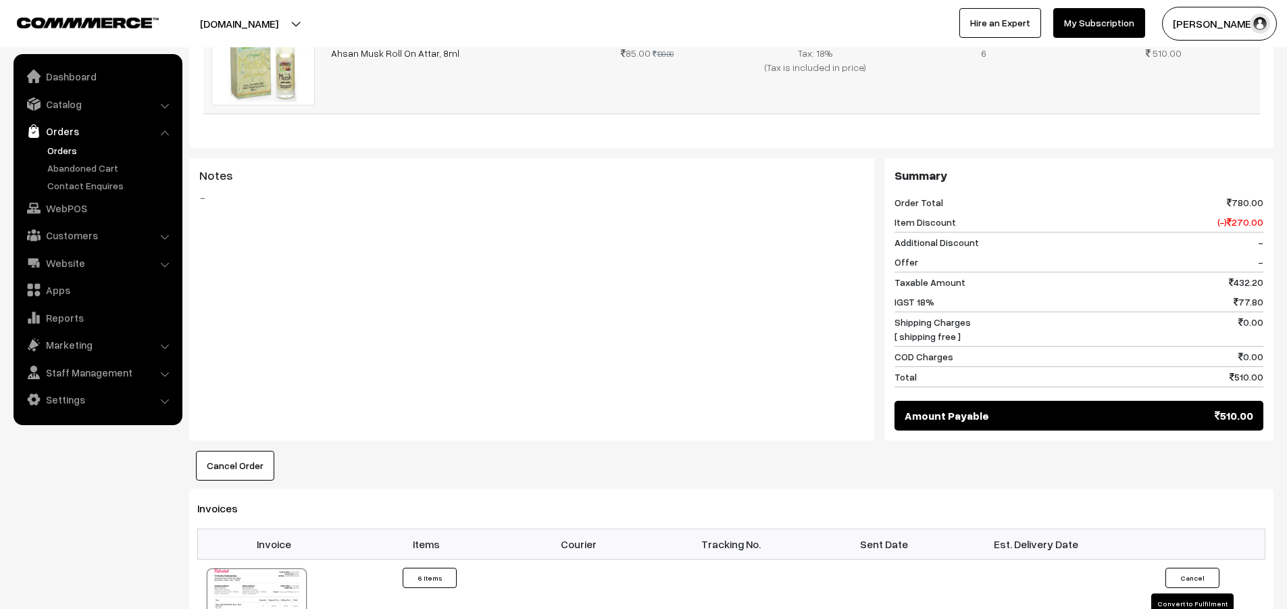
scroll to position [811, 0]
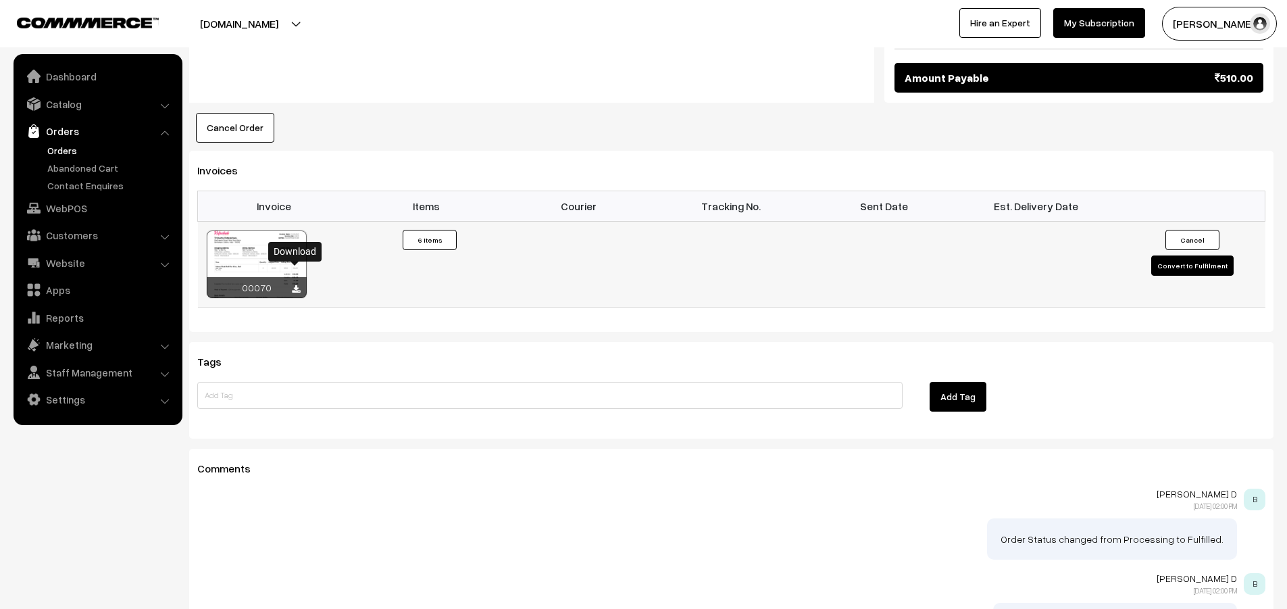
click at [293, 285] on icon at bounding box center [296, 289] width 8 height 9
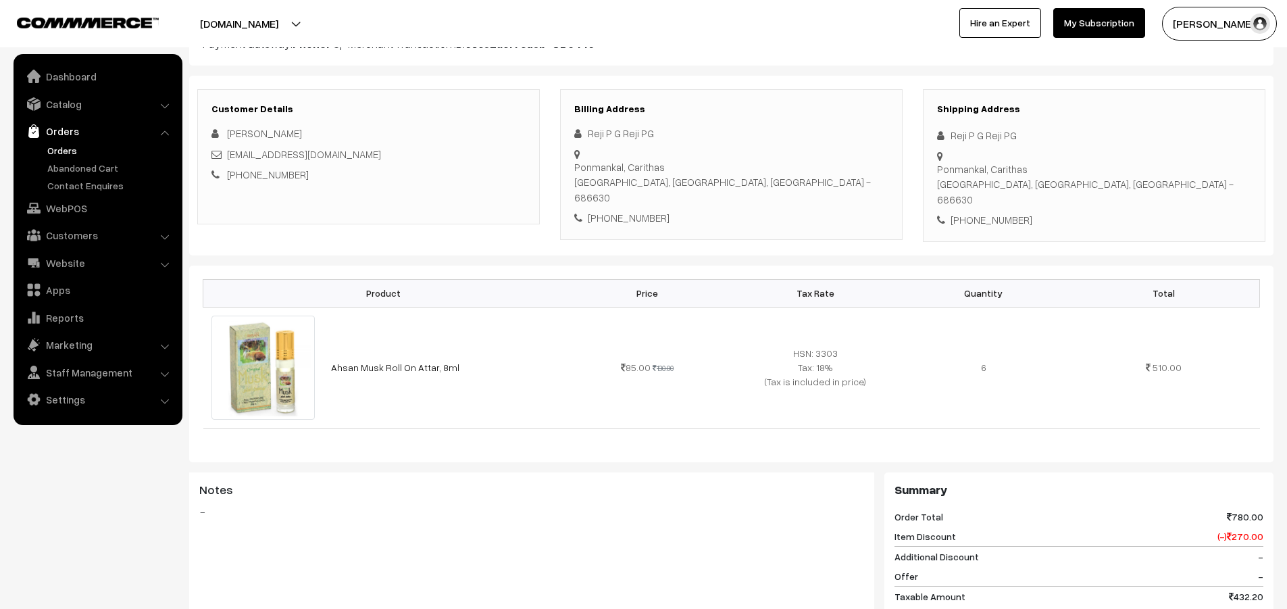
scroll to position [135, 0]
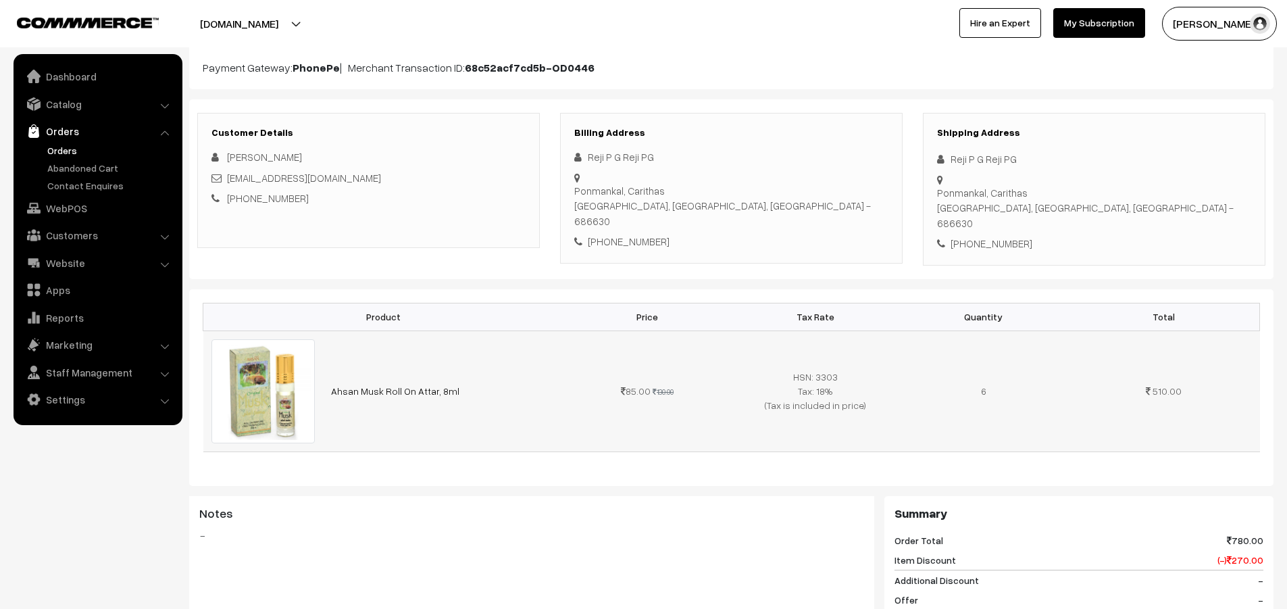
drag, startPoint x: 447, startPoint y: 373, endPoint x: 329, endPoint y: 369, distance: 118.3
click at [329, 369] on td "Ahsan Musk Roll On Attar, 8ml" at bounding box center [443, 390] width 240 height 121
copy link "Ahsan Musk Roll On Attar, 8ml"
drag, startPoint x: 365, startPoint y: 175, endPoint x: 229, endPoint y: 172, distance: 136.5
click at [229, 172] on div "[EMAIL_ADDRESS][DOMAIN_NAME]" at bounding box center [368, 178] width 314 height 16
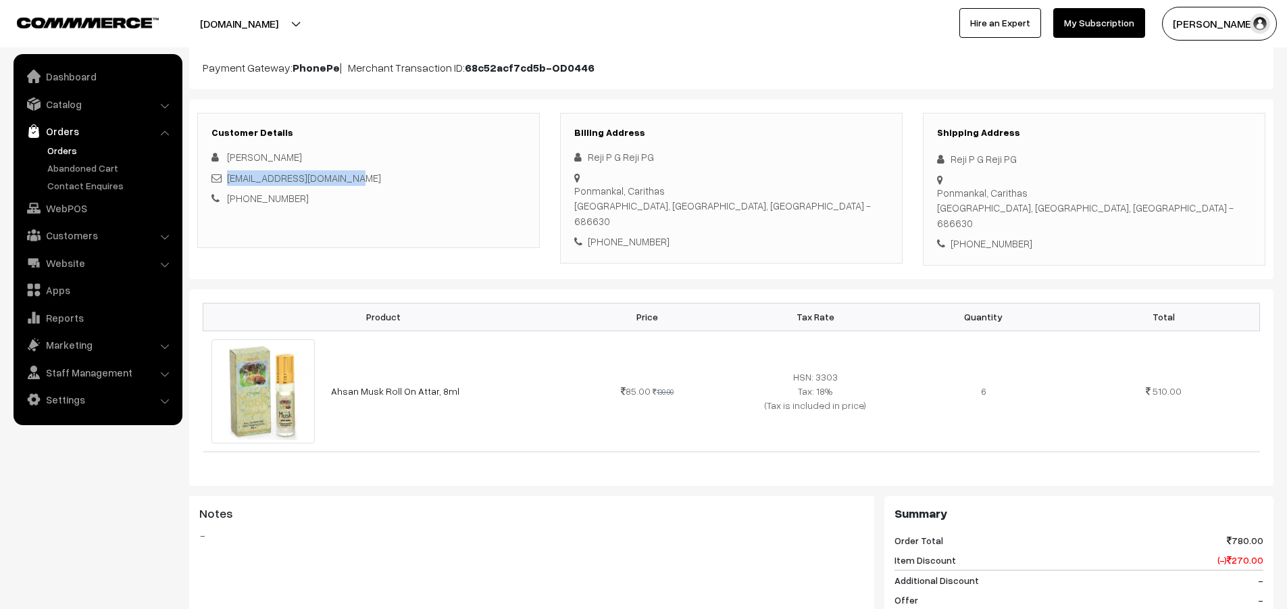
copy link "[EMAIL_ADDRESS][DOMAIN_NAME]"
